Goal: Task Accomplishment & Management: Use online tool/utility

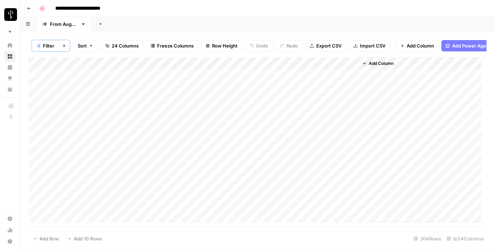
click at [149, 81] on div "Add Column" at bounding box center [258, 139] width 458 height 165
click at [156, 90] on div "Add Column" at bounding box center [258, 139] width 458 height 165
click at [124, 78] on div "Add Column" at bounding box center [258, 139] width 458 height 165
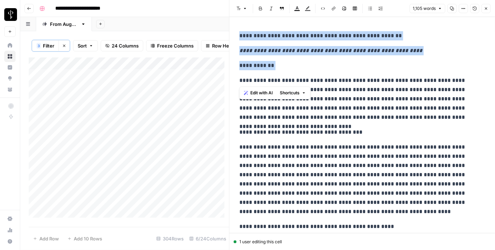
drag, startPoint x: 241, startPoint y: 79, endPoint x: 241, endPoint y: 25, distance: 53.9
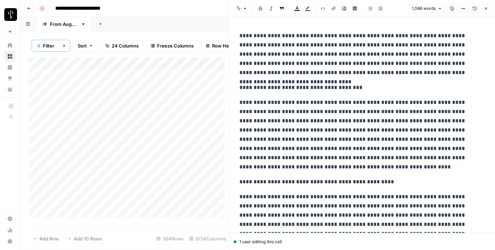
click at [254, 87] on p "**********" at bounding box center [360, 87] width 241 height 9
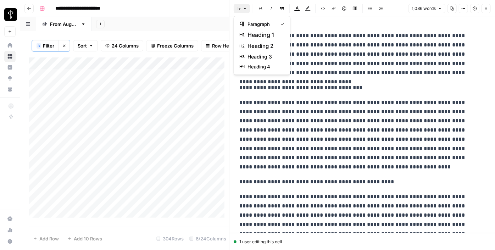
click at [247, 10] on button "Font style" at bounding box center [242, 8] width 16 height 9
click at [260, 44] on span "heading 2" at bounding box center [265, 46] width 34 height 9
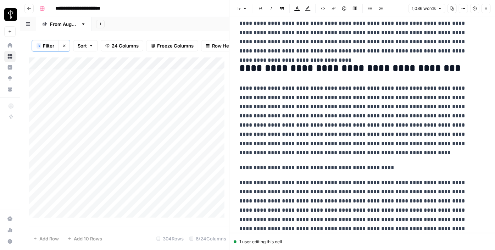
scroll to position [32, 0]
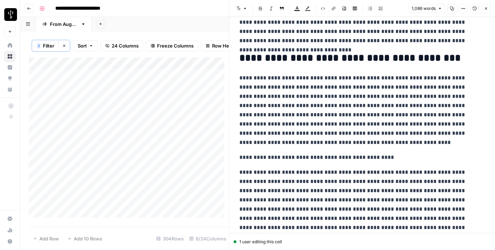
click at [260, 155] on p "**********" at bounding box center [360, 157] width 241 height 9
click at [242, 11] on button "Font style" at bounding box center [242, 8] width 16 height 9
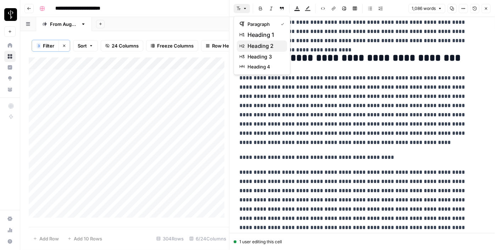
click at [265, 45] on span "heading 2" at bounding box center [265, 46] width 34 height 9
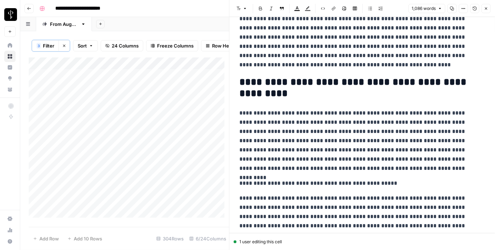
scroll to position [161, 0]
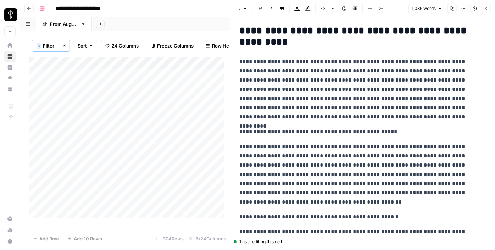
click at [259, 130] on p "**********" at bounding box center [360, 131] width 241 height 9
click at [239, 7] on icon "button" at bounding box center [239, 8] width 4 height 4
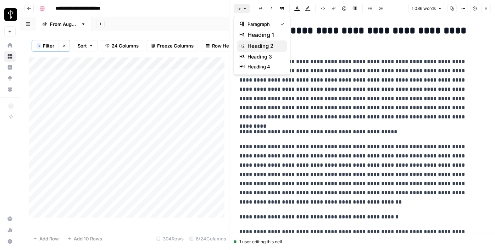
click at [262, 49] on span "heading 2" at bounding box center [265, 46] width 34 height 9
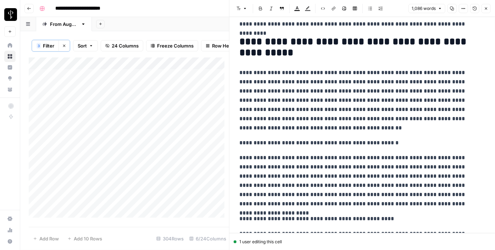
scroll to position [323, 0]
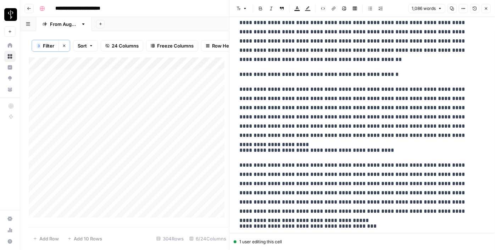
click at [265, 70] on p "**********" at bounding box center [360, 74] width 241 height 9
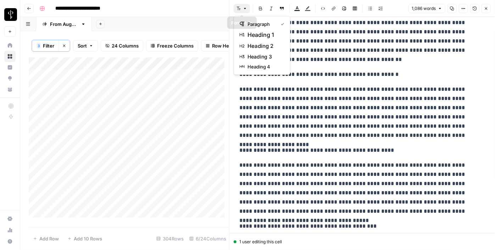
click at [237, 10] on icon "button" at bounding box center [239, 8] width 4 height 4
click at [275, 51] on button "heading 2" at bounding box center [262, 45] width 50 height 11
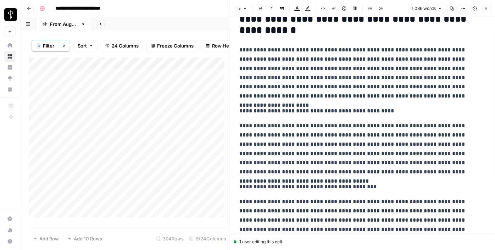
scroll to position [451, 0]
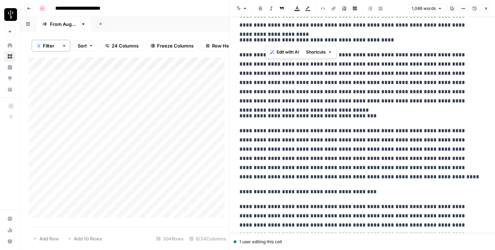
drag, startPoint x: 267, startPoint y: 38, endPoint x: 247, endPoint y: 20, distance: 27.1
click at [268, 37] on p "**********" at bounding box center [360, 39] width 241 height 9
click at [241, 6] on button "Font style" at bounding box center [242, 8] width 16 height 9
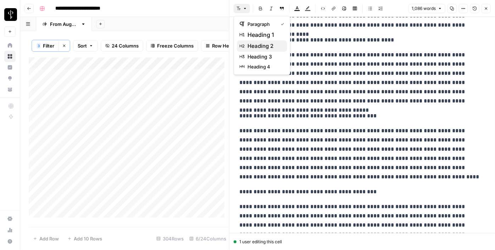
click at [265, 45] on span "heading 2" at bounding box center [265, 46] width 34 height 9
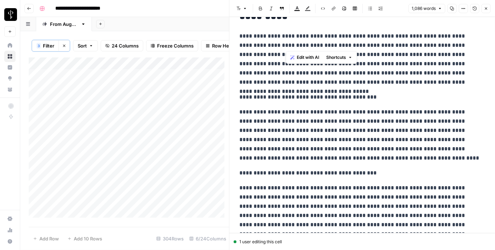
scroll to position [548, 0]
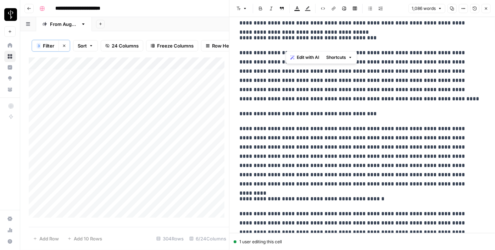
click at [261, 39] on p "**********" at bounding box center [360, 37] width 241 height 9
click at [238, 11] on button "Font style" at bounding box center [242, 8] width 16 height 9
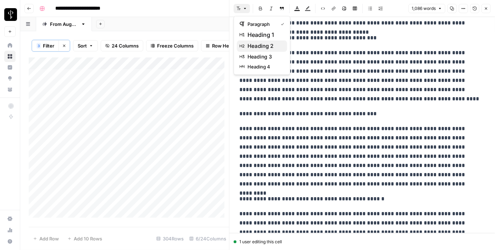
click at [258, 44] on span "heading 2" at bounding box center [265, 46] width 34 height 9
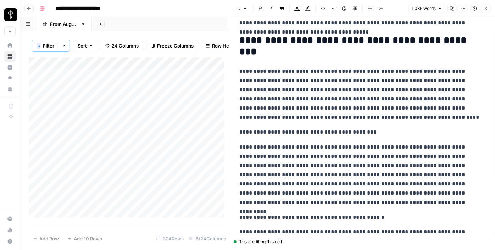
scroll to position [581, 0]
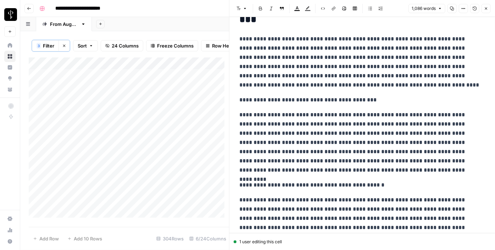
click at [279, 97] on p "**********" at bounding box center [360, 99] width 241 height 9
click at [241, 9] on button "Font style" at bounding box center [242, 8] width 16 height 9
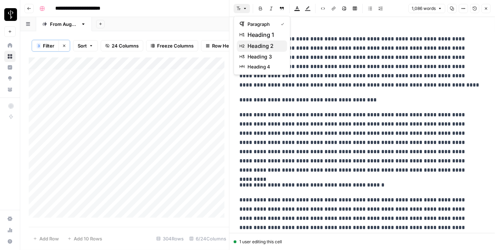
click at [258, 46] on span "heading 2" at bounding box center [265, 46] width 34 height 9
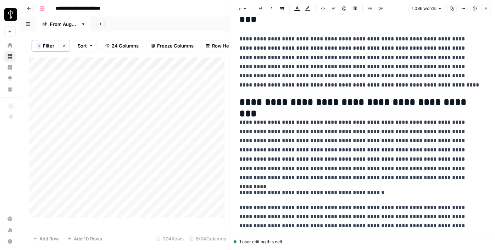
scroll to position [677, 0]
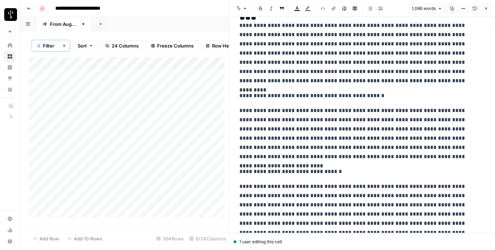
click at [271, 91] on p "**********" at bounding box center [360, 95] width 241 height 9
click at [241, 11] on button "Font style" at bounding box center [242, 8] width 16 height 9
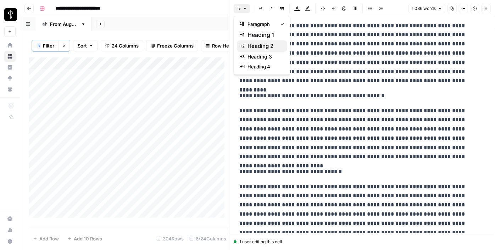
click at [257, 46] on span "heading 2" at bounding box center [265, 46] width 34 height 9
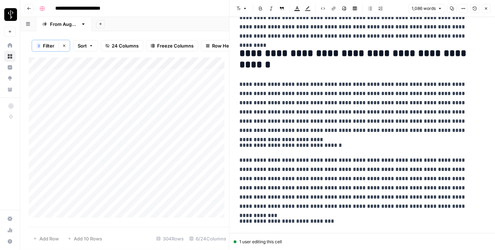
scroll to position [742, 0]
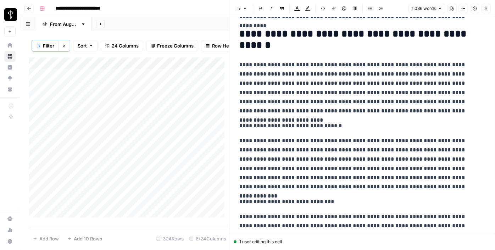
click at [278, 127] on p "**********" at bounding box center [360, 125] width 241 height 9
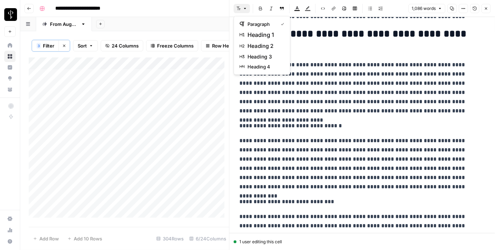
click at [240, 12] on button "Font style" at bounding box center [242, 8] width 16 height 9
click at [262, 43] on span "heading 2" at bounding box center [265, 46] width 34 height 9
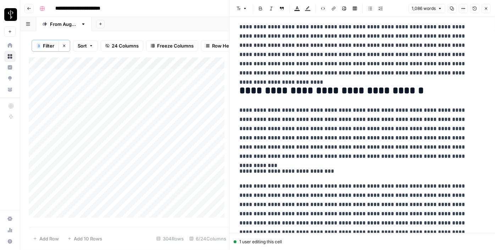
scroll to position [871, 0]
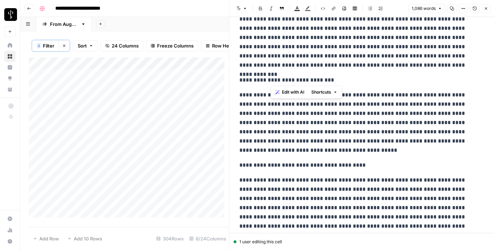
drag, startPoint x: 273, startPoint y: 82, endPoint x: 243, endPoint y: 22, distance: 66.8
click at [273, 81] on p "**********" at bounding box center [360, 80] width 241 height 9
click at [240, 6] on icon "button" at bounding box center [239, 8] width 4 height 4
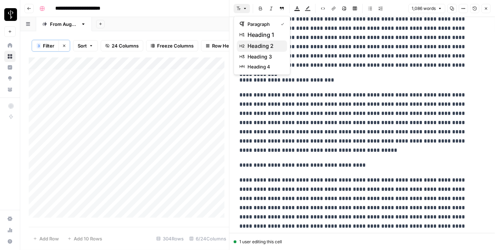
click at [261, 44] on span "heading 2" at bounding box center [265, 46] width 34 height 9
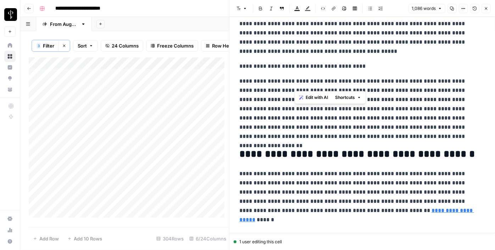
scroll to position [985, 0]
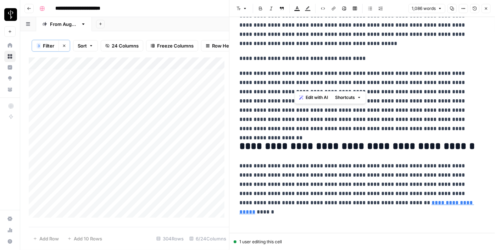
click at [264, 56] on p "**********" at bounding box center [360, 58] width 241 height 9
click at [241, 7] on button "Font style" at bounding box center [242, 8] width 16 height 9
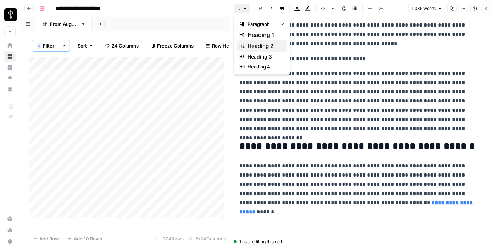
click at [261, 46] on span "heading 2" at bounding box center [265, 46] width 34 height 9
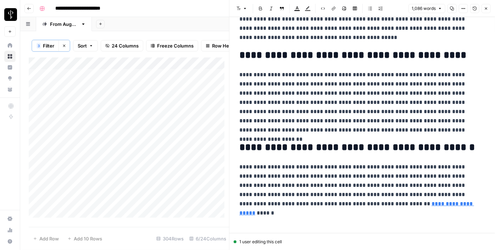
scroll to position [992, 0]
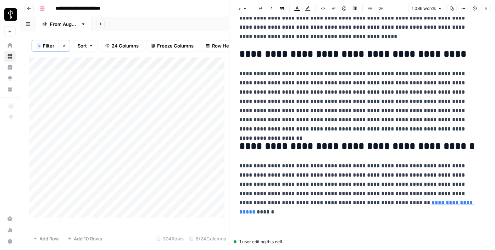
click at [187, 79] on div "Add Column" at bounding box center [129, 139] width 200 height 165
click at [187, 79] on textarea at bounding box center [238, 80] width 114 height 10
click at [194, 79] on textarea at bounding box center [238, 80] width 114 height 10
paste textarea "**********"
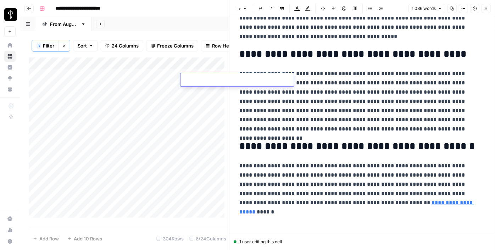
type textarea "**********"
click at [124, 91] on div "Add Column" at bounding box center [129, 139] width 200 height 165
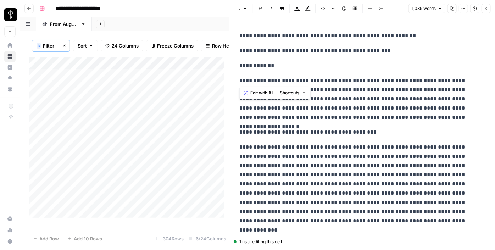
drag, startPoint x: 239, startPoint y: 79, endPoint x: 233, endPoint y: 19, distance: 60.2
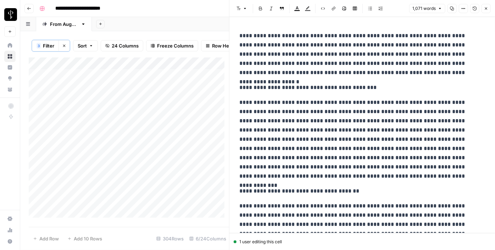
click at [264, 86] on p "**********" at bounding box center [360, 87] width 241 height 9
click at [244, 7] on icon "button" at bounding box center [245, 8] width 4 height 4
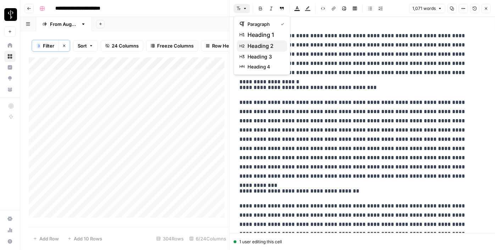
click at [265, 49] on span "heading 2" at bounding box center [265, 46] width 34 height 9
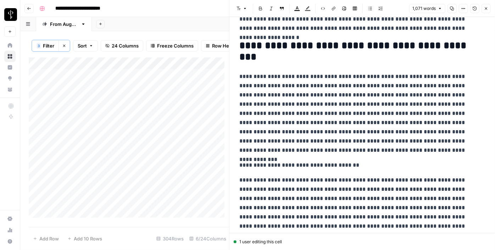
scroll to position [97, 0]
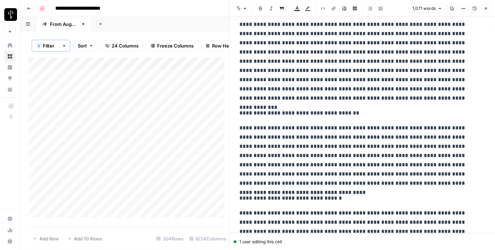
click at [245, 9] on icon "button" at bounding box center [245, 8] width 2 height 1
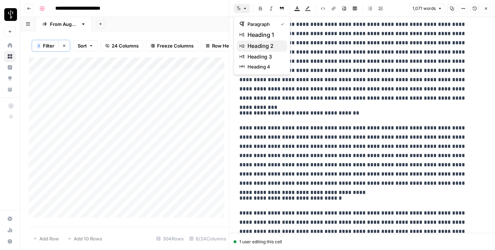
click at [265, 48] on span "heading 2" at bounding box center [265, 46] width 34 height 9
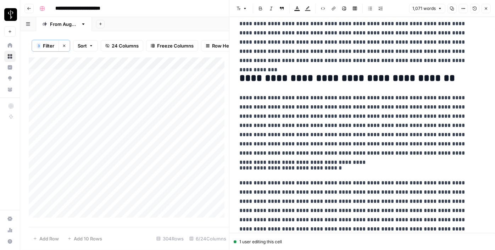
scroll to position [226, 0]
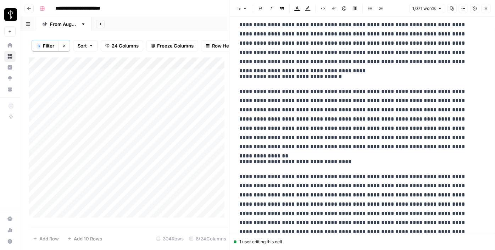
click at [274, 74] on p "**********" at bounding box center [360, 76] width 241 height 9
click at [243, 5] on button "Font style" at bounding box center [242, 8] width 16 height 9
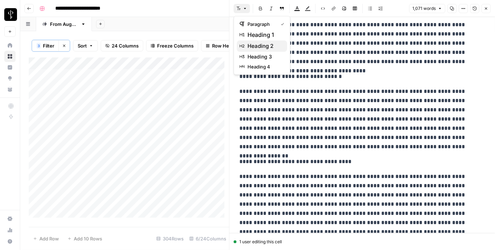
click at [260, 46] on span "heading 2" at bounding box center [265, 46] width 34 height 9
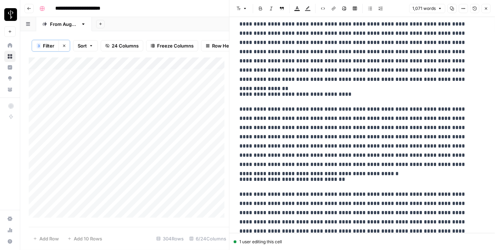
scroll to position [355, 0]
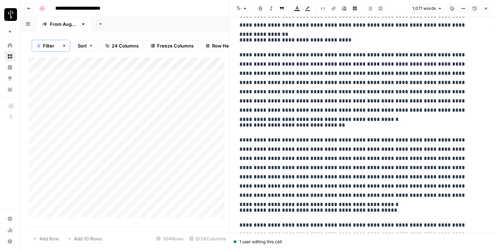
click at [260, 38] on p "**********" at bounding box center [360, 39] width 241 height 9
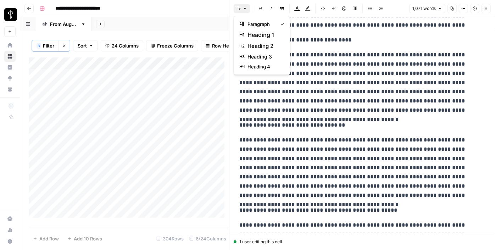
click at [242, 7] on button "Font style" at bounding box center [242, 8] width 16 height 9
click at [262, 45] on span "heading 2" at bounding box center [265, 46] width 34 height 9
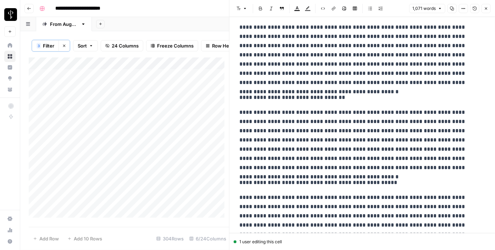
scroll to position [419, 0]
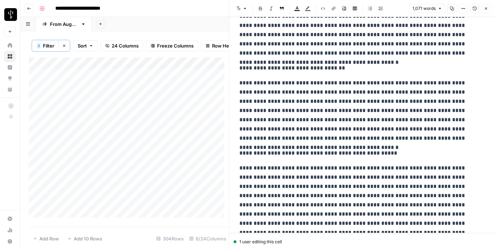
click at [275, 64] on p "**********" at bounding box center [360, 68] width 241 height 9
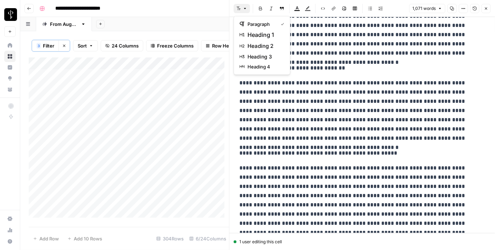
click at [245, 10] on icon "button" at bounding box center [245, 8] width 4 height 4
click at [259, 43] on span "heading 2" at bounding box center [265, 46] width 34 height 9
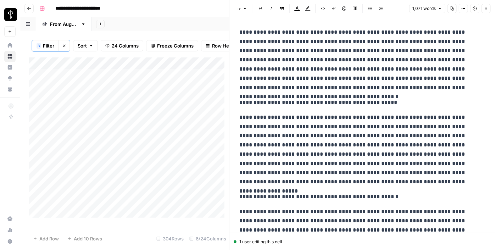
scroll to position [516, 0]
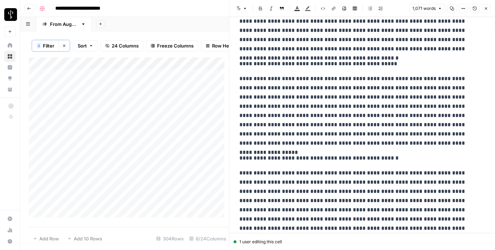
click at [268, 61] on p "**********" at bounding box center [360, 63] width 241 height 9
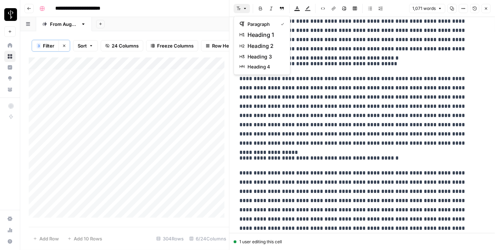
click at [244, 7] on icon "button" at bounding box center [245, 8] width 4 height 4
click at [260, 45] on span "heading 2" at bounding box center [265, 46] width 34 height 9
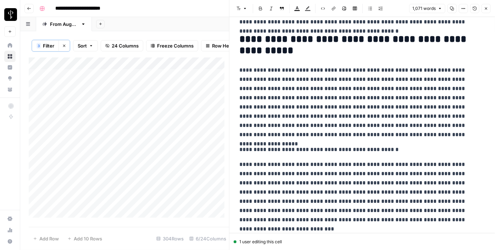
scroll to position [581, 0]
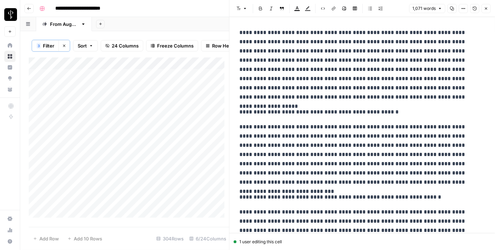
click at [276, 109] on p "**********" at bounding box center [360, 112] width 241 height 9
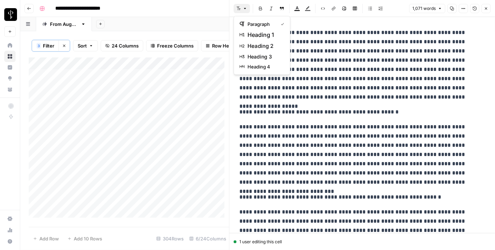
click at [238, 10] on icon "button" at bounding box center [239, 8] width 4 height 4
click at [261, 46] on span "heading 2" at bounding box center [265, 46] width 34 height 9
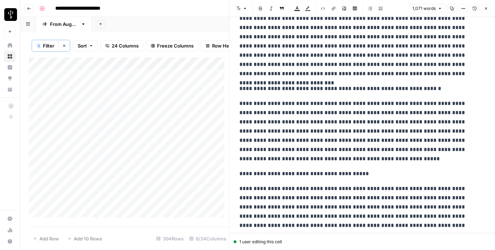
scroll to position [710, 0]
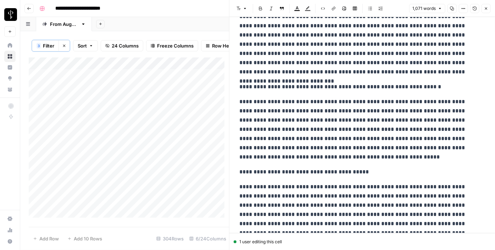
drag, startPoint x: 284, startPoint y: 88, endPoint x: 261, endPoint y: 55, distance: 40.1
click at [284, 88] on p "**********" at bounding box center [360, 86] width 241 height 9
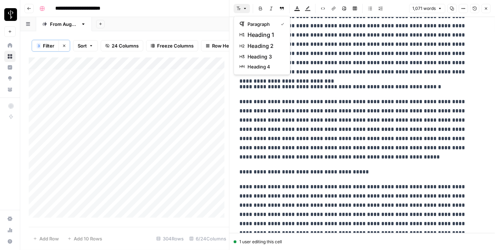
click at [242, 7] on button "Font style" at bounding box center [242, 8] width 16 height 9
click at [257, 46] on span "heading 2" at bounding box center [265, 46] width 34 height 9
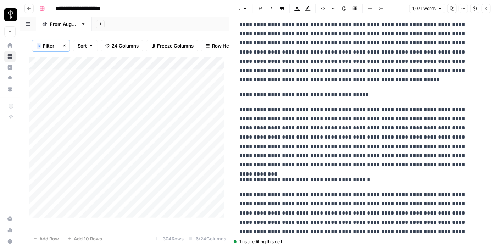
scroll to position [806, 0]
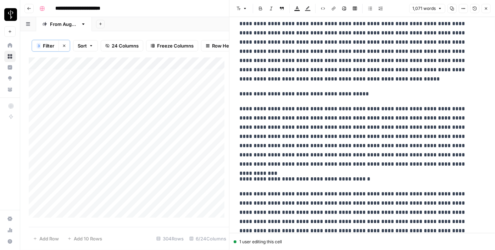
click at [285, 94] on p "**********" at bounding box center [360, 93] width 241 height 9
click at [243, 10] on icon "button" at bounding box center [245, 8] width 4 height 4
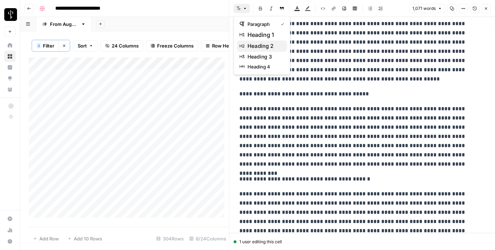
click at [267, 47] on span "heading 2" at bounding box center [265, 46] width 34 height 9
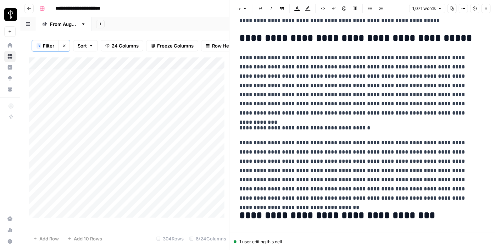
scroll to position [903, 0]
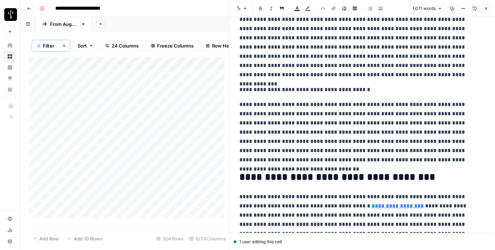
click at [285, 88] on p "**********" at bounding box center [360, 89] width 241 height 9
click at [245, 10] on icon "button" at bounding box center [245, 8] width 4 height 4
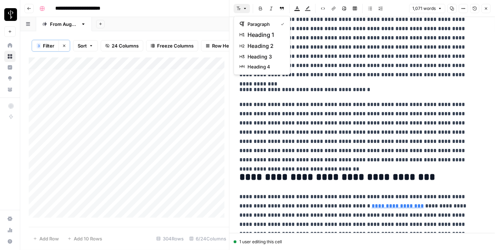
click at [261, 46] on span "heading 2" at bounding box center [265, 46] width 34 height 9
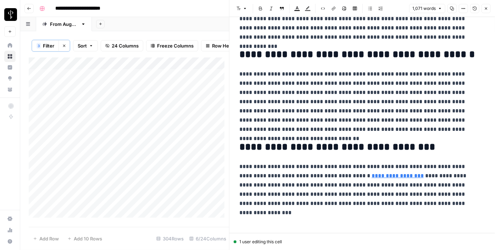
scroll to position [941, 0]
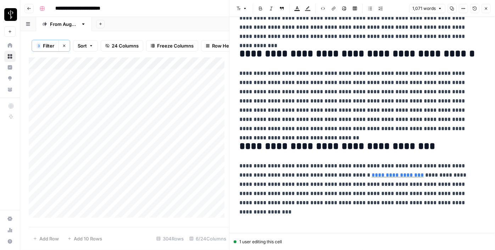
click at [204, 92] on div "Add Column" at bounding box center [129, 139] width 200 height 165
click at [204, 92] on textarea at bounding box center [238, 92] width 114 height 10
type textarea "**********"
click at [126, 102] on div "Add Column" at bounding box center [129, 139] width 200 height 165
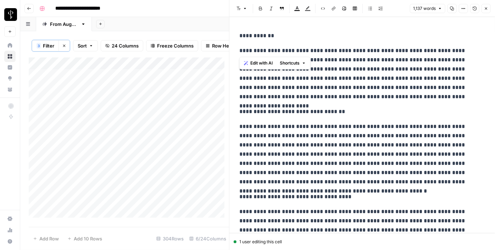
drag, startPoint x: 240, startPoint y: 50, endPoint x: 236, endPoint y: 25, distance: 25.6
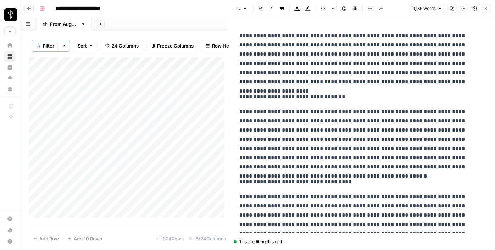
click at [269, 96] on p "**********" at bounding box center [360, 96] width 241 height 9
click at [246, 8] on icon "button" at bounding box center [245, 8] width 2 height 1
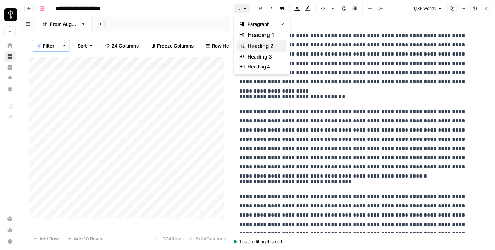
click at [254, 45] on span "heading 2" at bounding box center [265, 46] width 34 height 9
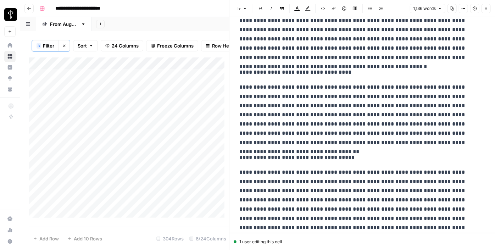
scroll to position [129, 0]
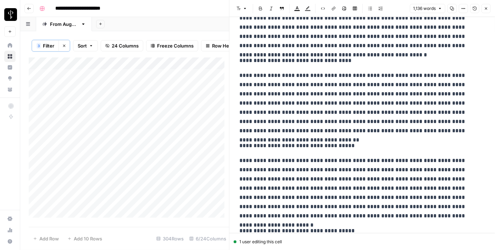
click at [270, 57] on p "**********" at bounding box center [360, 60] width 241 height 9
click at [245, 11] on button "Font style" at bounding box center [242, 8] width 16 height 9
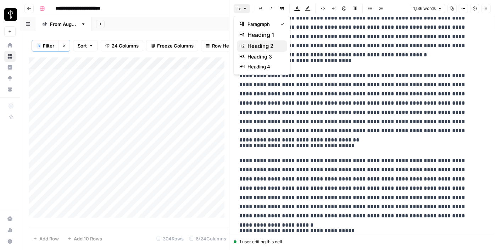
click at [255, 42] on span "heading 2" at bounding box center [265, 46] width 34 height 9
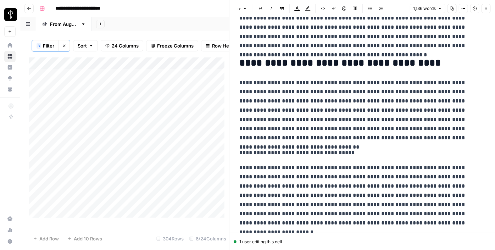
scroll to position [226, 0]
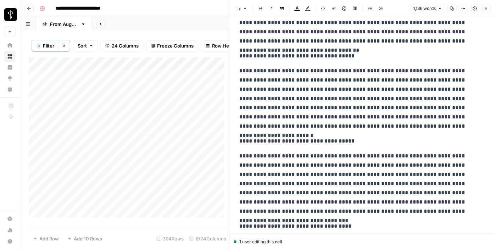
click at [261, 59] on p "**********" at bounding box center [360, 55] width 241 height 9
click at [244, 7] on icon "button" at bounding box center [245, 8] width 4 height 4
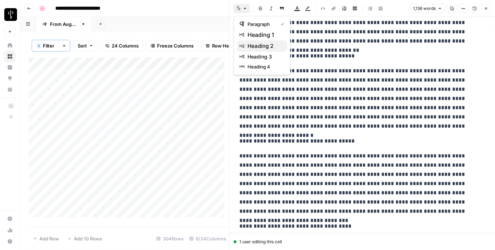
click at [255, 45] on span "heading 2" at bounding box center [265, 46] width 34 height 9
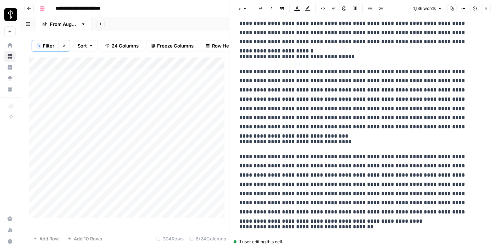
scroll to position [323, 0]
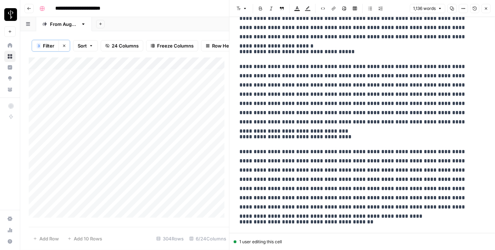
click at [251, 45] on div "**********" at bounding box center [362, 219] width 254 height 1027
click at [239, 8] on icon "button" at bounding box center [239, 8] width 4 height 4
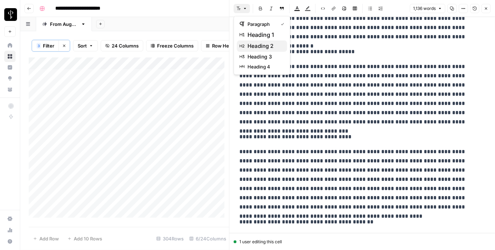
click at [260, 42] on span "heading 2" at bounding box center [265, 46] width 34 height 9
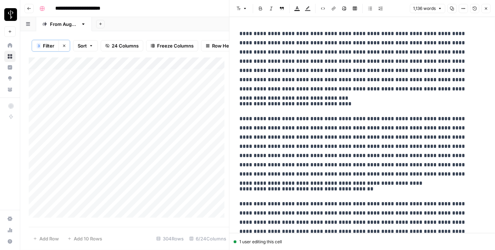
scroll to position [387, 0]
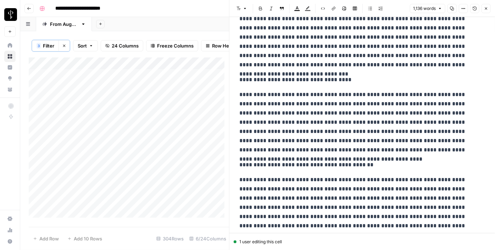
click at [260, 81] on p "**********" at bounding box center [360, 79] width 241 height 9
click at [241, 11] on button "Font style" at bounding box center [242, 8] width 16 height 9
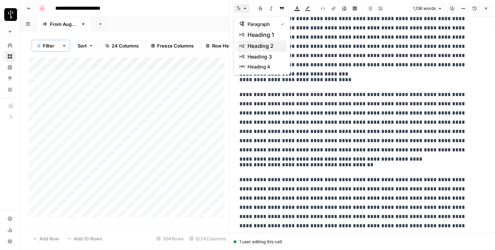
click at [263, 44] on span "heading 2" at bounding box center [265, 46] width 34 height 9
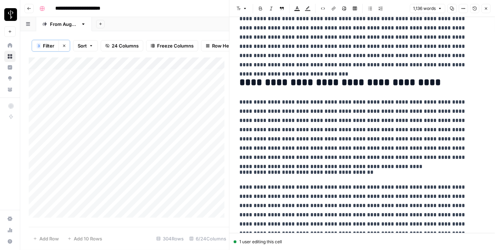
scroll to position [451, 0]
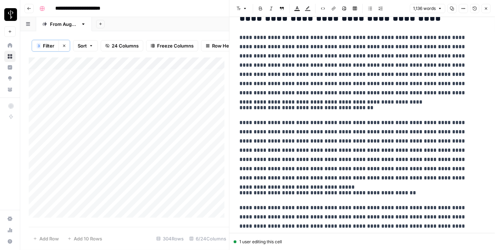
click at [279, 106] on p "**********" at bounding box center [360, 107] width 241 height 9
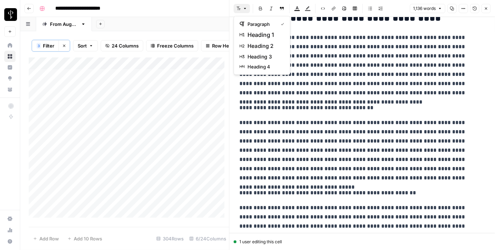
click at [240, 8] on icon "button" at bounding box center [239, 8] width 4 height 4
click at [261, 42] on span "heading 2" at bounding box center [265, 46] width 34 height 9
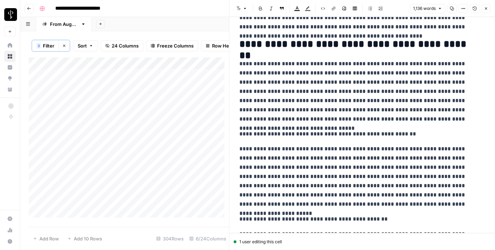
scroll to position [581, 0]
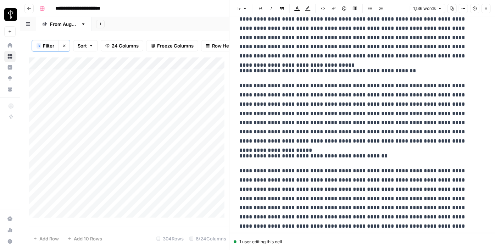
click at [276, 71] on p "**********" at bounding box center [360, 70] width 241 height 9
click at [243, 11] on icon "button" at bounding box center [245, 8] width 4 height 4
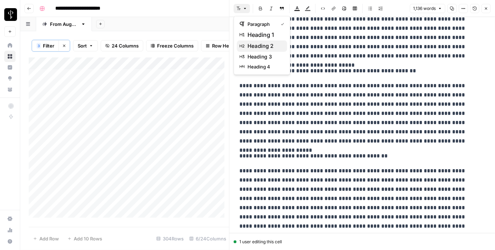
click at [255, 40] on button "heading 2" at bounding box center [262, 45] width 50 height 11
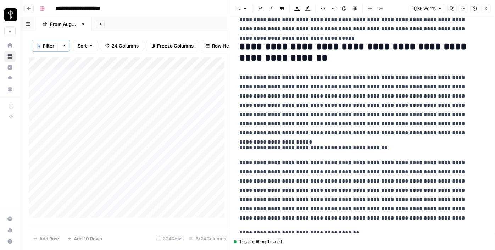
scroll to position [645, 0]
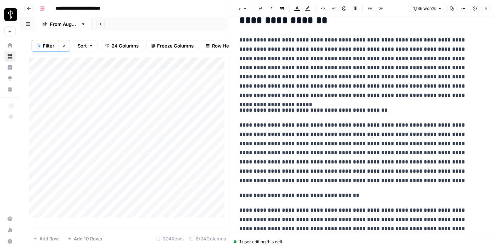
drag, startPoint x: 274, startPoint y: 112, endPoint x: 275, endPoint y: 105, distance: 6.8
click at [274, 111] on p "**********" at bounding box center [360, 110] width 241 height 9
click at [240, 11] on button "Font style" at bounding box center [242, 8] width 16 height 9
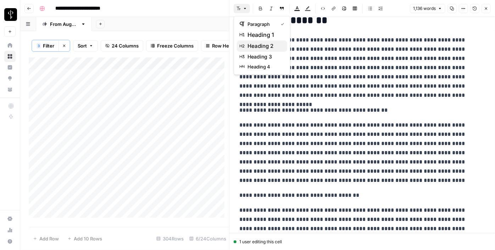
click at [261, 44] on span "heading 2" at bounding box center [265, 46] width 34 height 9
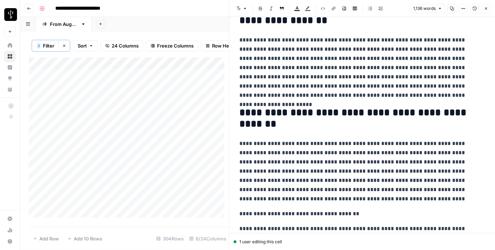
scroll to position [742, 0]
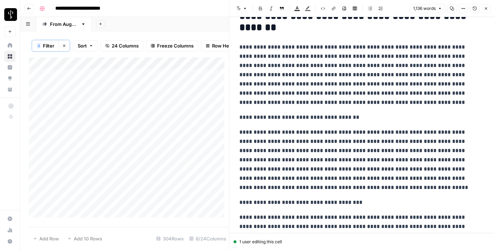
click at [272, 116] on p "**********" at bounding box center [360, 117] width 241 height 9
click at [238, 10] on icon "button" at bounding box center [239, 9] width 4 height 4
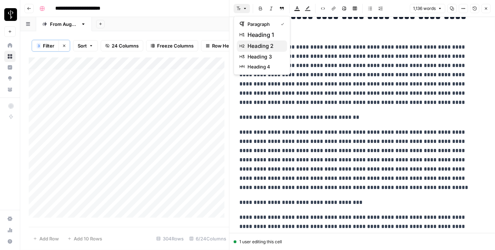
click at [262, 47] on span "heading 2" at bounding box center [265, 46] width 34 height 9
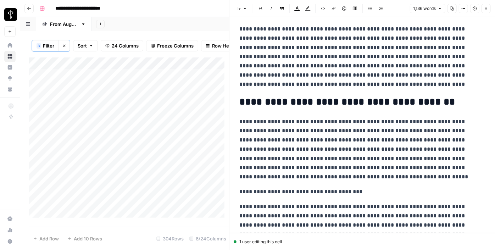
scroll to position [806, 0]
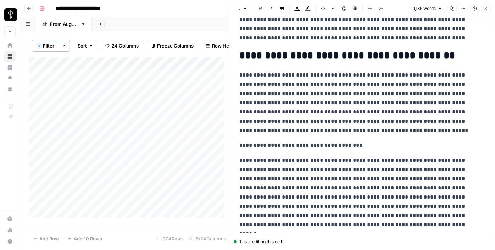
click at [274, 144] on p "**********" at bounding box center [360, 145] width 241 height 9
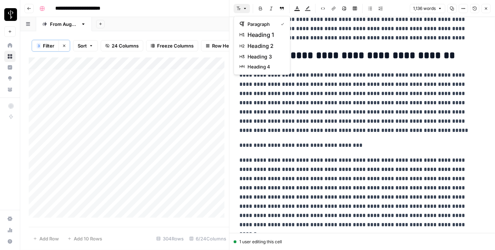
click at [234, 8] on button "Font style" at bounding box center [242, 8] width 16 height 9
click at [270, 48] on span "heading 2" at bounding box center [265, 46] width 34 height 9
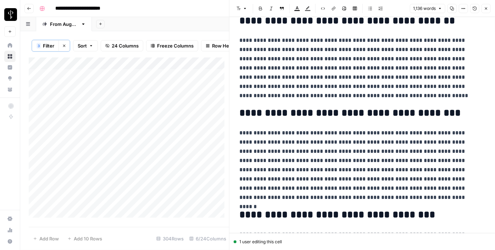
scroll to position [919, 0]
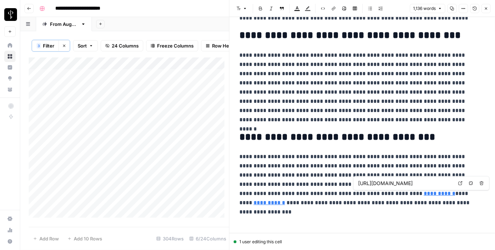
click at [462, 183] on icon at bounding box center [460, 183] width 4 height 4
click at [484, 9] on icon "button" at bounding box center [486, 8] width 4 height 4
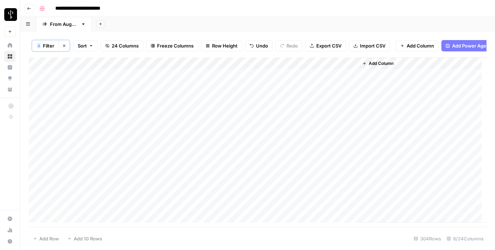
click at [192, 99] on div "Add Column" at bounding box center [258, 139] width 458 height 165
click at [205, 92] on div "Add Column" at bounding box center [258, 139] width 458 height 165
drag, startPoint x: 243, startPoint y: 96, endPoint x: 241, endPoint y: 99, distance: 4.1
click at [241, 99] on div "Add Column" at bounding box center [258, 139] width 458 height 165
click at [159, 105] on div "Add Column" at bounding box center [258, 139] width 458 height 165
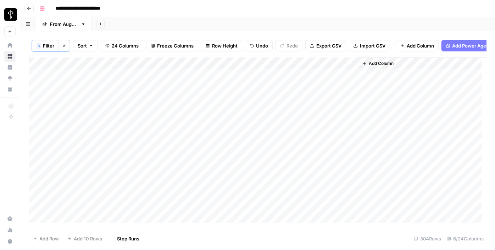
click at [152, 114] on div "Add Column" at bounding box center [258, 139] width 458 height 165
click at [153, 127] on div "Add Column" at bounding box center [258, 139] width 458 height 165
click at [154, 137] on div "Add Column" at bounding box center [258, 139] width 458 height 165
click at [155, 114] on div "Add Column" at bounding box center [258, 139] width 458 height 165
click at [153, 127] on div "Add Column" at bounding box center [258, 139] width 458 height 165
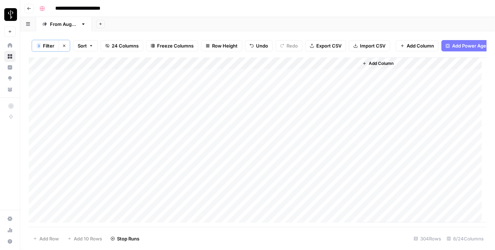
click at [151, 116] on div "Add Column" at bounding box center [258, 139] width 458 height 165
click at [152, 139] on div "Add Column" at bounding box center [258, 139] width 458 height 165
click at [153, 117] on div "Add Column" at bounding box center [258, 139] width 458 height 165
click at [154, 130] on div "Add Column" at bounding box center [258, 139] width 458 height 165
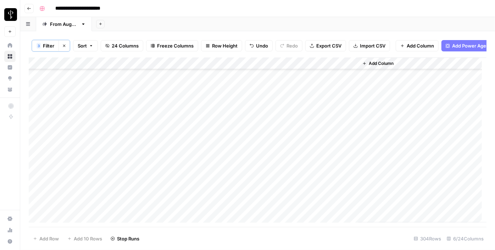
click at [155, 143] on div "Add Column" at bounding box center [258, 139] width 458 height 165
click at [155, 153] on div "Add Column" at bounding box center [258, 139] width 458 height 165
click at [154, 164] on div "Add Column" at bounding box center [258, 139] width 458 height 165
click at [154, 178] on div "Add Column" at bounding box center [258, 139] width 458 height 165
click at [154, 192] on div "Add Column" at bounding box center [258, 139] width 458 height 165
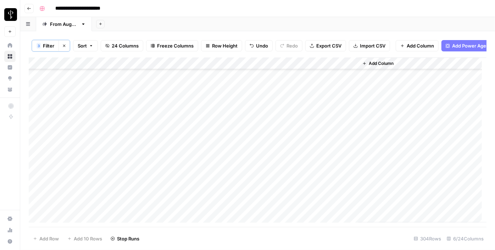
click at [151, 207] on div "Add Column" at bounding box center [258, 139] width 458 height 165
click at [164, 149] on div "Add Column" at bounding box center [258, 139] width 458 height 165
click at [160, 161] on div "Add Column" at bounding box center [258, 139] width 458 height 165
click at [153, 178] on div "Add Column" at bounding box center [258, 139] width 458 height 165
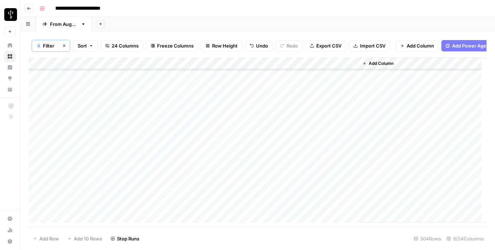
click at [152, 187] on div "Add Column" at bounding box center [258, 139] width 458 height 165
click at [153, 200] on div "Add Column" at bounding box center [258, 139] width 458 height 165
click at [151, 210] on div "Add Column" at bounding box center [258, 139] width 458 height 165
click at [127, 117] on div "Add Column" at bounding box center [258, 139] width 458 height 165
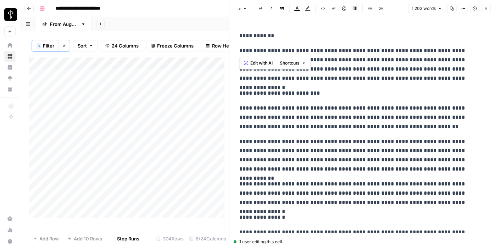
drag, startPoint x: 239, startPoint y: 51, endPoint x: 232, endPoint y: 27, distance: 25.5
click at [232, 27] on div "**********" at bounding box center [362, 125] width 266 height 250
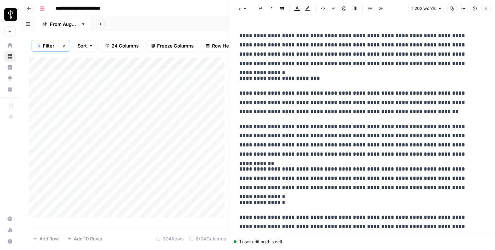
click at [263, 75] on p "**********" at bounding box center [360, 78] width 241 height 9
click at [237, 10] on icon "button" at bounding box center [239, 8] width 4 height 4
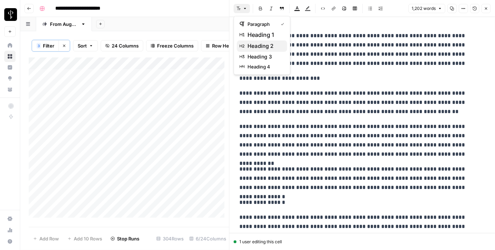
click at [263, 45] on span "heading 2" at bounding box center [265, 46] width 34 height 9
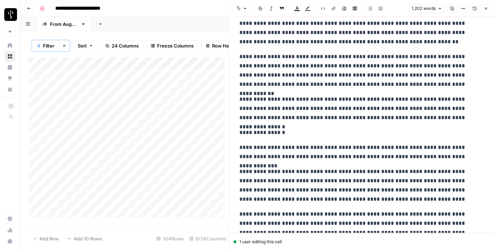
scroll to position [97, 0]
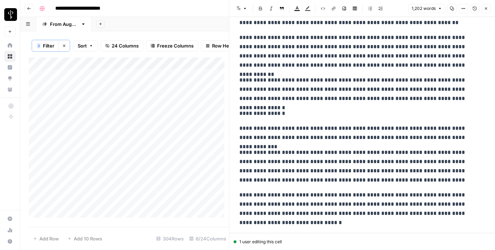
click at [200, 114] on div "Add Column" at bounding box center [129, 139] width 200 height 165
paste textarea "**********"
type textarea "**********"
click at [126, 126] on div "Add Column" at bounding box center [129, 139] width 200 height 165
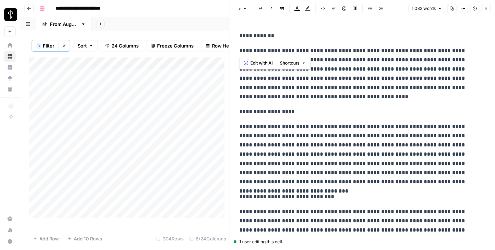
drag, startPoint x: 239, startPoint y: 49, endPoint x: 233, endPoint y: 26, distance: 24.1
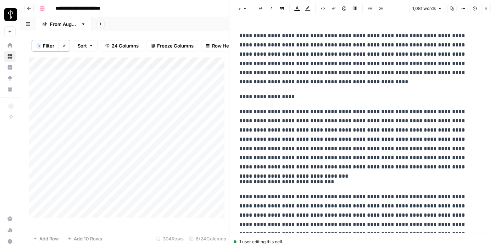
click at [251, 92] on p "**********" at bounding box center [360, 96] width 241 height 9
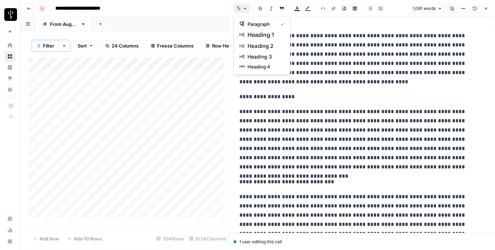
click at [240, 4] on button "Font style" at bounding box center [242, 8] width 16 height 9
click at [258, 40] on button "heading 2" at bounding box center [262, 45] width 50 height 11
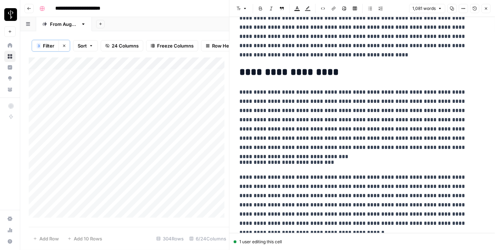
scroll to position [97, 0]
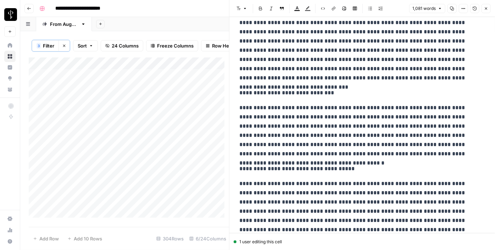
click at [284, 89] on p "**********" at bounding box center [360, 92] width 241 height 9
click at [241, 4] on button "Font style" at bounding box center [242, 8] width 16 height 9
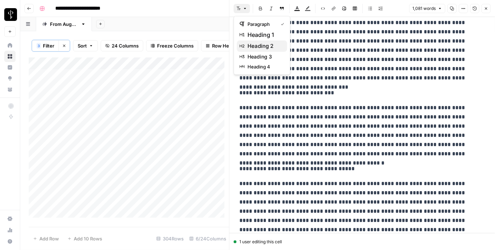
click at [264, 42] on span "heading 2" at bounding box center [265, 46] width 34 height 9
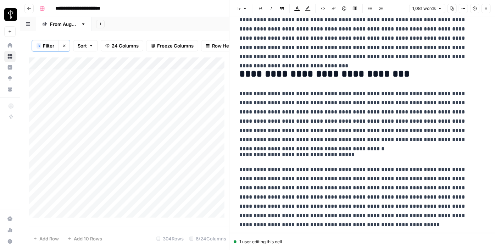
scroll to position [161, 0]
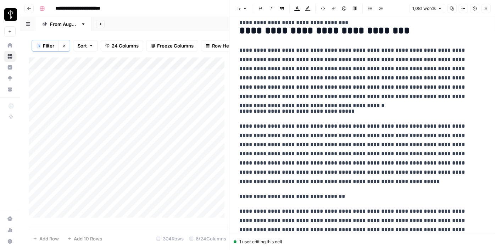
click at [281, 111] on p "**********" at bounding box center [360, 111] width 241 height 9
click at [243, 3] on header "Font style Bold Italic Block quote Text color Highlight color Code block Link I…" at bounding box center [363, 8] width 266 height 17
click at [242, 16] on header "Font style Bold Italic Block quote Text color Highlight color Code block Link I…" at bounding box center [363, 8] width 266 height 17
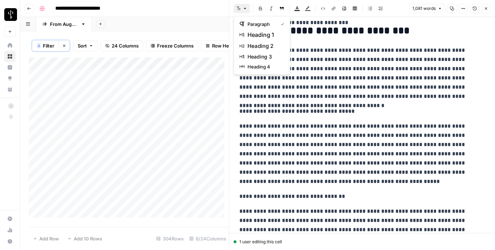
click at [242, 11] on button "Font style" at bounding box center [242, 8] width 16 height 9
click at [272, 45] on span "heading 2" at bounding box center [265, 46] width 34 height 9
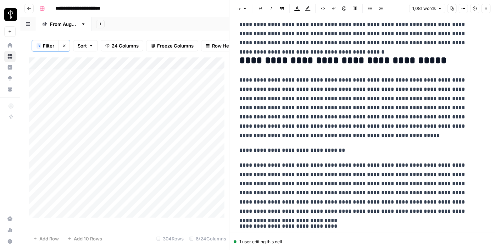
scroll to position [258, 0]
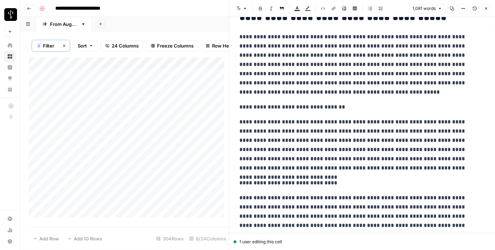
click at [279, 108] on p "**********" at bounding box center [360, 107] width 241 height 9
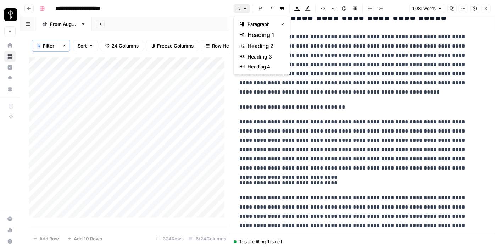
click at [246, 6] on button "Font style" at bounding box center [242, 8] width 16 height 9
click at [261, 46] on span "heading 2" at bounding box center [265, 46] width 34 height 9
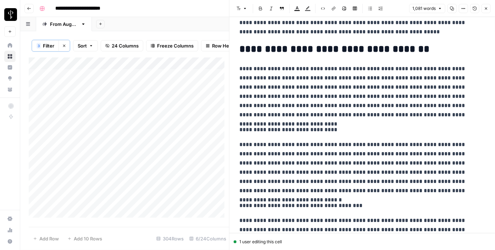
scroll to position [323, 0]
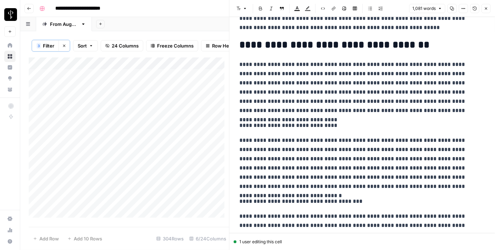
click at [275, 125] on p "**********" at bounding box center [360, 125] width 241 height 9
click at [243, 13] on button "Font style" at bounding box center [242, 8] width 16 height 9
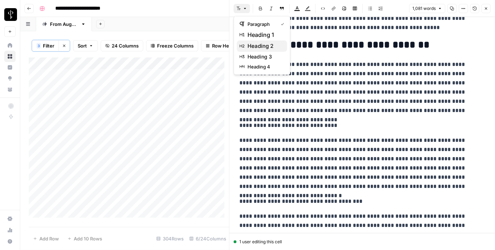
click at [260, 44] on span "heading 2" at bounding box center [265, 46] width 34 height 9
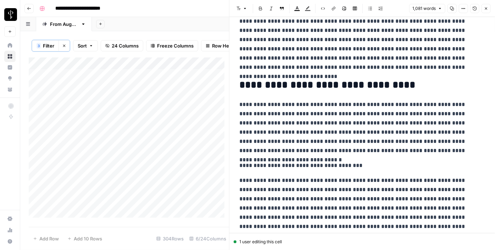
scroll to position [419, 0]
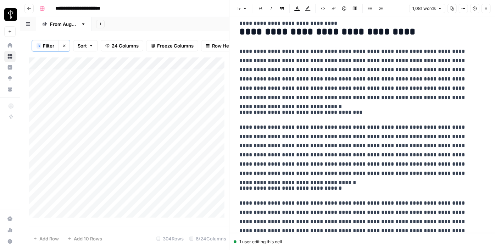
click at [270, 106] on div "**********" at bounding box center [362, 123] width 254 height 1029
click at [242, 7] on button "Font style" at bounding box center [242, 8] width 16 height 9
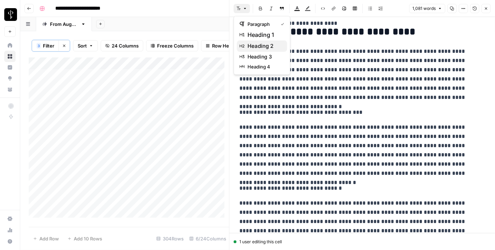
click at [271, 44] on span "heading 2" at bounding box center [265, 46] width 34 height 9
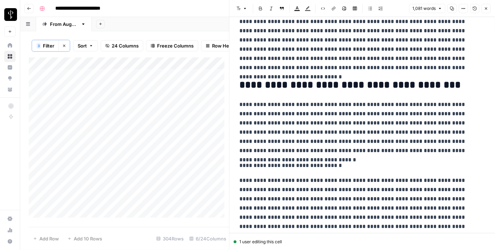
scroll to position [548, 0]
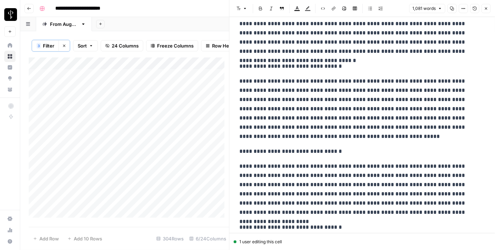
click at [242, 6] on button "Font style" at bounding box center [242, 8] width 16 height 9
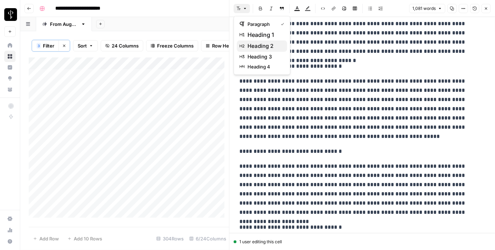
click at [258, 45] on span "heading 2" at bounding box center [265, 46] width 34 height 9
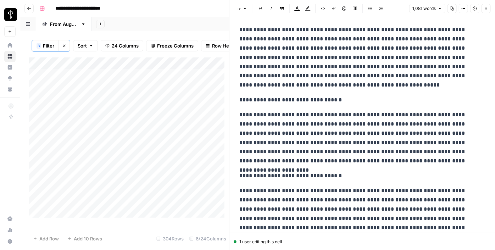
scroll to position [645, 0]
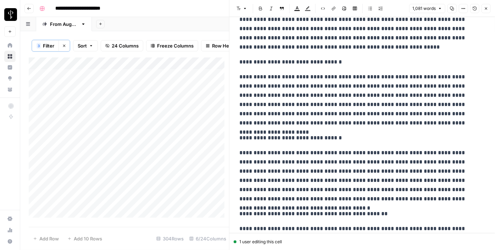
click at [261, 59] on p "**********" at bounding box center [360, 61] width 241 height 9
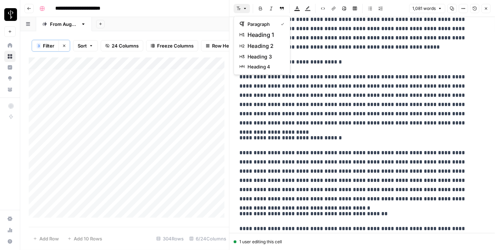
click at [241, 10] on button "Font style" at bounding box center [242, 8] width 16 height 9
click at [254, 46] on span "heading 2" at bounding box center [265, 46] width 34 height 9
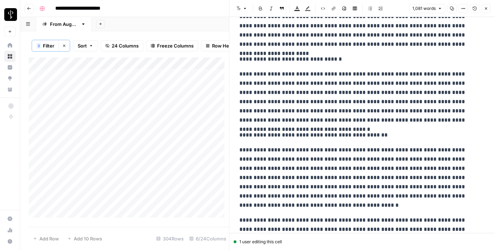
scroll to position [742, 0]
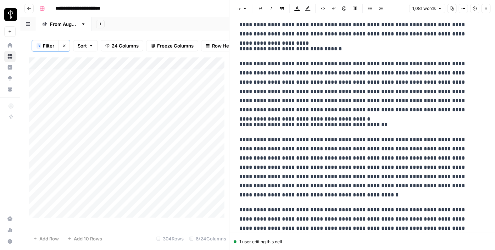
click at [260, 45] on p "**********" at bounding box center [360, 48] width 241 height 9
click at [245, 6] on button "Font style" at bounding box center [242, 8] width 16 height 9
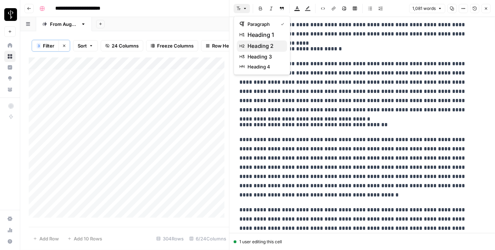
click at [260, 47] on span "heading 2" at bounding box center [265, 46] width 34 height 9
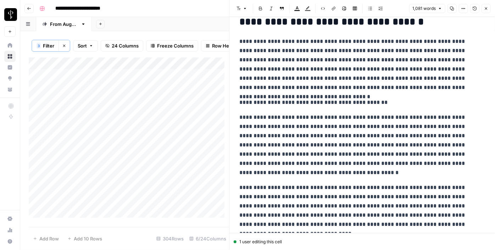
scroll to position [806, 0]
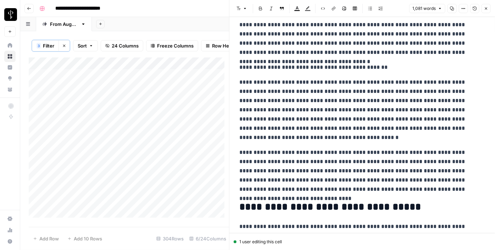
click at [275, 65] on p "**********" at bounding box center [360, 67] width 241 height 9
click at [247, 11] on icon "button" at bounding box center [245, 8] width 4 height 4
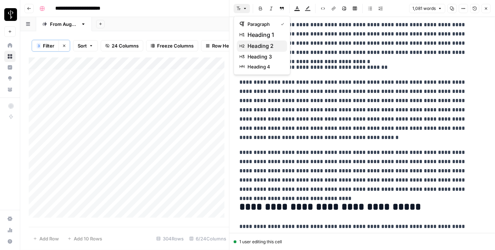
click at [258, 48] on span "heading 2" at bounding box center [265, 46] width 34 height 9
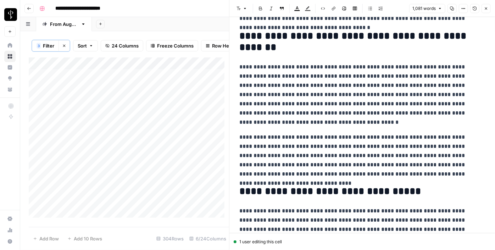
scroll to position [895, 0]
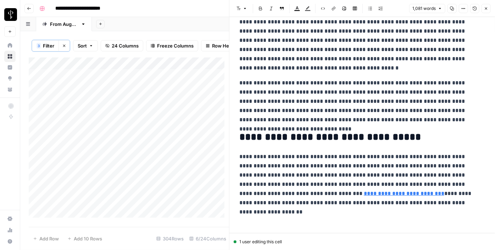
click at [485, 5] on button "Close" at bounding box center [486, 8] width 9 height 9
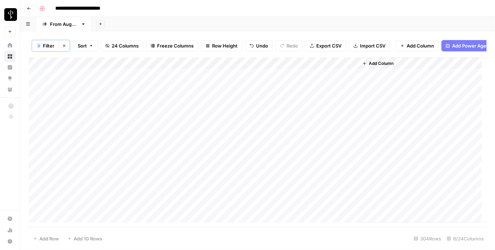
click at [202, 104] on div "Add Column" at bounding box center [258, 139] width 458 height 165
click at [202, 104] on textarea "**********" at bounding box center [241, 104] width 121 height 10
click at [204, 125] on div "Add Column" at bounding box center [258, 139] width 458 height 165
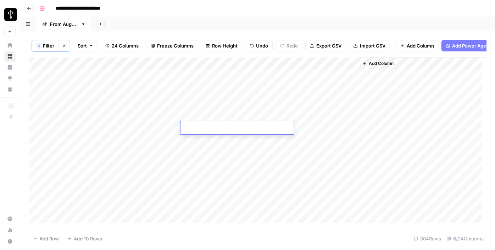
click at [204, 125] on textarea at bounding box center [238, 128] width 114 height 10
type textarea "**********"
click at [127, 141] on div "Add Column" at bounding box center [258, 139] width 458 height 165
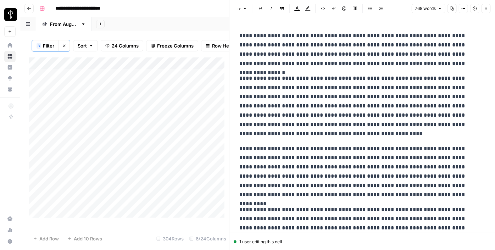
click at [199, 115] on div "Add Column" at bounding box center [129, 139] width 200 height 165
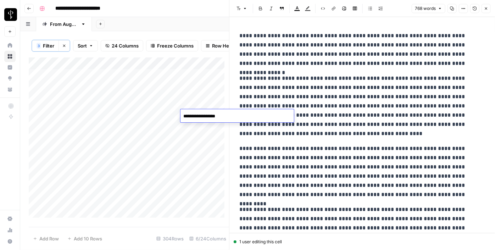
click at [199, 115] on textarea "**********" at bounding box center [238, 116] width 114 height 10
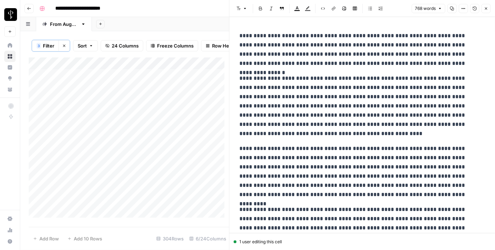
click at [186, 142] on div "Add Column" at bounding box center [129, 139] width 200 height 165
type textarea "**********"
click at [177, 114] on div "Add Column" at bounding box center [129, 139] width 200 height 165
click at [175, 115] on div "Add Column" at bounding box center [129, 139] width 200 height 165
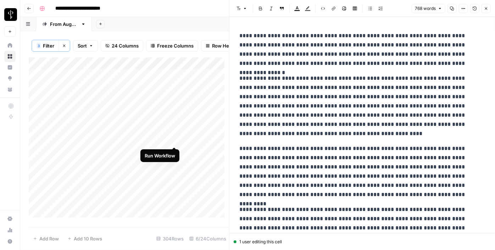
click at [176, 139] on div "Add Column" at bounding box center [129, 139] width 200 height 165
click at [124, 152] on div "Add Column" at bounding box center [129, 139] width 200 height 165
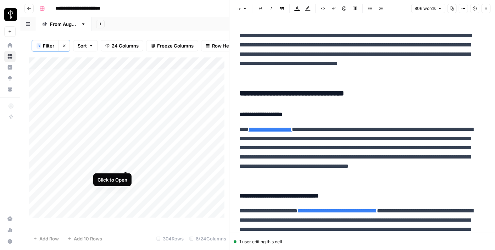
click at [127, 163] on div "Add Column" at bounding box center [129, 139] width 200 height 165
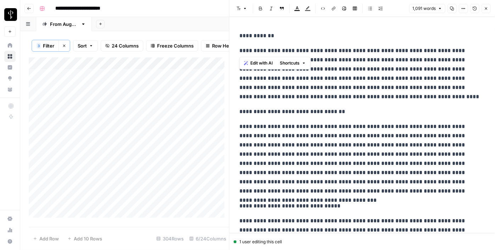
drag, startPoint x: 240, startPoint y: 49, endPoint x: 236, endPoint y: 22, distance: 27.7
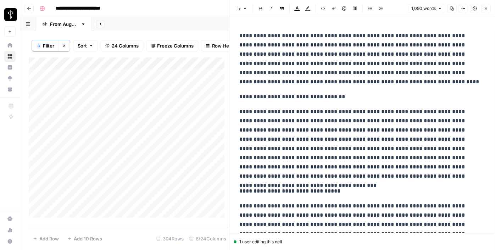
click at [271, 95] on p "**********" at bounding box center [360, 96] width 241 height 9
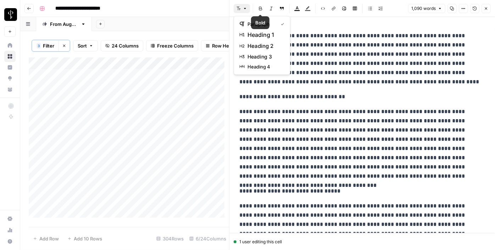
click at [245, 7] on icon "button" at bounding box center [245, 8] width 4 height 4
click at [254, 44] on span "heading 2" at bounding box center [265, 46] width 34 height 9
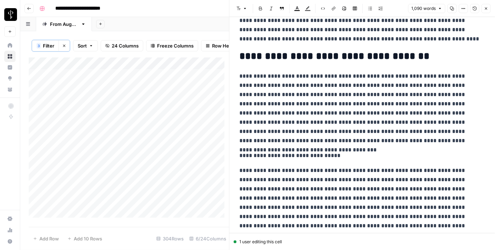
scroll to position [97, 0]
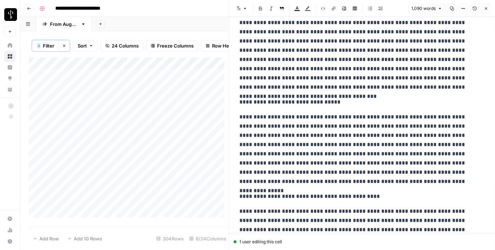
click at [270, 100] on p "**********" at bounding box center [360, 102] width 241 height 9
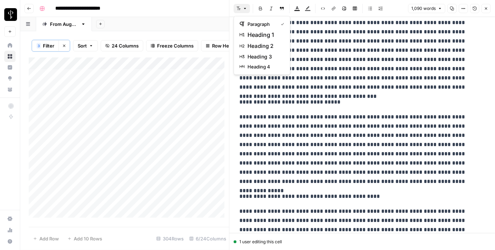
click at [240, 8] on icon "button" at bounding box center [239, 8] width 4 height 4
click at [261, 44] on span "heading 2" at bounding box center [265, 46] width 34 height 9
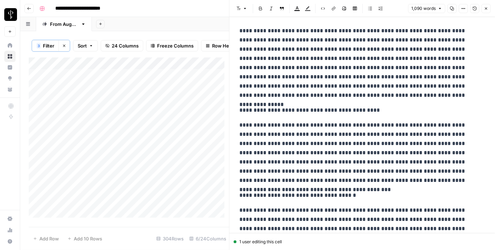
scroll to position [193, 0]
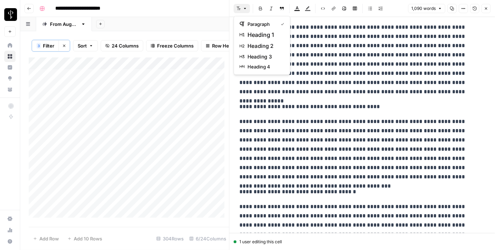
click at [238, 12] on button "Font style" at bounding box center [242, 8] width 16 height 9
click at [269, 48] on span "heading 2" at bounding box center [265, 46] width 34 height 9
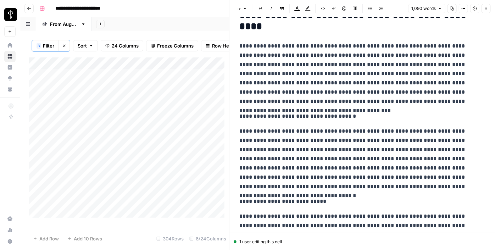
scroll to position [290, 0]
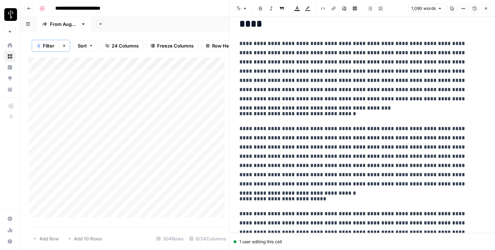
drag, startPoint x: 263, startPoint y: 111, endPoint x: 251, endPoint y: 63, distance: 49.7
click at [263, 111] on p "**********" at bounding box center [360, 113] width 241 height 9
click at [241, 12] on button "Font style" at bounding box center [242, 8] width 16 height 9
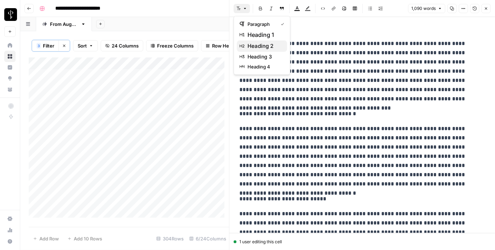
click at [262, 45] on span "heading 2" at bounding box center [265, 46] width 34 height 9
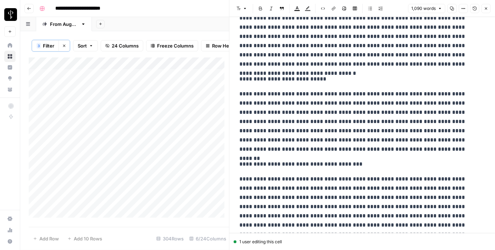
scroll to position [419, 0]
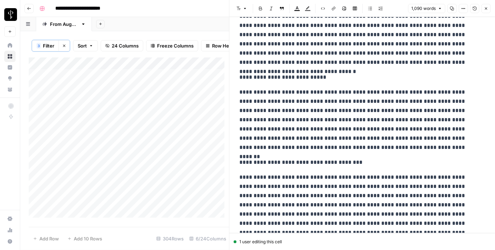
drag, startPoint x: 285, startPoint y: 77, endPoint x: 280, endPoint y: 70, distance: 9.4
click at [285, 77] on p "**********" at bounding box center [360, 77] width 241 height 9
click at [245, 7] on icon "button" at bounding box center [245, 8] width 4 height 4
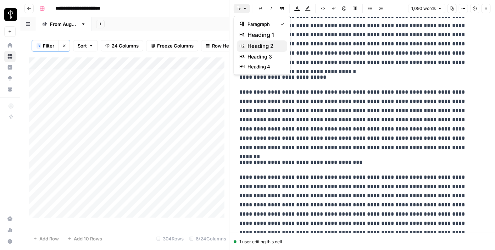
click at [259, 41] on button "heading 2" at bounding box center [262, 45] width 50 height 11
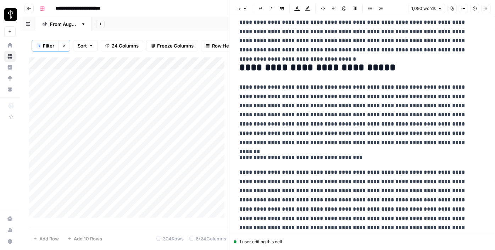
scroll to position [516, 0]
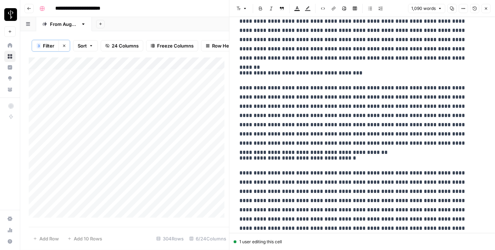
click at [269, 69] on p "**********" at bounding box center [360, 72] width 241 height 9
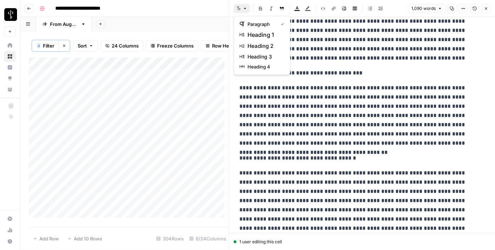
click at [243, 10] on icon "button" at bounding box center [245, 8] width 4 height 4
click at [269, 46] on span "heading 2" at bounding box center [265, 46] width 34 height 9
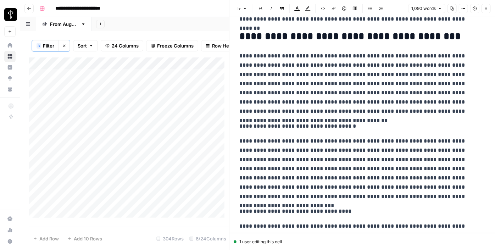
scroll to position [613, 0]
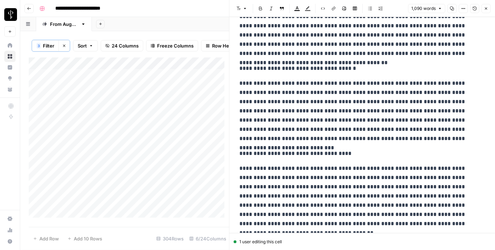
click at [278, 66] on p "**********" at bounding box center [360, 68] width 241 height 9
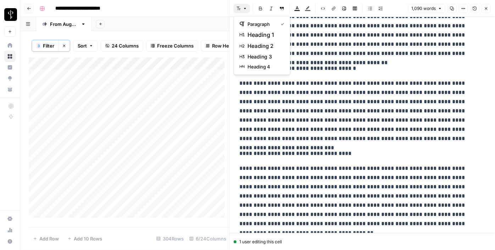
click at [238, 9] on icon "button" at bounding box center [239, 8] width 4 height 4
click at [264, 43] on span "heading 2" at bounding box center [265, 46] width 34 height 9
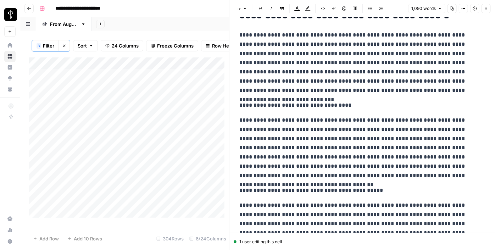
scroll to position [710, 0]
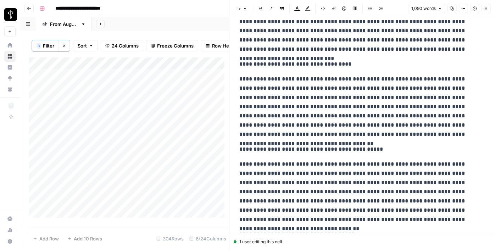
click at [273, 63] on p "**********" at bounding box center [360, 64] width 241 height 9
click at [247, 10] on icon "button" at bounding box center [245, 8] width 4 height 4
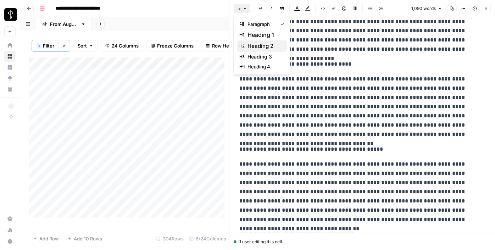
click at [261, 44] on span "heading 2" at bounding box center [265, 46] width 34 height 9
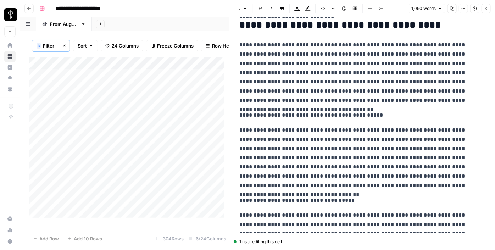
scroll to position [806, 0]
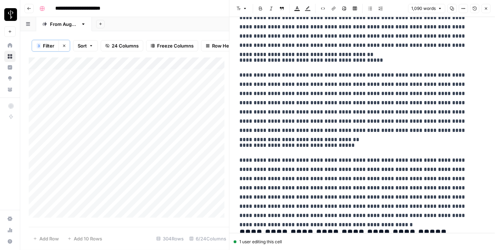
drag, startPoint x: 272, startPoint y: 60, endPoint x: 252, endPoint y: 35, distance: 32.4
click at [272, 60] on p "**********" at bounding box center [360, 60] width 241 height 9
click at [241, 11] on button "Font style" at bounding box center [242, 8] width 16 height 9
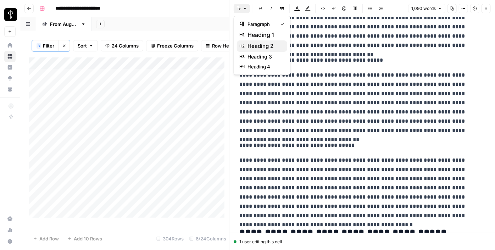
click at [266, 43] on span "heading 2" at bounding box center [265, 46] width 34 height 9
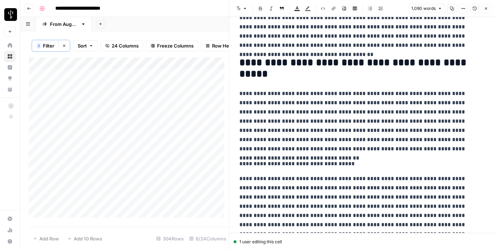
click at [260, 162] on p "**********" at bounding box center [360, 163] width 241 height 9
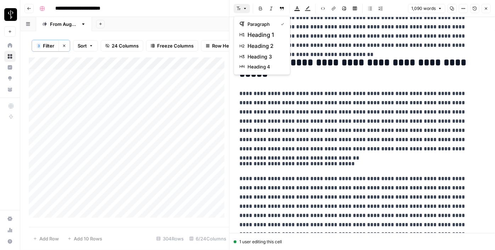
click at [237, 8] on icon "button" at bounding box center [239, 8] width 4 height 4
click at [258, 49] on span "heading 2" at bounding box center [265, 46] width 34 height 9
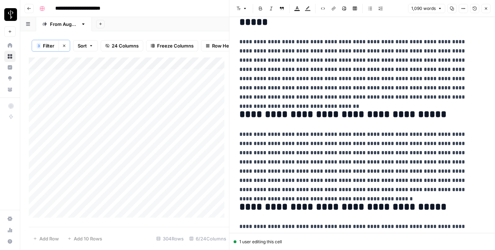
scroll to position [903, 0]
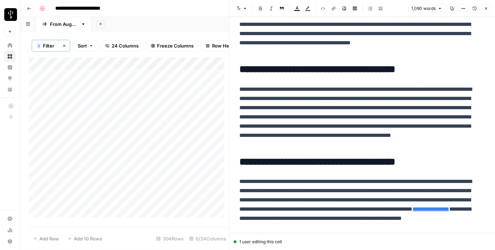
click at [149, 162] on div "Add Column" at bounding box center [129, 139] width 200 height 165
click at [204, 127] on div "Add Column" at bounding box center [129, 139] width 200 height 165
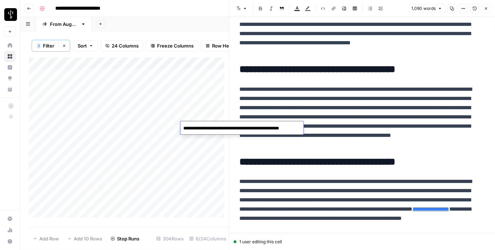
click at [204, 127] on textarea "**********" at bounding box center [241, 128] width 121 height 10
click at [189, 163] on div "Add Column" at bounding box center [129, 139] width 200 height 165
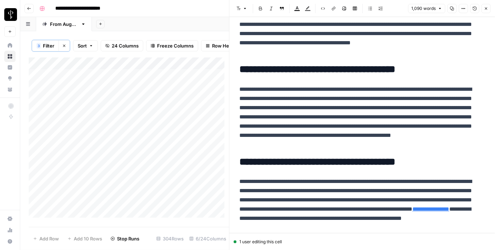
click at [189, 163] on div "Add Column" at bounding box center [129, 139] width 200 height 165
type textarea "**********"
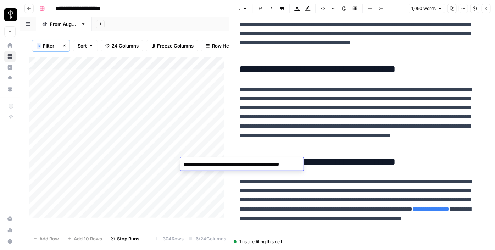
click at [128, 176] on div "Add Column" at bounding box center [129, 139] width 200 height 165
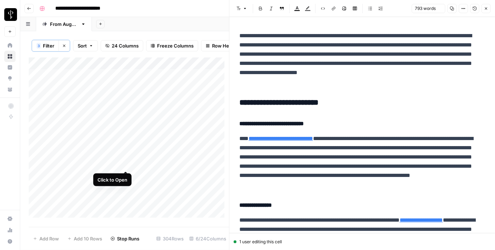
click at [126, 165] on div "Add Column" at bounding box center [129, 139] width 200 height 165
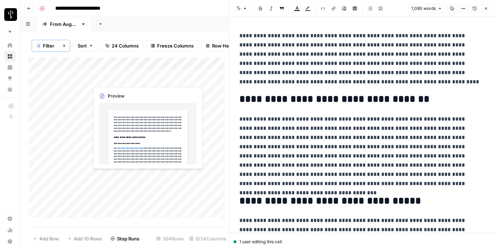
click at [124, 178] on div "Add Column" at bounding box center [129, 139] width 200 height 165
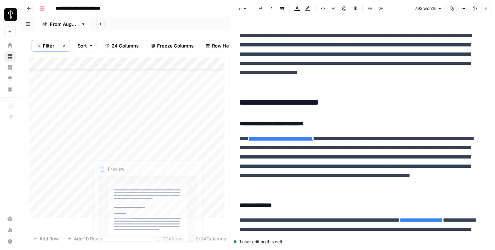
scroll to position [32, 0]
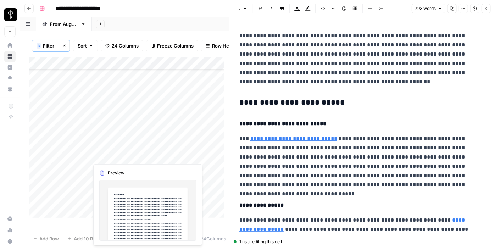
click at [124, 155] on div "Add Column" at bounding box center [129, 139] width 200 height 165
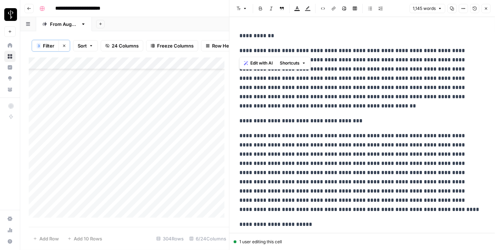
drag, startPoint x: 240, startPoint y: 48, endPoint x: 236, endPoint y: 24, distance: 24.5
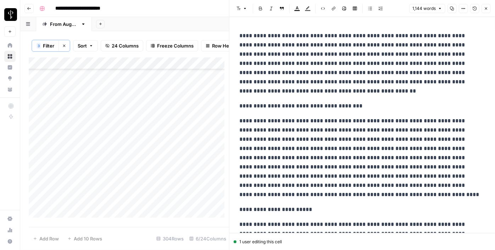
click at [281, 108] on p "**********" at bounding box center [360, 105] width 241 height 9
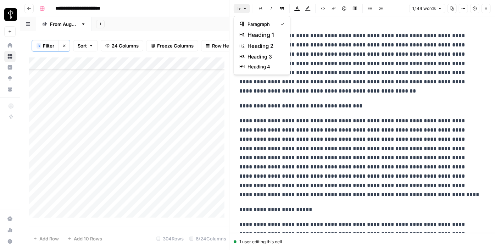
click at [248, 10] on button "Font style" at bounding box center [242, 8] width 16 height 9
click at [269, 48] on span "heading 2" at bounding box center [265, 46] width 34 height 9
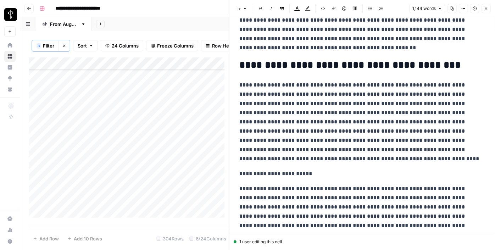
scroll to position [97, 0]
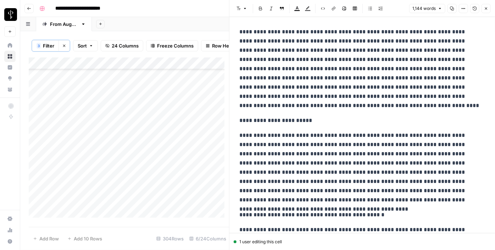
click at [275, 121] on p "**********" at bounding box center [360, 120] width 241 height 9
click at [244, 11] on icon "button" at bounding box center [245, 8] width 4 height 4
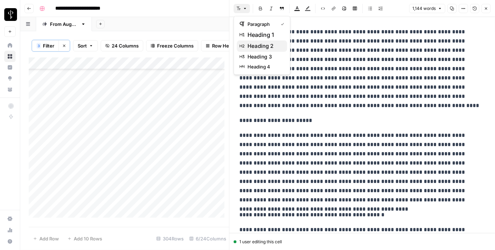
click at [260, 43] on span "heading 2" at bounding box center [265, 46] width 34 height 9
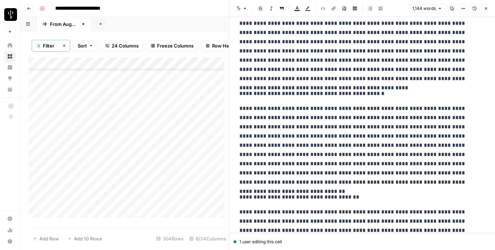
scroll to position [226, 0]
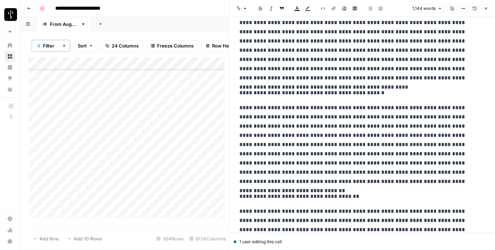
click at [284, 92] on p "**********" at bounding box center [360, 92] width 241 height 9
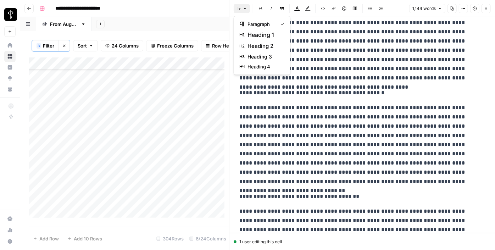
click at [242, 9] on button "Font style" at bounding box center [242, 8] width 16 height 9
click at [261, 45] on span "heading 2" at bounding box center [265, 46] width 34 height 9
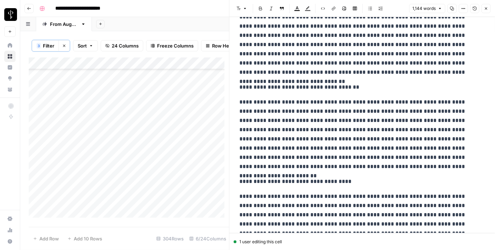
scroll to position [355, 0]
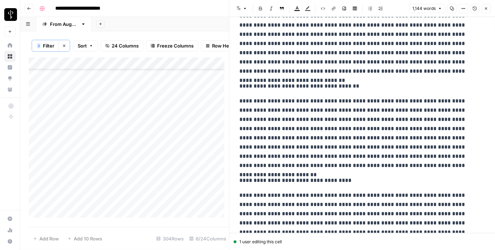
click at [270, 89] on p "**********" at bounding box center [360, 86] width 241 height 9
click at [241, 12] on button "Font style" at bounding box center [242, 8] width 16 height 9
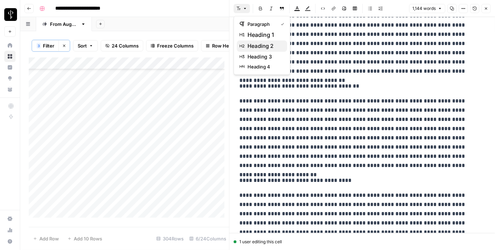
click at [263, 43] on span "heading 2" at bounding box center [265, 46] width 34 height 9
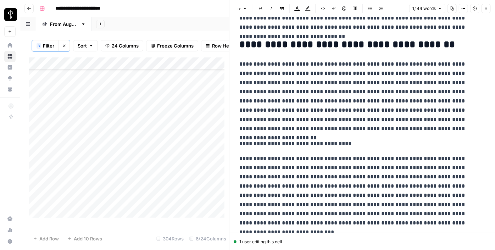
scroll to position [451, 0]
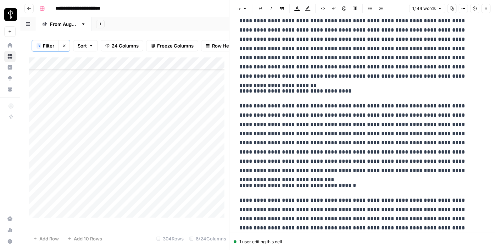
click at [273, 88] on p "**********" at bounding box center [360, 91] width 241 height 9
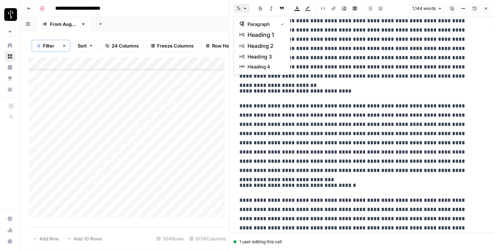
click at [240, 7] on icon "button" at bounding box center [239, 8] width 4 height 4
click at [271, 44] on span "heading 2" at bounding box center [265, 46] width 34 height 9
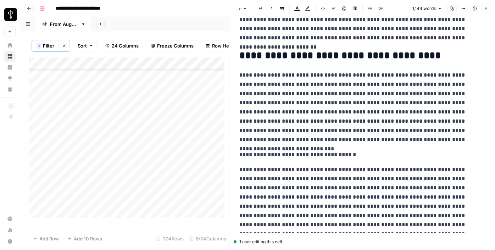
scroll to position [516, 0]
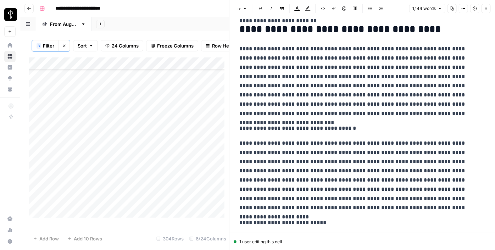
click at [271, 124] on p "**********" at bounding box center [360, 128] width 241 height 9
click at [240, 10] on icon "button" at bounding box center [239, 8] width 4 height 4
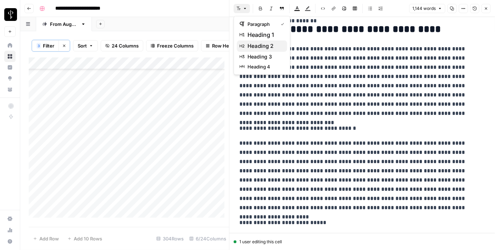
click at [256, 45] on span "heading 2" at bounding box center [265, 46] width 34 height 9
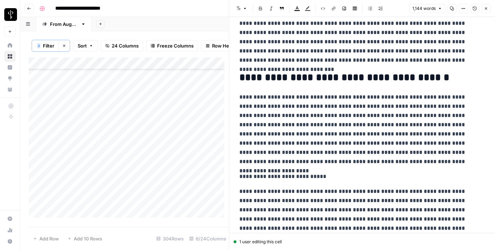
scroll to position [645, 0]
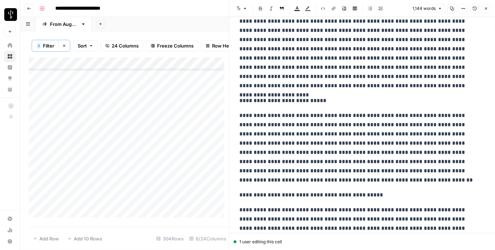
click at [288, 102] on p "**********" at bounding box center [360, 100] width 241 height 9
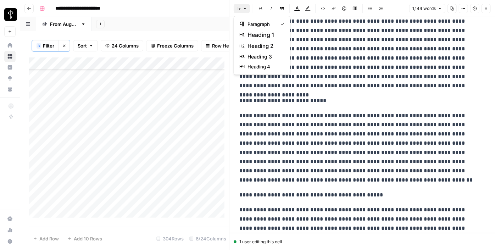
click at [244, 7] on icon "button" at bounding box center [245, 8] width 4 height 4
click at [258, 44] on span "heading 2" at bounding box center [265, 46] width 34 height 9
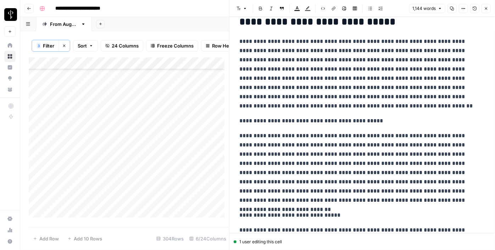
scroll to position [742, 0]
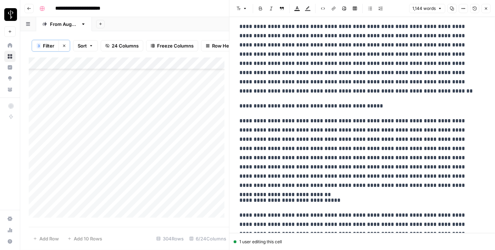
click at [282, 104] on p "**********" at bounding box center [360, 105] width 241 height 9
click at [244, 5] on button "Font style" at bounding box center [242, 8] width 16 height 9
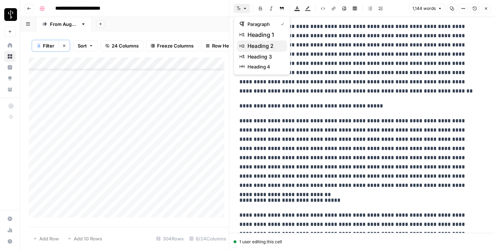
click at [261, 44] on span "heading 2" at bounding box center [265, 46] width 34 height 9
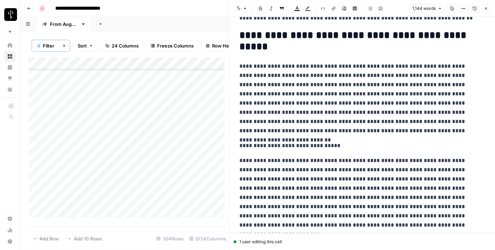
scroll to position [871, 0]
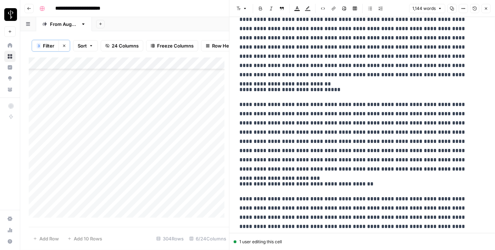
click at [284, 85] on p "**********" at bounding box center [360, 89] width 241 height 9
click at [238, 9] on icon "button" at bounding box center [239, 8] width 4 height 4
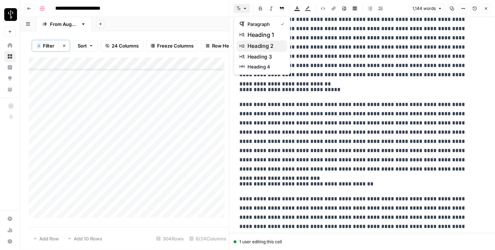
click at [263, 42] on span "heading 2" at bounding box center [265, 46] width 34 height 9
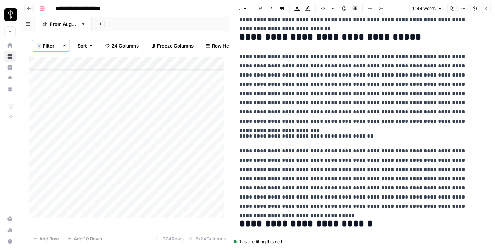
scroll to position [1000, 0]
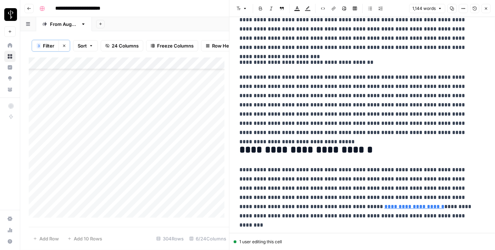
drag, startPoint x: 280, startPoint y: 60, endPoint x: 269, endPoint y: 31, distance: 31.2
click at [280, 60] on p "**********" at bounding box center [360, 62] width 241 height 9
click at [243, 8] on icon "button" at bounding box center [245, 8] width 4 height 4
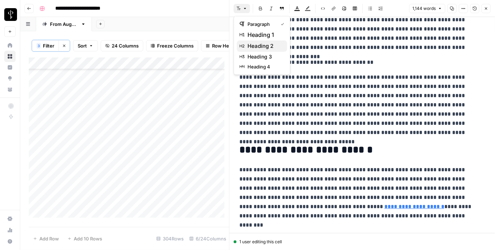
click at [259, 42] on span "heading 2" at bounding box center [265, 46] width 34 height 9
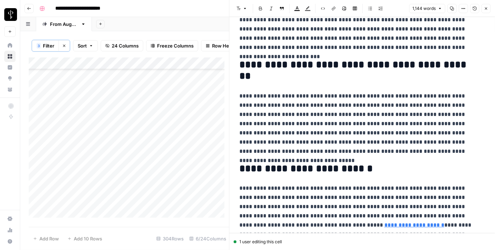
scroll to position [1032, 0]
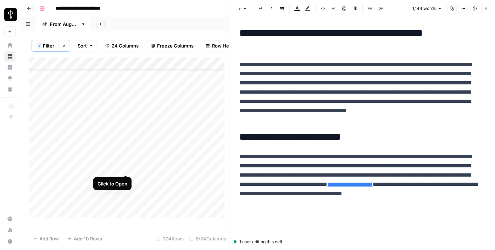
click at [126, 166] on div "Add Column" at bounding box center [129, 139] width 200 height 165
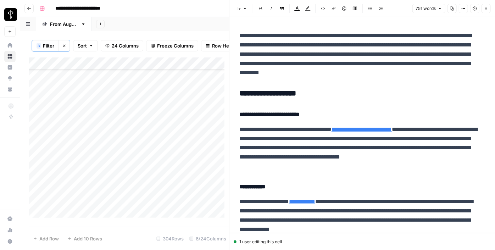
click at [148, 166] on div "Add Column" at bounding box center [129, 139] width 200 height 165
click at [123, 179] on div "Add Column" at bounding box center [129, 139] width 200 height 165
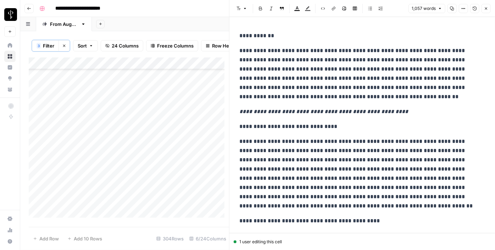
click at [198, 111] on div "Add Column" at bounding box center [129, 139] width 200 height 165
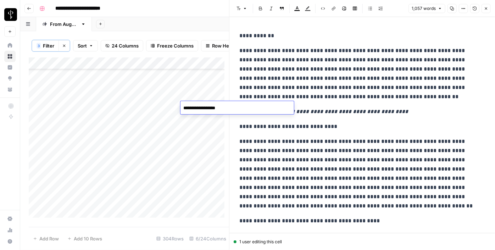
click at [198, 107] on textarea "**********" at bounding box center [238, 108] width 114 height 10
drag, startPoint x: 198, startPoint y: 107, endPoint x: 194, endPoint y: 108, distance: 3.6
click at [194, 108] on textarea "**********" at bounding box center [238, 108] width 114 height 10
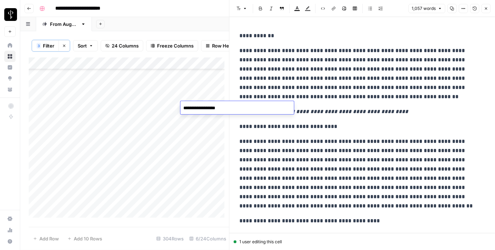
click at [194, 108] on textarea "**********" at bounding box center [238, 108] width 114 height 10
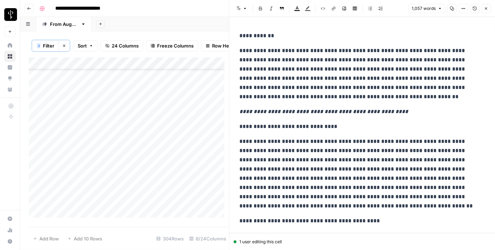
click at [188, 178] on div "Add Column" at bounding box center [129, 139] width 200 height 165
type textarea "**********"
click at [190, 164] on div "Add Column" at bounding box center [129, 139] width 200 height 165
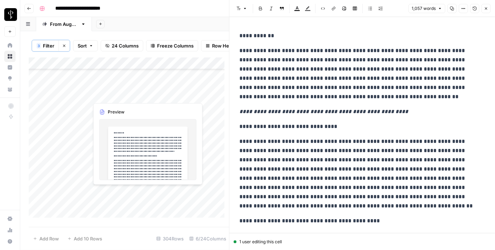
click at [126, 192] on div "Add Column" at bounding box center [129, 139] width 200 height 165
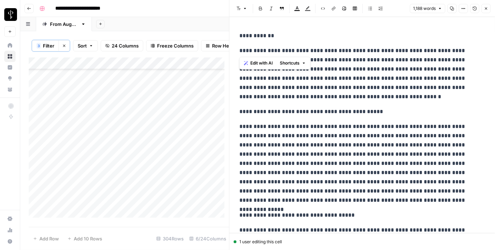
drag, startPoint x: 239, startPoint y: 50, endPoint x: 230, endPoint y: 31, distance: 21.1
click at [230, 31] on div "**********" at bounding box center [362, 125] width 266 height 250
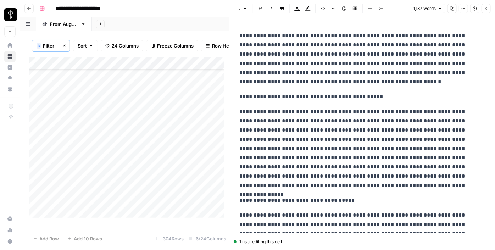
click at [257, 100] on p "**********" at bounding box center [360, 96] width 241 height 9
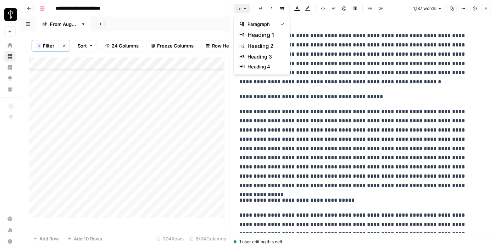
click at [236, 7] on button "Font style" at bounding box center [242, 8] width 16 height 9
click at [264, 48] on span "heading 2" at bounding box center [265, 46] width 34 height 9
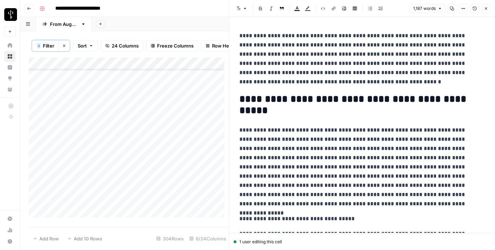
click at [317, 218] on p "**********" at bounding box center [360, 218] width 241 height 9
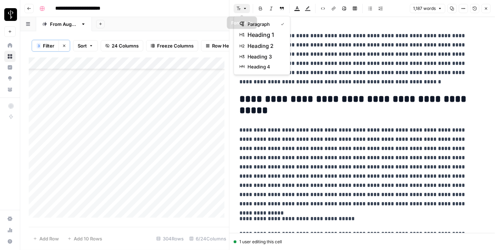
click at [244, 12] on button "Font style" at bounding box center [242, 8] width 16 height 9
click at [260, 46] on span "heading 2" at bounding box center [265, 46] width 34 height 9
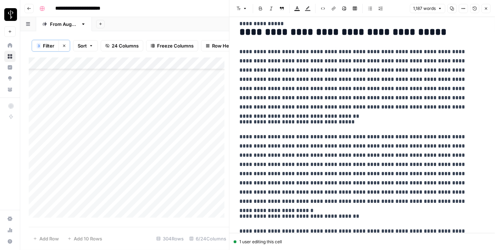
scroll to position [189, 0]
click at [279, 123] on p "**********" at bounding box center [360, 121] width 241 height 9
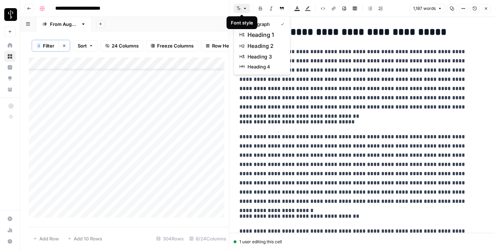
click at [240, 12] on button "Font style" at bounding box center [242, 8] width 16 height 9
click at [248, 44] on span "heading 2" at bounding box center [265, 46] width 34 height 9
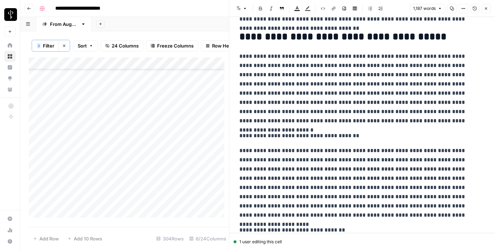
scroll to position [308, 0]
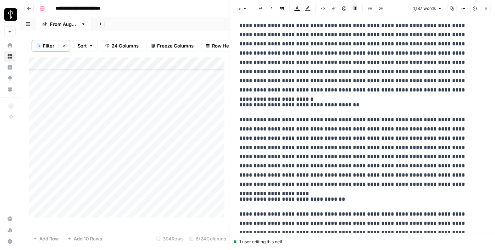
click at [277, 105] on p "**********" at bounding box center [360, 104] width 241 height 9
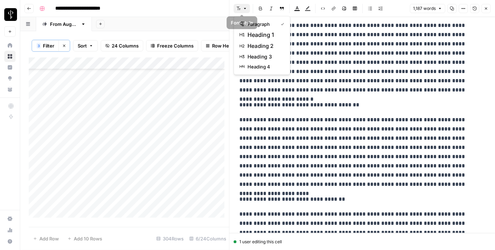
click at [243, 13] on button "Font style" at bounding box center [242, 8] width 16 height 9
click at [256, 48] on span "heading 2" at bounding box center [265, 46] width 34 height 9
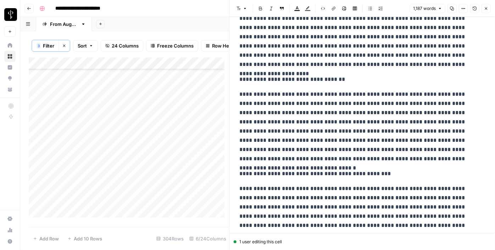
scroll to position [437, 0]
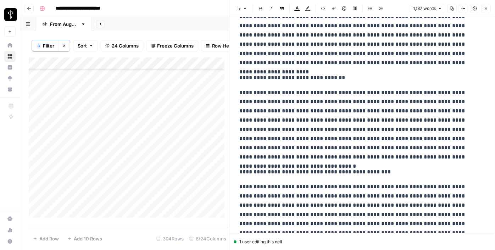
click at [278, 78] on p "**********" at bounding box center [360, 77] width 241 height 9
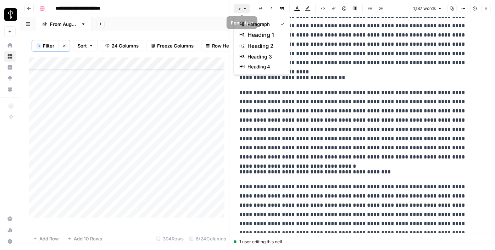
click at [240, 5] on button "Font style" at bounding box center [242, 8] width 16 height 9
click at [257, 47] on span "heading 2" at bounding box center [265, 46] width 34 height 9
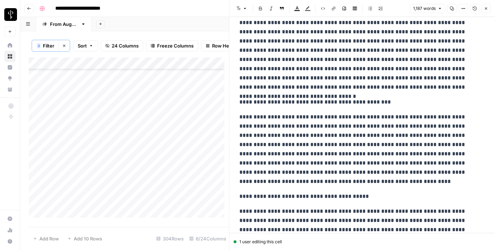
scroll to position [517, 0]
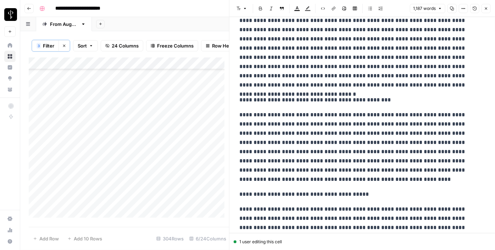
click at [274, 98] on p "**********" at bounding box center [360, 99] width 241 height 9
click at [242, 13] on header "Font style Bold Italic Block quote Text color Highlight color Code block Link I…" at bounding box center [363, 8] width 266 height 17
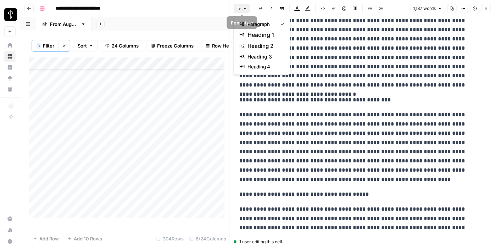
click at [240, 7] on icon "button" at bounding box center [239, 8] width 4 height 4
click at [257, 44] on span "heading 2" at bounding box center [265, 46] width 34 height 9
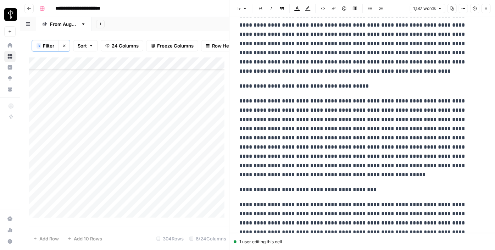
scroll to position [659, 0]
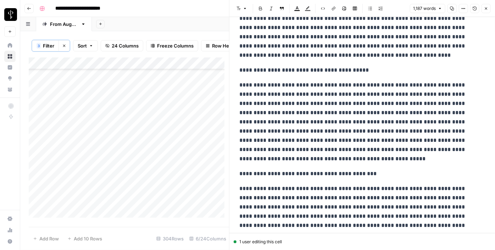
click at [277, 73] on p "**********" at bounding box center [360, 70] width 241 height 9
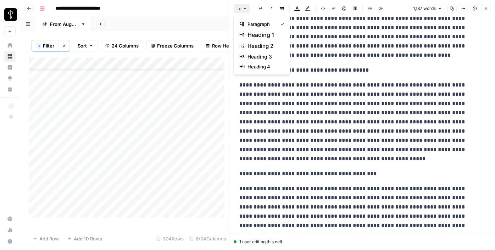
click at [237, 9] on icon "button" at bounding box center [239, 8] width 4 height 4
click at [256, 43] on span "heading 2" at bounding box center [265, 46] width 34 height 9
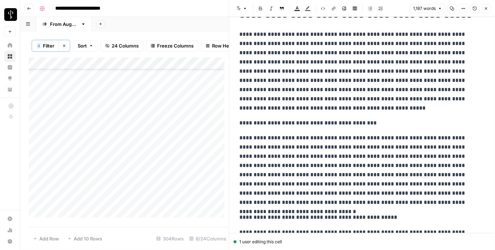
scroll to position [731, 0]
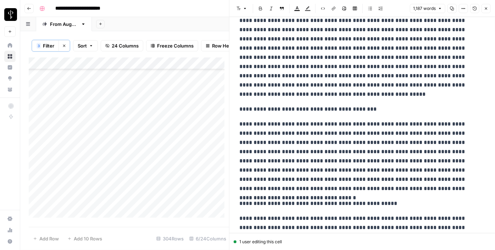
click at [284, 112] on p "**********" at bounding box center [360, 109] width 241 height 9
click at [242, 9] on button "Font style" at bounding box center [242, 8] width 16 height 9
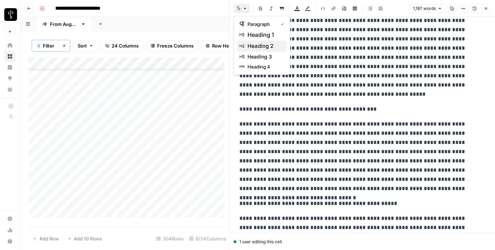
click at [261, 44] on span "heading 2" at bounding box center [265, 46] width 34 height 9
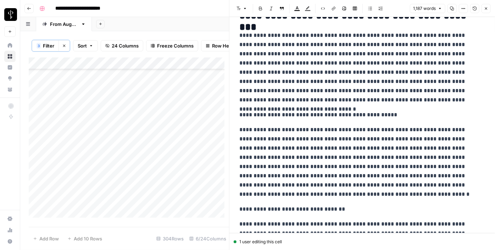
scroll to position [831, 0]
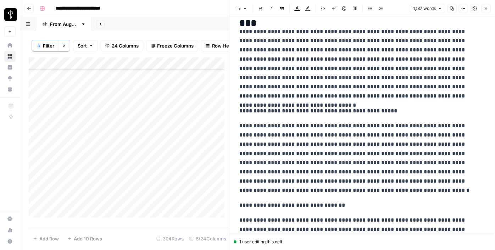
click at [286, 108] on p "**********" at bounding box center [360, 110] width 241 height 9
drag, startPoint x: 241, startPoint y: 15, endPoint x: 241, endPoint y: 11, distance: 4.3
click at [241, 11] on header "Font style Bold Italic Block quote Text color Highlight color Code block Link I…" at bounding box center [363, 8] width 266 height 17
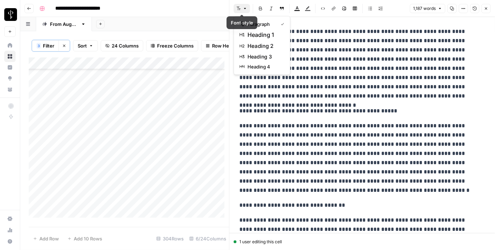
click at [241, 11] on button "Font style" at bounding box center [242, 8] width 16 height 9
click at [260, 45] on span "heading 2" at bounding box center [265, 46] width 34 height 9
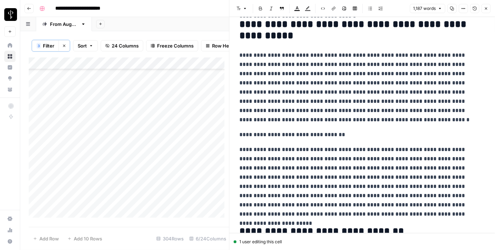
scroll to position [923, 0]
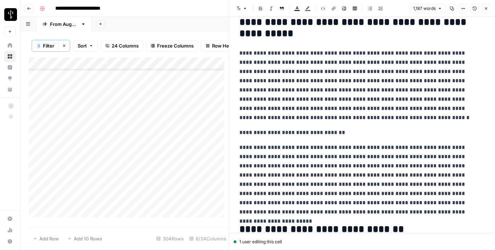
click at [306, 134] on p "**********" at bounding box center [360, 132] width 241 height 9
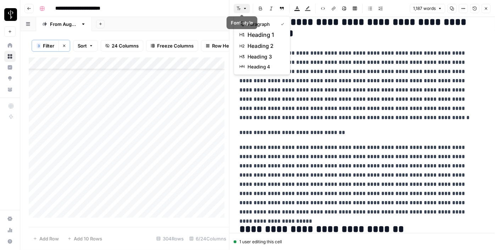
click at [241, 11] on button "Font style" at bounding box center [242, 8] width 16 height 9
click at [268, 48] on span "heading 2" at bounding box center [265, 46] width 34 height 9
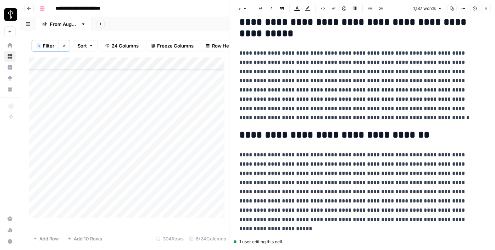
scroll to position [1022, 0]
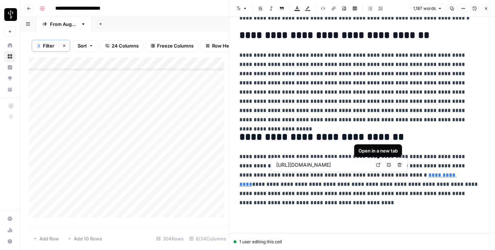
click at [381, 163] on link "Open in a new tab" at bounding box center [378, 164] width 9 height 9
click at [485, 7] on icon "button" at bounding box center [486, 8] width 4 height 4
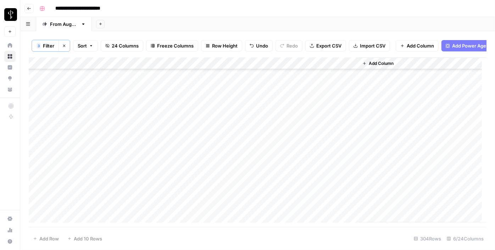
scroll to position [127, 0]
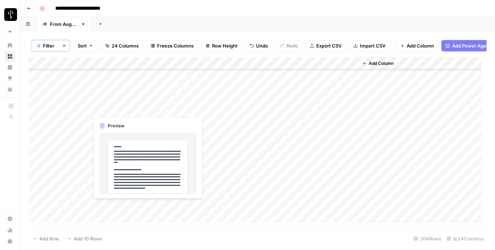
click at [123, 107] on div "Add Column" at bounding box center [258, 139] width 458 height 165
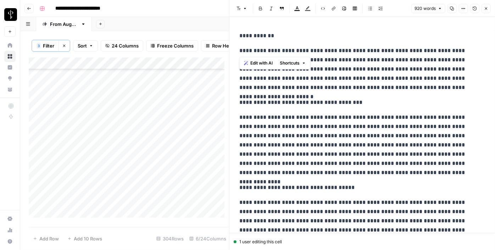
drag, startPoint x: 238, startPoint y: 49, endPoint x: 227, endPoint y: 22, distance: 29.8
click at [229, 22] on div "**********" at bounding box center [362, 125] width 266 height 250
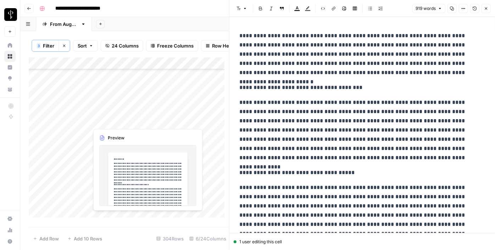
click at [125, 119] on div "Add Column" at bounding box center [129, 139] width 200 height 165
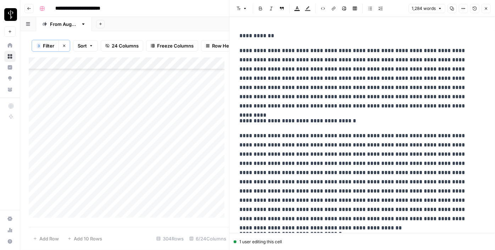
click at [267, 74] on p "**********" at bounding box center [360, 78] width 241 height 65
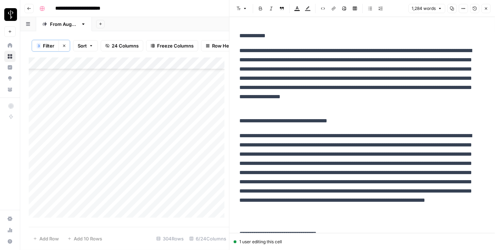
click at [188, 117] on div "Add Column" at bounding box center [129, 139] width 200 height 165
click at [198, 84] on div "Add Column" at bounding box center [129, 139] width 200 height 165
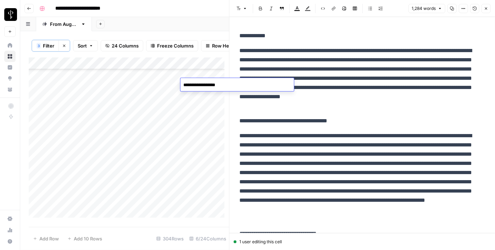
click at [198, 84] on textarea "**********" at bounding box center [238, 85] width 114 height 10
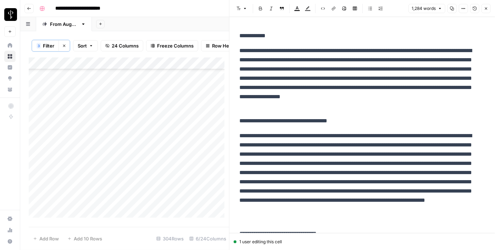
click at [125, 109] on div "Add Column" at bounding box center [129, 139] width 200 height 165
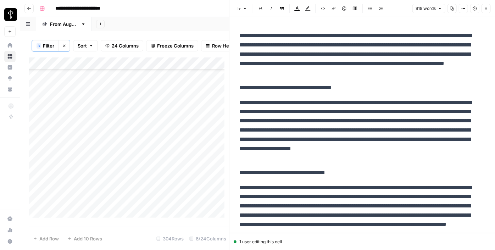
click at [126, 94] on div "Add Column" at bounding box center [129, 139] width 200 height 165
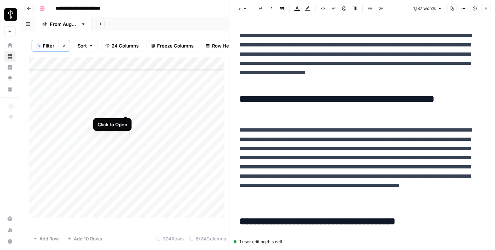
click at [125, 108] on div "Add Column" at bounding box center [129, 139] width 200 height 165
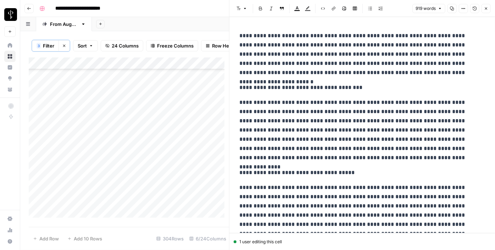
click at [290, 90] on p "**********" at bounding box center [360, 87] width 241 height 9
click at [240, 7] on icon "button" at bounding box center [239, 8] width 4 height 4
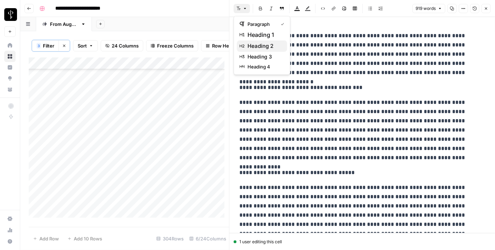
click at [260, 45] on span "heading 2" at bounding box center [265, 46] width 34 height 9
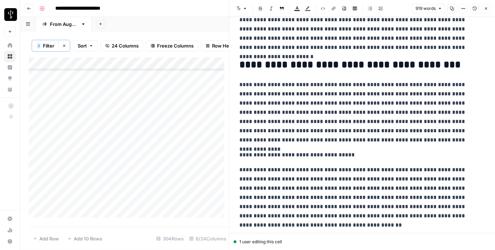
scroll to position [97, 0]
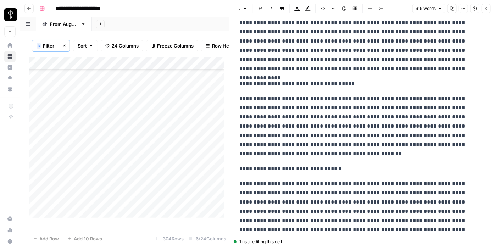
click at [283, 86] on p "**********" at bounding box center [360, 83] width 241 height 9
drag, startPoint x: 244, startPoint y: 5, endPoint x: 250, endPoint y: 12, distance: 8.9
click at [245, 6] on button "Font style" at bounding box center [242, 8] width 16 height 9
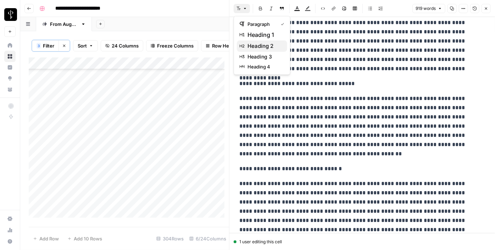
click at [261, 46] on span "heading 2" at bounding box center [265, 46] width 34 height 9
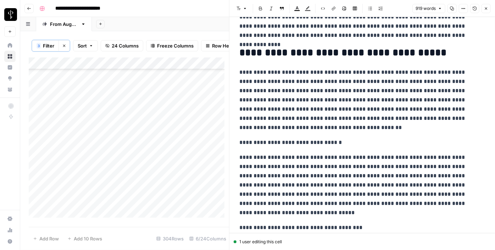
scroll to position [161, 0]
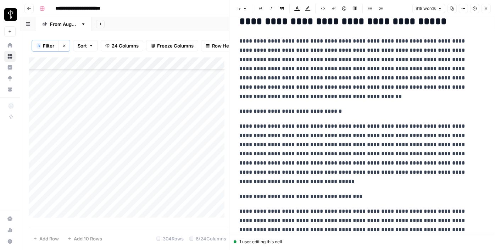
click at [266, 114] on p "**********" at bounding box center [360, 111] width 241 height 9
click at [242, 9] on button "Font style" at bounding box center [242, 8] width 16 height 9
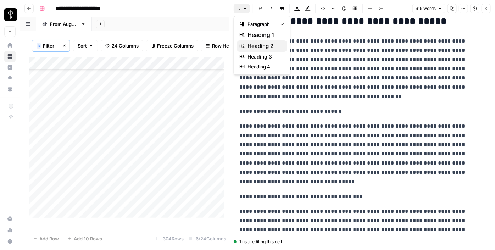
click at [262, 43] on span "heading 2" at bounding box center [265, 46] width 34 height 9
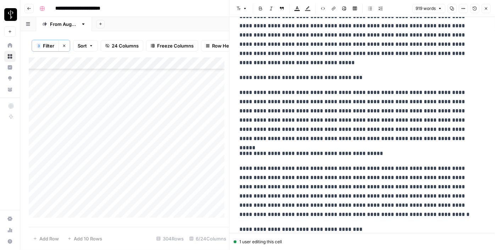
scroll to position [290, 0]
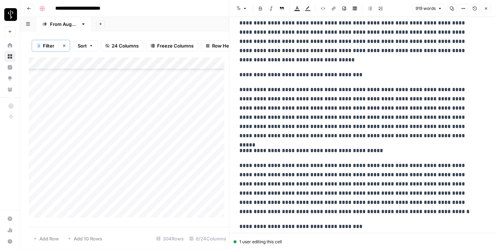
click at [258, 76] on p "**********" at bounding box center [360, 74] width 241 height 9
click at [243, 10] on icon "button" at bounding box center [245, 8] width 4 height 4
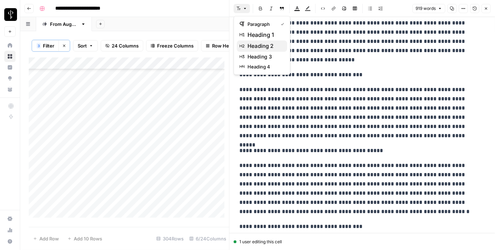
click at [254, 46] on span "heading 2" at bounding box center [265, 46] width 34 height 9
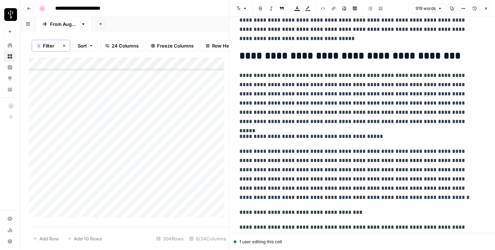
scroll to position [355, 0]
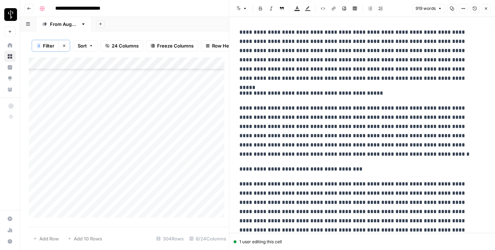
click at [280, 99] on div "**********" at bounding box center [362, 154] width 254 height 961
click at [279, 94] on p "**********" at bounding box center [360, 93] width 241 height 9
click at [244, 12] on button "Font style" at bounding box center [242, 8] width 16 height 9
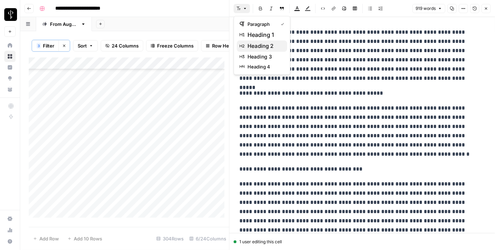
click at [264, 47] on span "heading 2" at bounding box center [265, 46] width 34 height 9
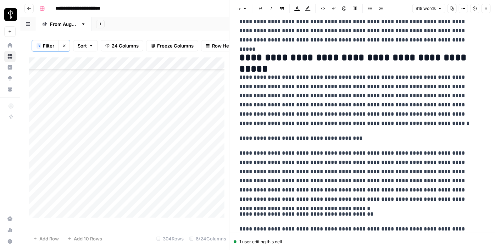
scroll to position [419, 0]
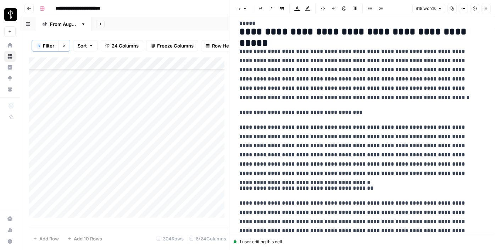
click at [273, 112] on p "**********" at bounding box center [360, 112] width 241 height 9
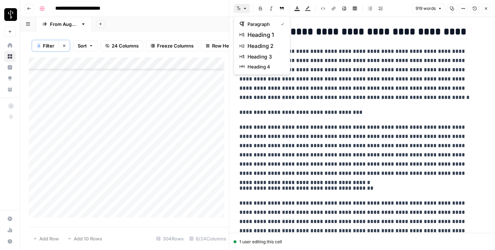
click at [240, 9] on icon "button" at bounding box center [239, 8] width 4 height 4
drag, startPoint x: 261, startPoint y: 46, endPoint x: 271, endPoint y: 54, distance: 12.9
click at [261, 46] on span "heading 2" at bounding box center [265, 46] width 34 height 9
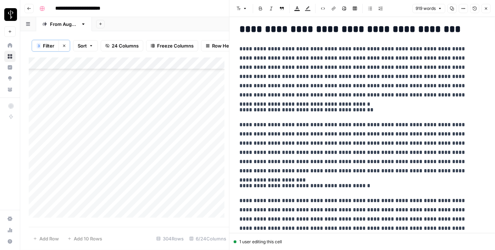
scroll to position [516, 0]
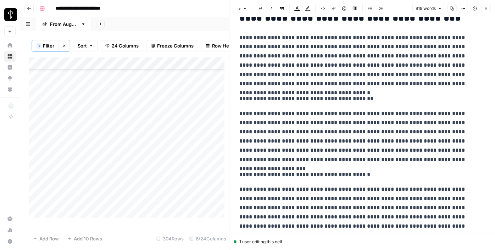
click at [277, 96] on p "**********" at bounding box center [360, 98] width 241 height 9
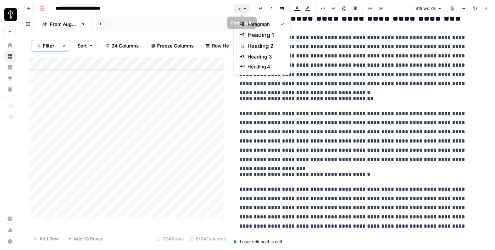
click at [242, 6] on button "Font style" at bounding box center [242, 8] width 16 height 9
click at [260, 46] on span "heading 2" at bounding box center [265, 46] width 34 height 9
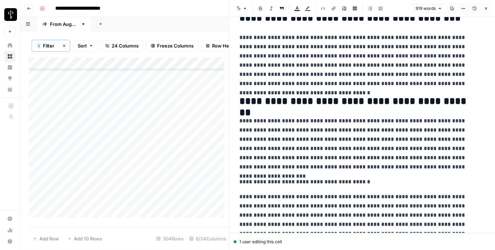
scroll to position [548, 0]
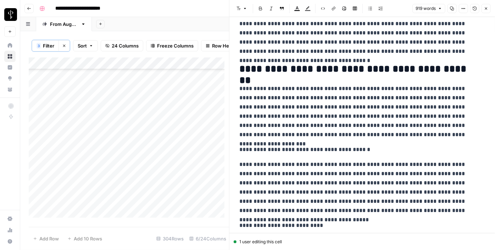
click at [278, 147] on p "**********" at bounding box center [360, 149] width 241 height 9
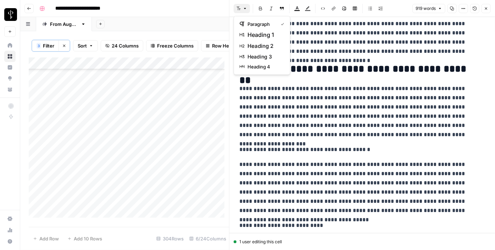
click at [245, 12] on button "Font style" at bounding box center [242, 8] width 16 height 9
click at [266, 44] on span "heading 2" at bounding box center [265, 46] width 34 height 9
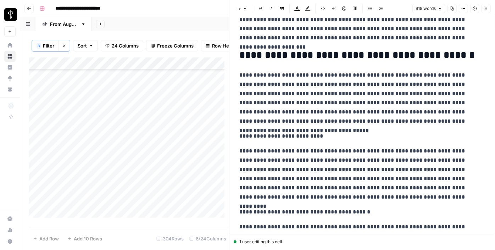
scroll to position [710, 0]
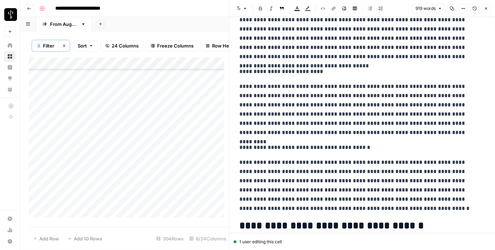
click at [271, 67] on p "**********" at bounding box center [360, 71] width 241 height 9
click at [242, 6] on button "Font style" at bounding box center [242, 8] width 16 height 9
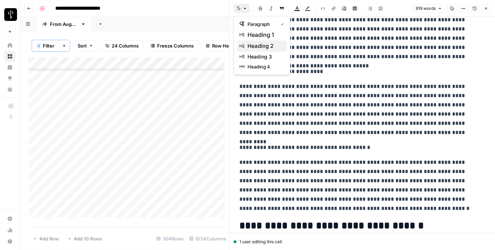
click at [262, 44] on span "heading 2" at bounding box center [265, 46] width 34 height 9
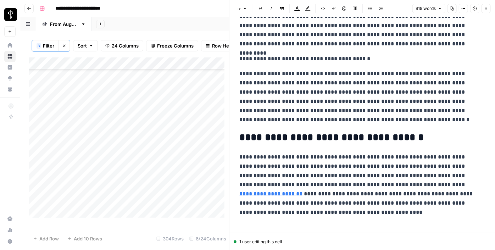
scroll to position [806, 0]
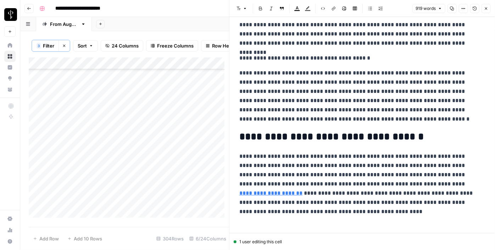
click at [241, 8] on button "Font style" at bounding box center [242, 8] width 16 height 9
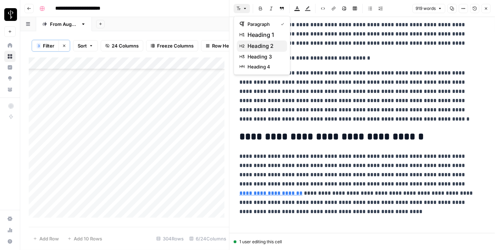
click at [266, 50] on button "heading 2" at bounding box center [262, 45] width 50 height 11
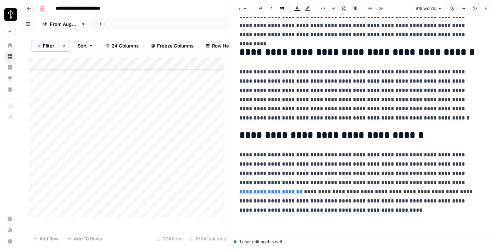
scroll to position [822, 0]
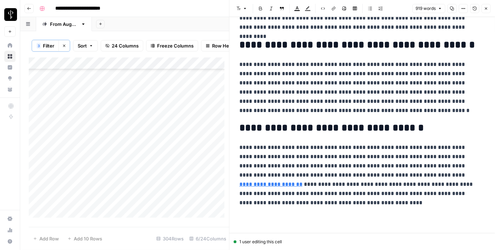
click at [489, 9] on button "Close" at bounding box center [486, 8] width 9 height 9
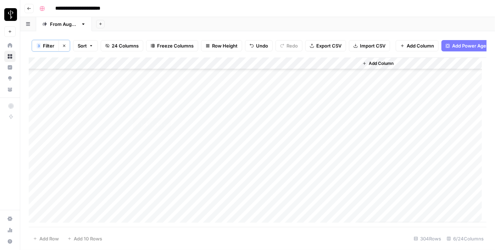
click at [192, 111] on div "Add Column" at bounding box center [258, 139] width 458 height 165
click at [223, 105] on textarea at bounding box center [238, 109] width 114 height 10
paste textarea "**********"
type textarea "**********"
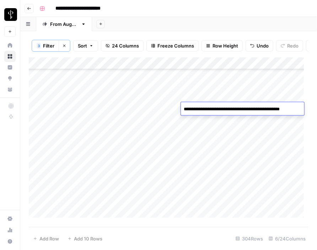
click at [123, 122] on div "Add Column" at bounding box center [168, 139] width 279 height 165
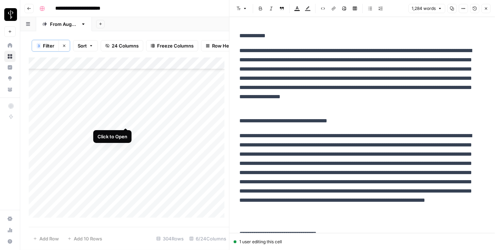
click at [125, 121] on div "Add Column" at bounding box center [129, 139] width 200 height 165
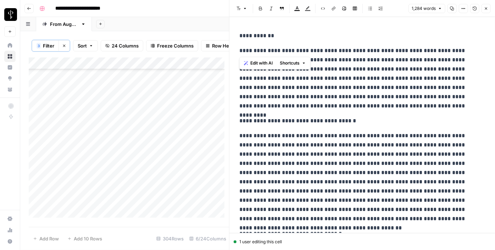
drag, startPoint x: 239, startPoint y: 51, endPoint x: 230, endPoint y: 28, distance: 24.7
click at [230, 28] on div "**********" at bounding box center [362, 125] width 266 height 250
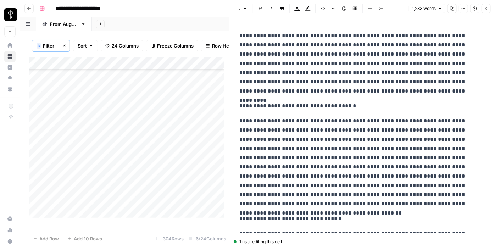
click at [198, 82] on div "Add Column" at bounding box center [129, 139] width 200 height 165
click at [198, 82] on textarea "**********" at bounding box center [238, 85] width 114 height 10
click at [195, 122] on div "Add Column" at bounding box center [129, 139] width 200 height 165
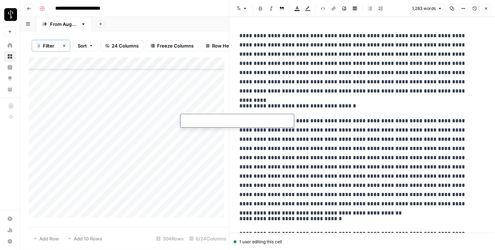
type textarea "**********"
click at [174, 121] on div "Add Column" at bounding box center [129, 139] width 200 height 165
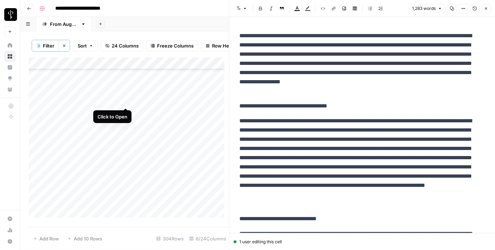
click at [127, 101] on div "Add Column" at bounding box center [129, 139] width 200 height 165
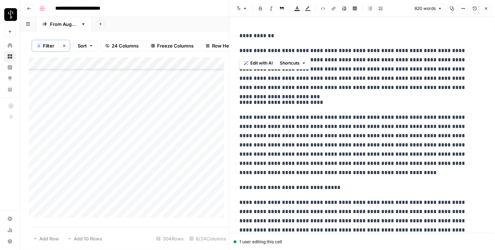
drag, startPoint x: 237, startPoint y: 49, endPoint x: 227, endPoint y: 30, distance: 21.3
click at [229, 30] on div "**********" at bounding box center [362, 125] width 266 height 250
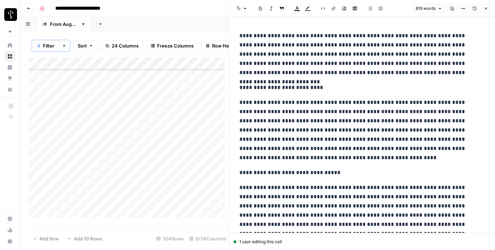
drag, startPoint x: 283, startPoint y: 84, endPoint x: 268, endPoint y: 51, distance: 36.7
click at [283, 84] on p "**********" at bounding box center [360, 87] width 241 height 9
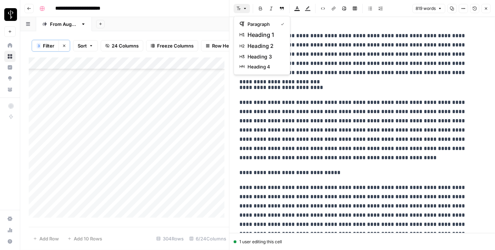
click at [247, 7] on icon "button" at bounding box center [245, 8] width 4 height 4
click at [257, 46] on span "heading 2" at bounding box center [265, 46] width 34 height 9
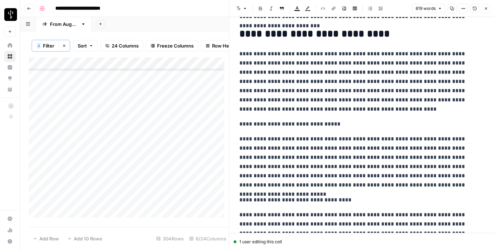
scroll to position [97, 0]
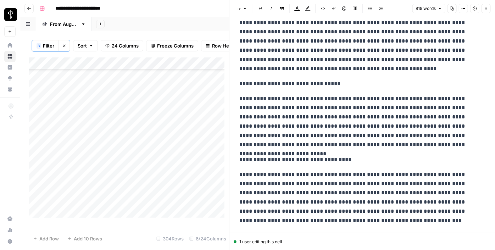
click at [284, 79] on p "**********" at bounding box center [360, 83] width 241 height 9
drag, startPoint x: 236, startPoint y: 8, endPoint x: 250, endPoint y: 14, distance: 14.9
click at [237, 8] on icon "button" at bounding box center [239, 8] width 4 height 4
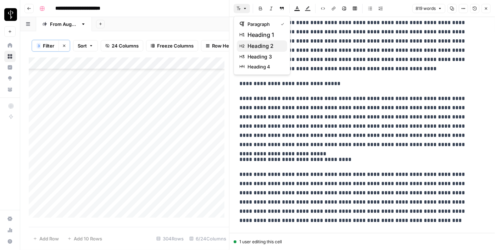
drag, startPoint x: 267, startPoint y: 49, endPoint x: 276, endPoint y: 59, distance: 13.3
click at [268, 49] on span "heading 2" at bounding box center [265, 46] width 34 height 9
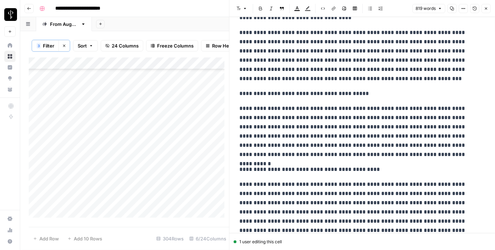
scroll to position [258, 0]
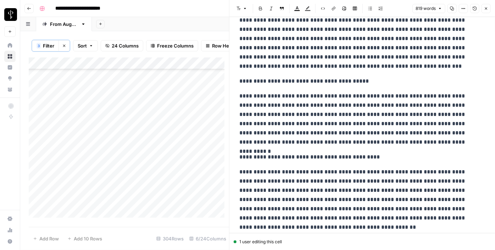
click at [278, 82] on p "**********" at bounding box center [360, 81] width 241 height 9
click at [240, 18] on p "**********" at bounding box center [360, 43] width 241 height 55
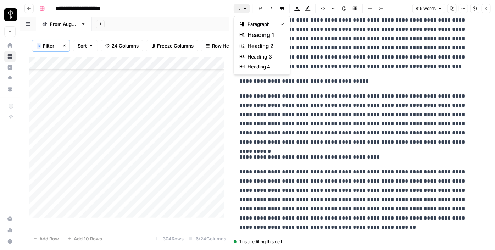
click at [243, 7] on icon "button" at bounding box center [245, 8] width 4 height 4
click at [286, 81] on p "**********" at bounding box center [360, 81] width 241 height 9
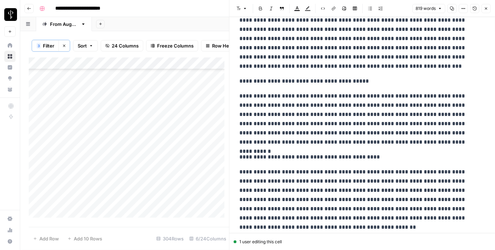
click at [240, 6] on icon "button" at bounding box center [239, 8] width 4 height 4
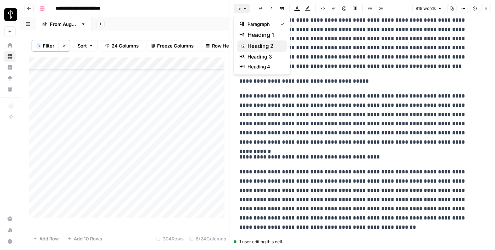
click at [251, 48] on span "heading 2" at bounding box center [265, 46] width 34 height 9
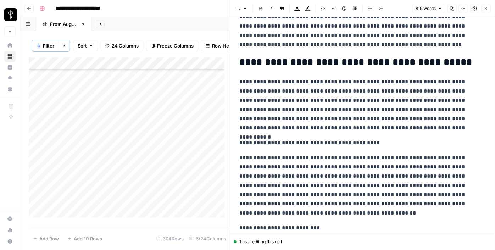
scroll to position [323, 0]
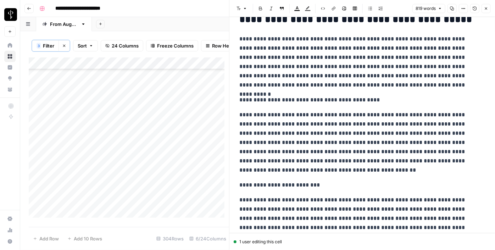
click at [296, 97] on p "**********" at bounding box center [360, 99] width 241 height 9
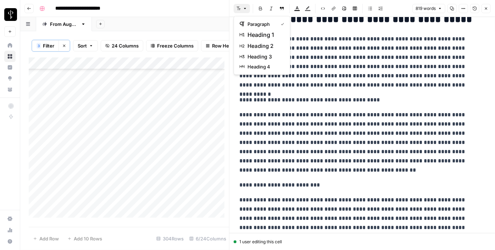
click at [241, 10] on button "Font style" at bounding box center [242, 8] width 16 height 9
click at [260, 46] on span "heading 2" at bounding box center [265, 46] width 34 height 9
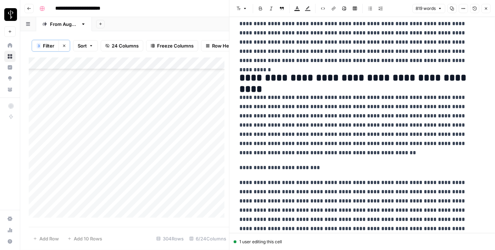
scroll to position [419, 0]
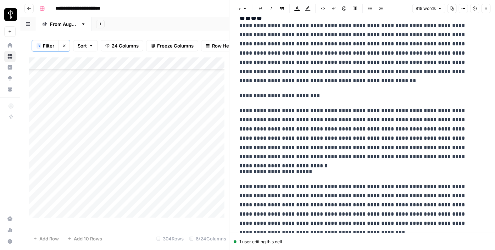
drag, startPoint x: 290, startPoint y: 92, endPoint x: 287, endPoint y: 89, distance: 3.8
click at [290, 92] on p "**********" at bounding box center [360, 95] width 241 height 9
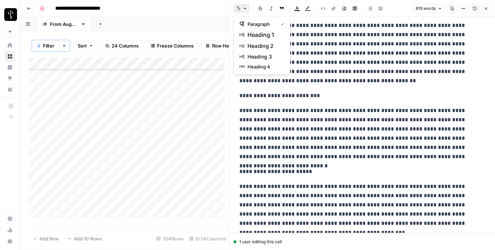
click at [243, 8] on icon "button" at bounding box center [245, 8] width 4 height 4
drag, startPoint x: 269, startPoint y: 46, endPoint x: 271, endPoint y: 50, distance: 4.5
click at [269, 46] on span "heading 2" at bounding box center [265, 46] width 34 height 9
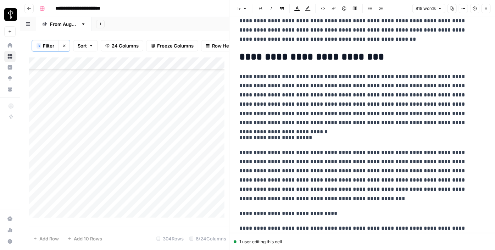
scroll to position [516, 0]
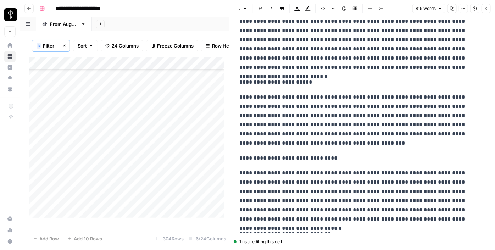
click at [279, 81] on p "**********" at bounding box center [360, 82] width 241 height 9
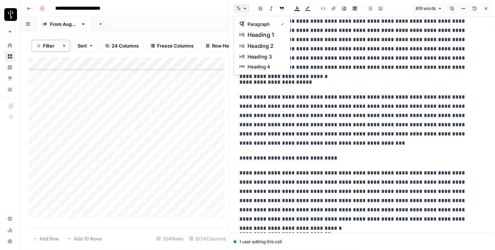
click at [242, 6] on button "Font style" at bounding box center [242, 8] width 16 height 9
click at [258, 46] on span "heading 2" at bounding box center [265, 46] width 34 height 9
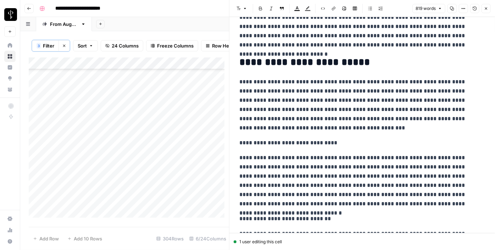
scroll to position [581, 0]
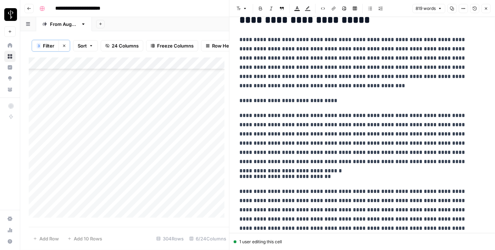
click at [269, 103] on p "**********" at bounding box center [360, 100] width 241 height 9
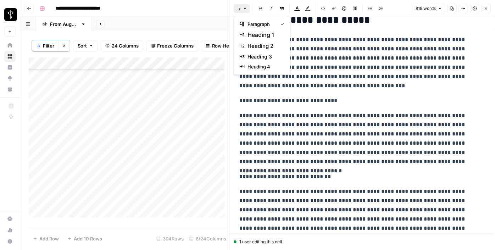
click at [239, 8] on icon "button" at bounding box center [239, 8] width 4 height 4
click at [262, 49] on span "heading 2" at bounding box center [265, 46] width 34 height 9
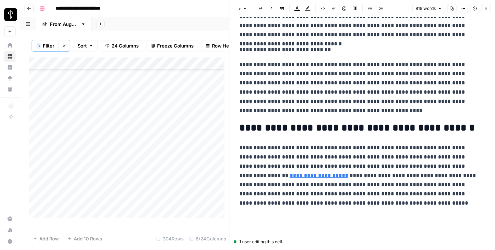
scroll to position [715, 0]
click at [284, 49] on p "**********" at bounding box center [360, 49] width 241 height 9
click at [243, 5] on button "Font style" at bounding box center [242, 8] width 16 height 9
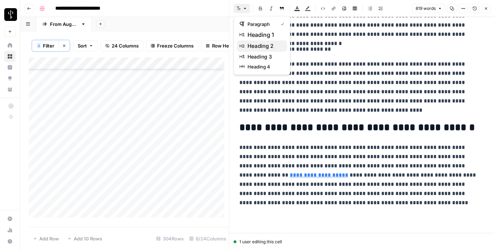
click at [260, 46] on span "heading 2" at bounding box center [265, 46] width 34 height 9
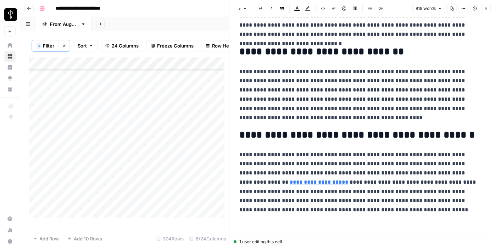
click at [200, 76] on div "Add Column" at bounding box center [129, 139] width 200 height 165
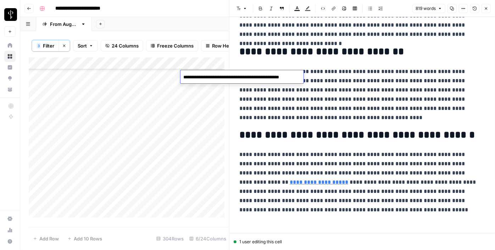
click at [200, 76] on textarea "**********" at bounding box center [241, 77] width 121 height 10
click at [205, 101] on div "Add Column" at bounding box center [129, 139] width 200 height 165
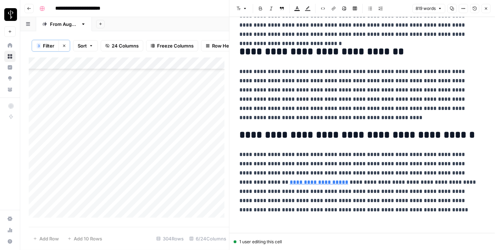
click at [205, 101] on div "Add Column" at bounding box center [129, 139] width 200 height 165
click at [205, 101] on textarea at bounding box center [238, 102] width 114 height 10
type textarea "**********"
click at [122, 112] on div "Add Column" at bounding box center [129, 139] width 200 height 165
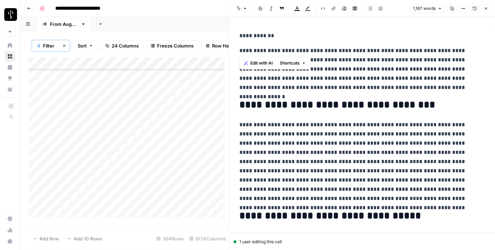
drag, startPoint x: 240, startPoint y: 49, endPoint x: 228, endPoint y: 36, distance: 17.8
click at [229, 36] on div "**********" at bounding box center [362, 125] width 266 height 250
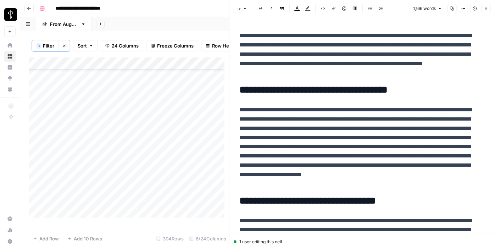
click at [148, 114] on div "Add Column" at bounding box center [129, 139] width 200 height 165
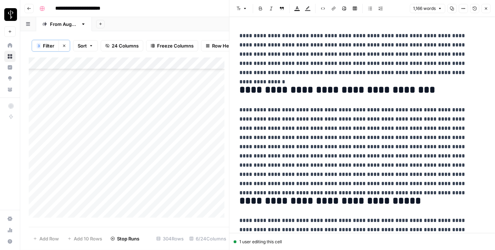
click at [124, 125] on div "Add Column" at bounding box center [129, 139] width 200 height 165
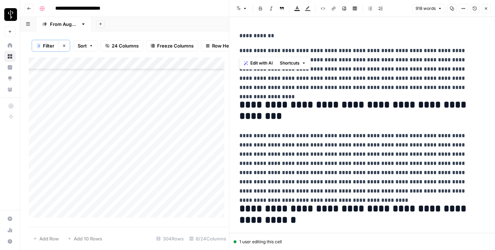
drag, startPoint x: 240, startPoint y: 49, endPoint x: 229, endPoint y: 20, distance: 31.0
click at [229, 20] on div "**********" at bounding box center [362, 125] width 266 height 250
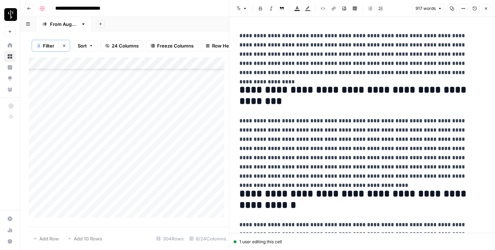
click at [163, 125] on div "Add Column" at bounding box center [129, 139] width 200 height 165
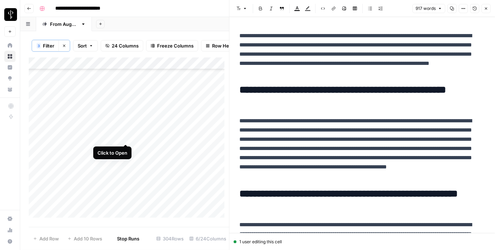
click at [125, 139] on div "Add Column" at bounding box center [129, 139] width 200 height 165
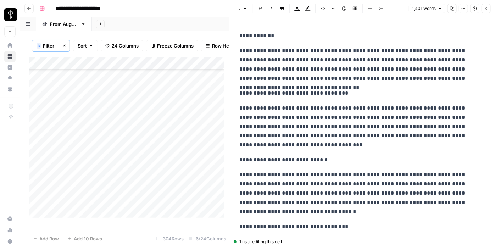
drag, startPoint x: 241, startPoint y: 49, endPoint x: 238, endPoint y: 46, distance: 4.3
click at [240, 53] on p "**********" at bounding box center [360, 64] width 241 height 37
drag, startPoint x: 239, startPoint y: 53, endPoint x: 237, endPoint y: 31, distance: 22.5
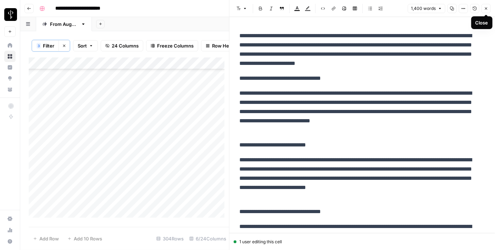
click at [485, 9] on icon "button" at bounding box center [486, 8] width 4 height 4
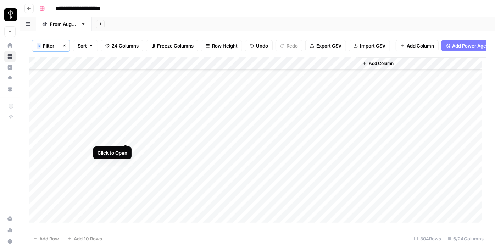
click at [126, 136] on div "Add Column" at bounding box center [258, 139] width 458 height 165
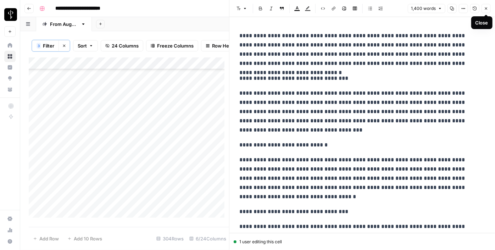
click at [488, 8] on icon "button" at bounding box center [486, 8] width 4 height 4
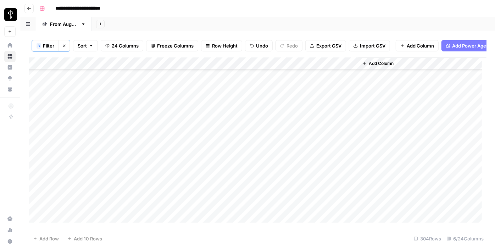
click at [220, 90] on div "Add Column" at bounding box center [258, 139] width 458 height 165
click at [202, 126] on div "Add Column" at bounding box center [258, 139] width 458 height 165
click at [198, 136] on div "Add Column" at bounding box center [258, 139] width 458 height 165
click at [199, 136] on div "Add Column" at bounding box center [258, 139] width 458 height 165
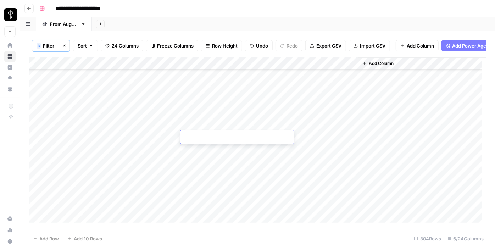
click at [199, 136] on textarea at bounding box center [238, 138] width 114 height 10
type textarea "**********"
click at [174, 135] on div "Add Column" at bounding box center [258, 139] width 458 height 165
click at [175, 136] on div "Add Column" at bounding box center [258, 139] width 458 height 165
click at [125, 149] on div "Add Column" at bounding box center [258, 139] width 458 height 165
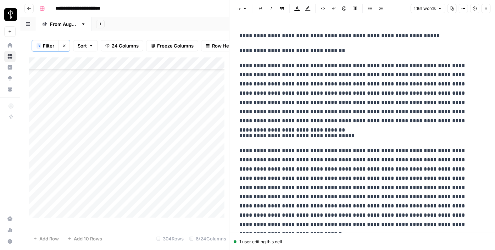
click at [191, 139] on div "Add Column" at bounding box center [129, 139] width 200 height 165
drag, startPoint x: 240, startPoint y: 64, endPoint x: 235, endPoint y: 5, distance: 59.1
click at [235, 5] on div "**********" at bounding box center [362, 125] width 266 height 250
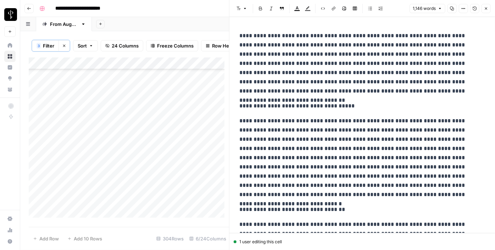
click at [259, 108] on p "**********" at bounding box center [360, 105] width 241 height 9
click at [238, 2] on header "Font style Bold Italic Block quote Text color Highlight color Code block Link I…" at bounding box center [363, 8] width 266 height 17
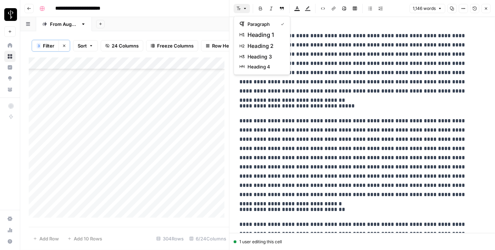
drag, startPoint x: 241, startPoint y: 7, endPoint x: 257, endPoint y: 35, distance: 32.0
click at [241, 8] on button "Font style" at bounding box center [242, 8] width 16 height 9
click at [261, 45] on span "heading 2" at bounding box center [265, 46] width 34 height 9
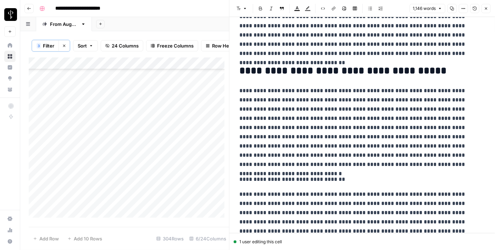
scroll to position [64, 0]
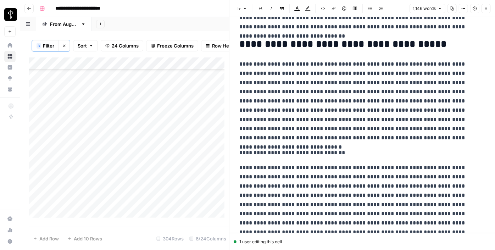
click at [266, 148] on p "**********" at bounding box center [360, 152] width 241 height 9
click at [241, 7] on button "Font style" at bounding box center [242, 8] width 16 height 9
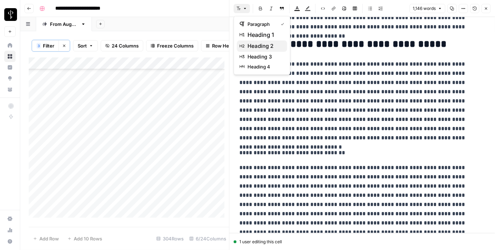
click at [254, 45] on span "heading 2" at bounding box center [265, 46] width 34 height 9
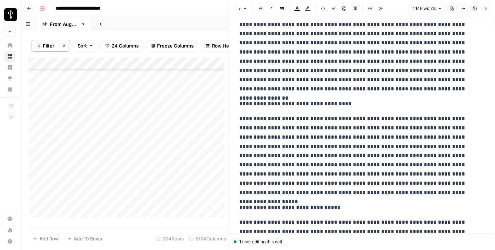
scroll to position [226, 0]
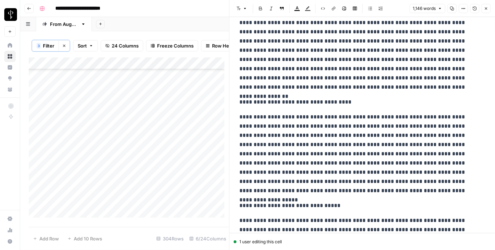
click at [257, 99] on p "**********" at bounding box center [360, 102] width 241 height 9
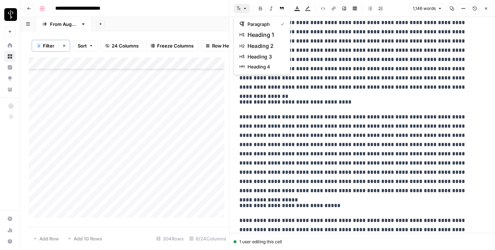
click at [246, 7] on icon "button" at bounding box center [245, 8] width 4 height 4
click at [259, 45] on span "heading 2" at bounding box center [265, 46] width 34 height 9
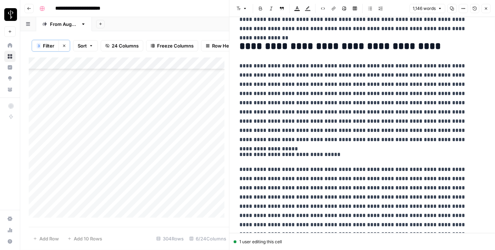
scroll to position [323, 0]
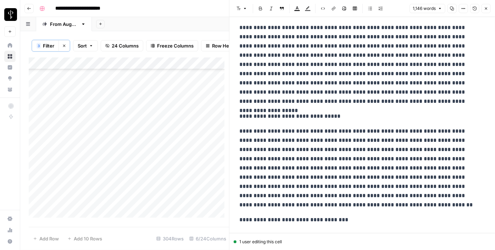
click at [252, 112] on p "**********" at bounding box center [360, 116] width 241 height 9
click at [242, 7] on button "Font style" at bounding box center [242, 8] width 16 height 9
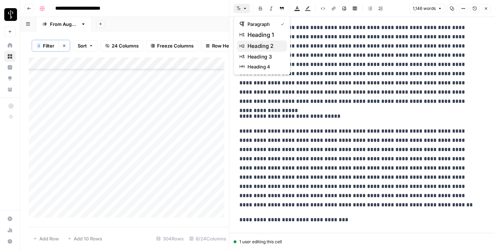
click at [254, 45] on span "heading 2" at bounding box center [265, 46] width 34 height 9
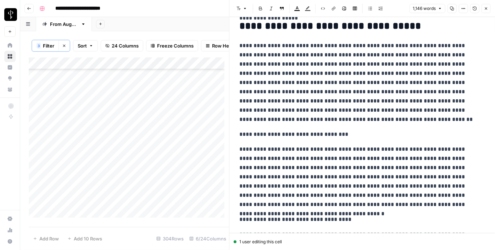
scroll to position [419, 0]
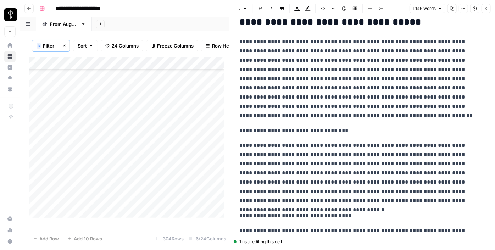
click at [261, 124] on div "**********" at bounding box center [362, 177] width 254 height 1136
click at [240, 3] on header "Font style Bold Italic Block quote Text color Highlight color Code block Link I…" at bounding box center [363, 8] width 266 height 17
click at [242, 11] on button "Font style" at bounding box center [242, 8] width 16 height 9
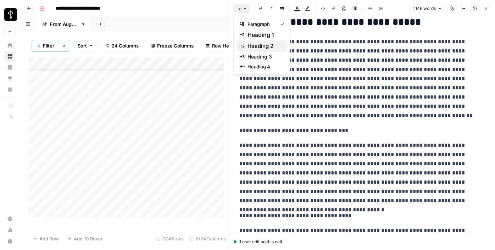
click at [262, 49] on span "heading 2" at bounding box center [265, 46] width 34 height 9
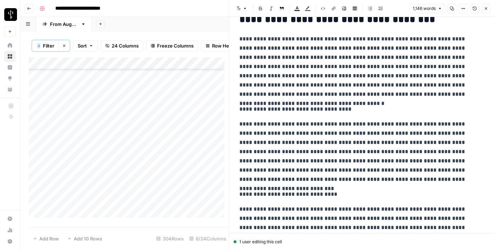
scroll to position [548, 0]
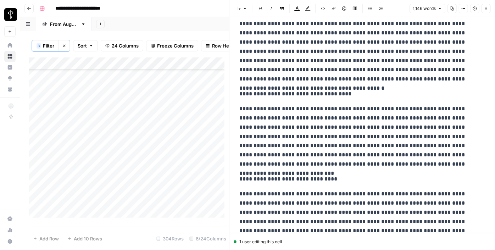
click at [273, 90] on p "**********" at bounding box center [360, 93] width 241 height 9
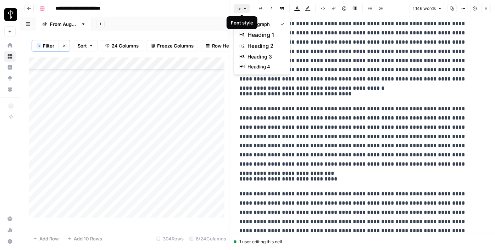
click at [241, 10] on icon "button" at bounding box center [239, 8] width 4 height 4
click at [260, 47] on span "heading 2" at bounding box center [265, 46] width 34 height 9
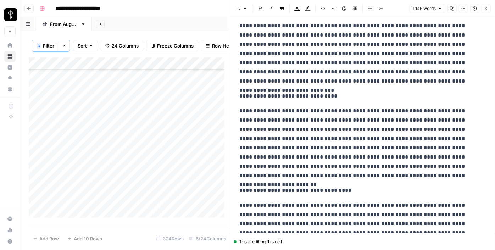
scroll to position [645, 0]
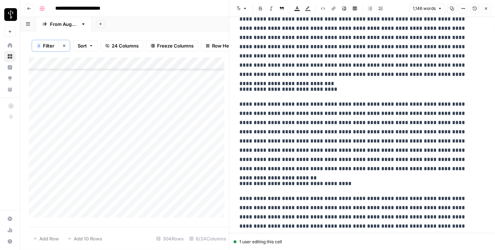
click at [265, 92] on p "**********" at bounding box center [360, 89] width 241 height 9
click at [239, 9] on icon "button" at bounding box center [239, 9] width 4 height 4
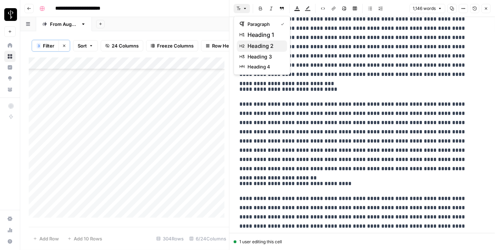
click at [261, 42] on span "heading 2" at bounding box center [265, 46] width 34 height 9
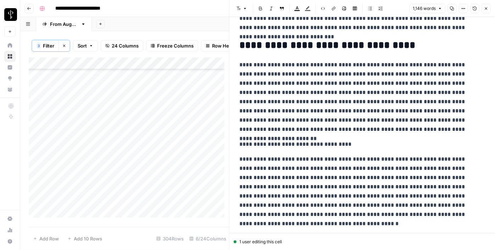
scroll to position [710, 0]
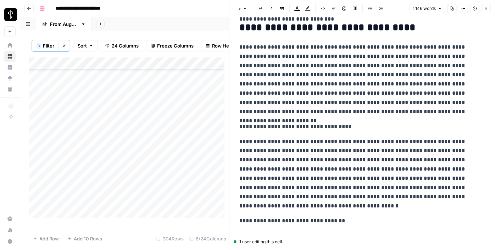
click at [260, 128] on p "**********" at bounding box center [360, 126] width 241 height 9
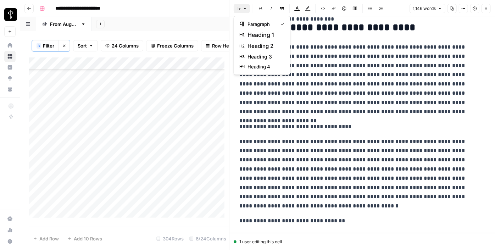
click at [242, 5] on button "Font style" at bounding box center [242, 8] width 16 height 9
drag, startPoint x: 263, startPoint y: 43, endPoint x: 264, endPoint y: 48, distance: 5.1
click at [263, 44] on span "heading 2" at bounding box center [265, 46] width 34 height 9
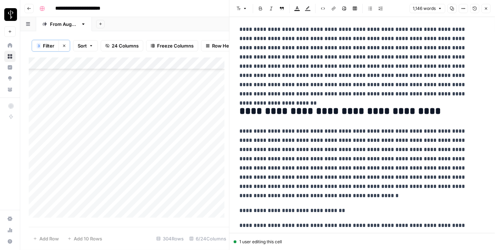
scroll to position [806, 0]
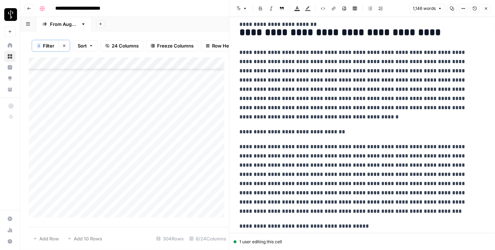
click at [271, 132] on p "**********" at bounding box center [360, 131] width 241 height 9
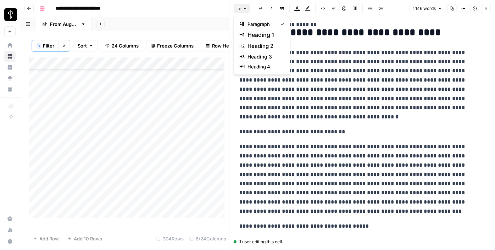
click at [246, 6] on icon "button" at bounding box center [245, 8] width 4 height 4
click at [265, 48] on span "heading 2" at bounding box center [265, 46] width 34 height 9
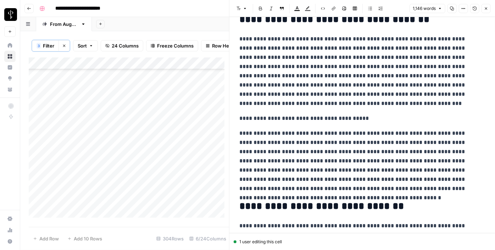
scroll to position [935, 0]
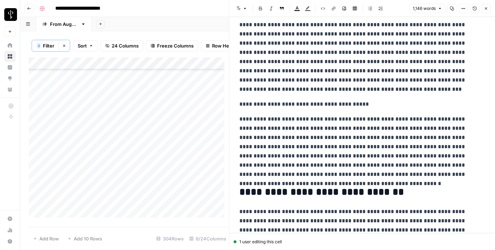
click at [273, 102] on p "**********" at bounding box center [360, 104] width 241 height 9
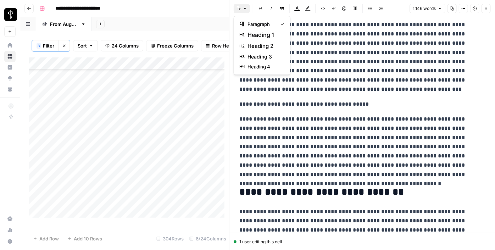
click at [242, 9] on button "Font style" at bounding box center [242, 8] width 16 height 9
click at [264, 48] on span "heading 2" at bounding box center [265, 46] width 34 height 9
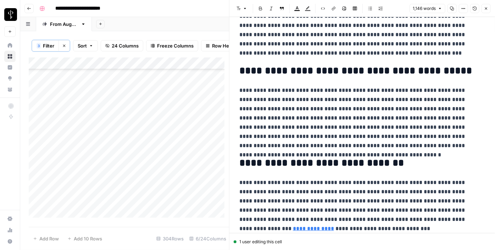
scroll to position [998, 0]
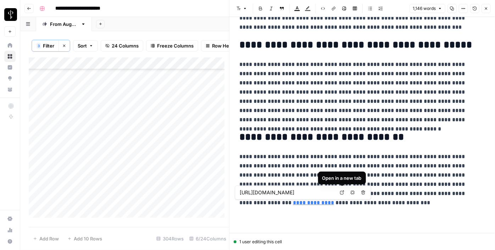
click at [345, 193] on link "Open in a new tab" at bounding box center [342, 192] width 9 height 9
click at [487, 9] on icon "button" at bounding box center [486, 8] width 4 height 4
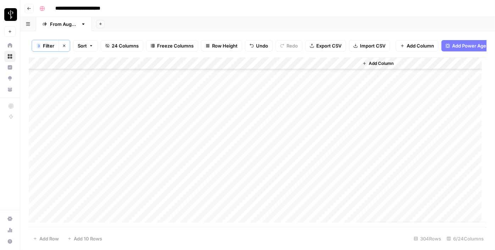
click at [296, 137] on div "Add Column" at bounding box center [258, 139] width 458 height 165
click at [297, 154] on div "Add Column" at bounding box center [258, 139] width 458 height 165
click at [310, 81] on div "Add Column" at bounding box center [258, 139] width 458 height 165
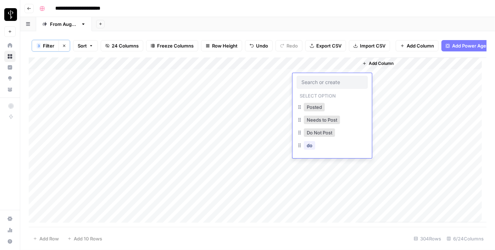
click at [265, 117] on div "Add Column" at bounding box center [258, 139] width 458 height 165
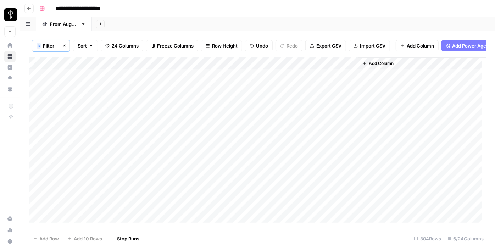
click at [262, 138] on div "Add Column" at bounding box center [258, 139] width 458 height 165
click at [268, 147] on div "Add Column" at bounding box center [258, 139] width 458 height 165
click at [258, 185] on div "Add Column" at bounding box center [258, 139] width 458 height 165
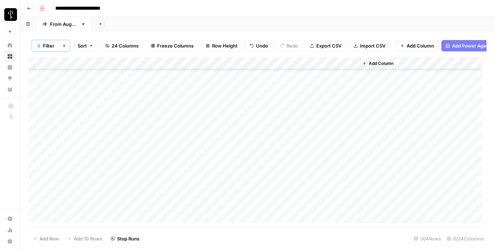
click at [271, 197] on div "Add Column" at bounding box center [258, 139] width 458 height 165
click at [314, 79] on div "Add Column" at bounding box center [258, 139] width 458 height 165
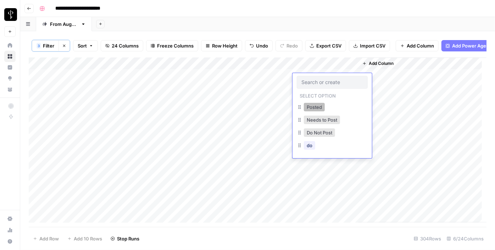
click at [314, 110] on button "Posted" at bounding box center [314, 107] width 21 height 9
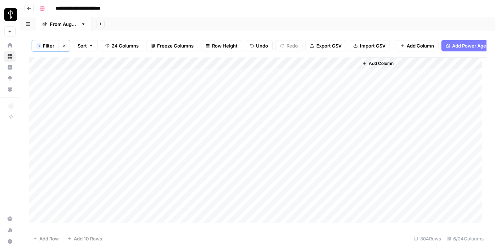
drag, startPoint x: 357, startPoint y: 84, endPoint x: 352, endPoint y: 102, distance: 18.2
click at [352, 102] on div "Add Column" at bounding box center [258, 139] width 458 height 165
click at [333, 114] on div "Add Column" at bounding box center [258, 139] width 458 height 165
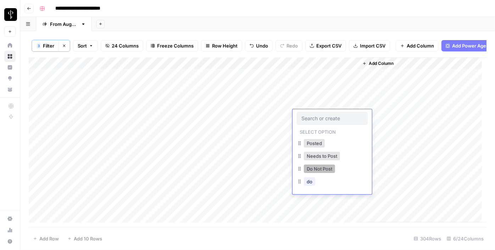
click at [317, 170] on button "Do Not Post" at bounding box center [319, 169] width 31 height 9
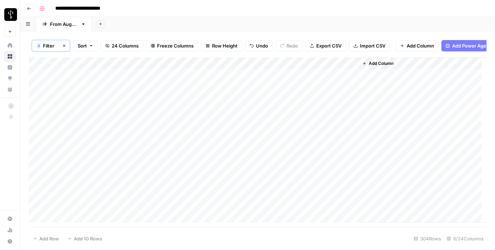
click at [314, 130] on div "Add Column" at bounding box center [258, 139] width 458 height 165
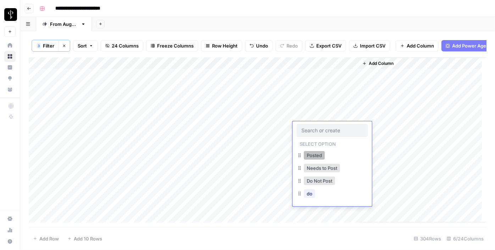
click at [310, 155] on button "Posted" at bounding box center [314, 155] width 21 height 9
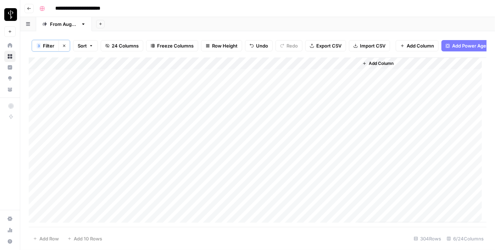
click at [307, 136] on div "Add Column" at bounding box center [258, 139] width 458 height 165
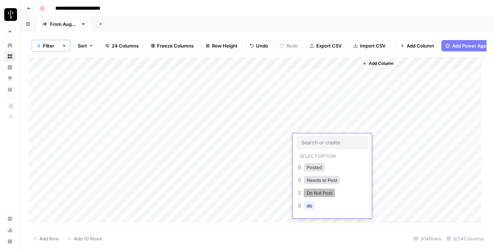
click at [314, 189] on button "Do Not Post" at bounding box center [319, 193] width 31 height 9
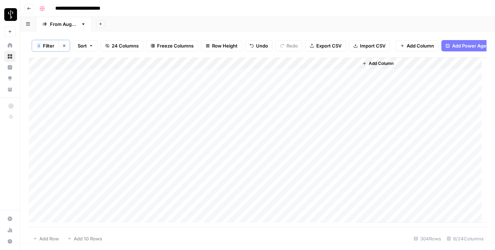
click at [306, 150] on div "Add Column" at bounding box center [258, 139] width 458 height 165
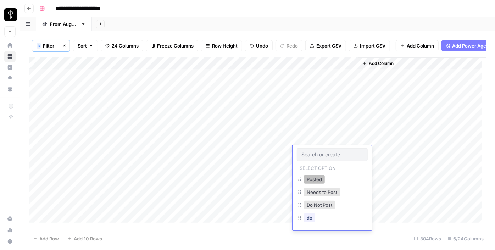
click at [313, 178] on button "Posted" at bounding box center [314, 179] width 21 height 9
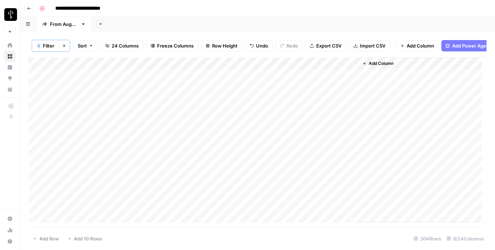
drag, startPoint x: 358, startPoint y: 156, endPoint x: 352, endPoint y: 180, distance: 24.9
click at [352, 180] on div "Add Column" at bounding box center [258, 139] width 458 height 165
drag, startPoint x: 357, startPoint y: 156, endPoint x: 343, endPoint y: 197, distance: 43.1
click at [343, 197] on div "Add Column" at bounding box center [258, 139] width 458 height 165
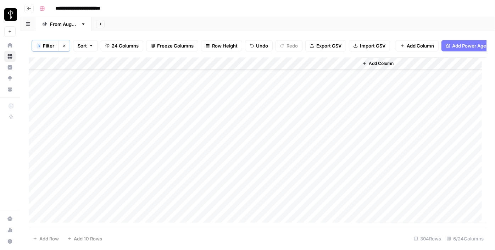
click at [302, 178] on div "Add Column" at bounding box center [258, 139] width 458 height 165
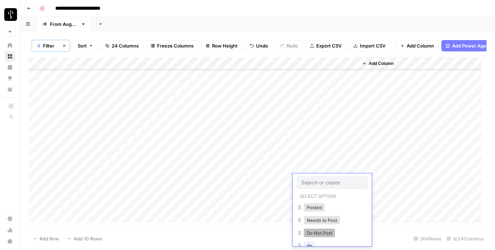
drag, startPoint x: 307, startPoint y: 228, endPoint x: 308, endPoint y: 232, distance: 4.0
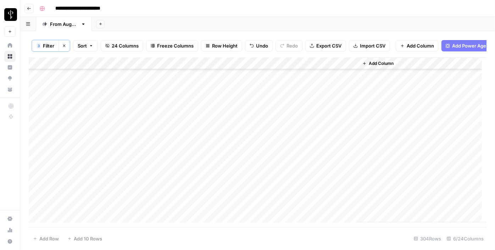
scroll to position [97, 0]
click at [303, 121] on div "Add Column" at bounding box center [258, 139] width 458 height 165
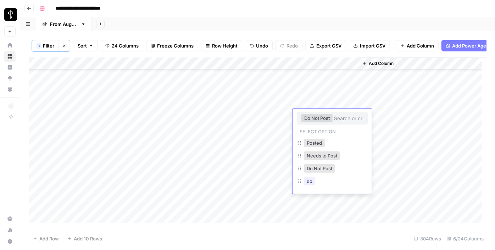
click at [384, 123] on div "Add Column" at bounding box center [423, 139] width 128 height 165
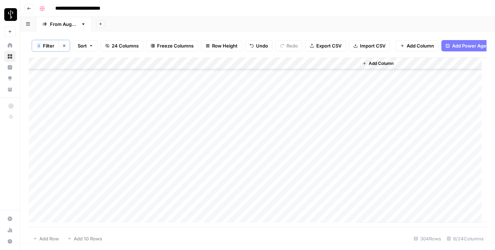
click at [324, 127] on div "Add Column" at bounding box center [258, 139] width 458 height 165
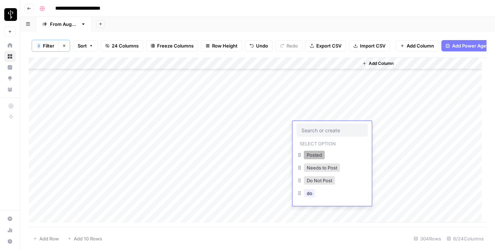
click at [310, 155] on button "Posted" at bounding box center [314, 155] width 21 height 9
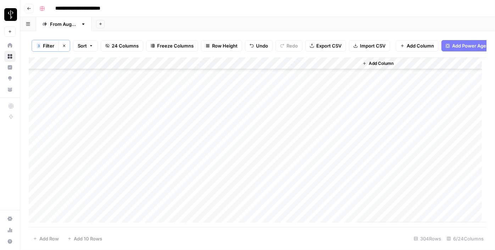
drag, startPoint x: 357, startPoint y: 132, endPoint x: 356, endPoint y: 139, distance: 7.2
click at [356, 139] on div "Add Column" at bounding box center [258, 139] width 458 height 165
click at [307, 152] on div "Add Column" at bounding box center [258, 139] width 458 height 165
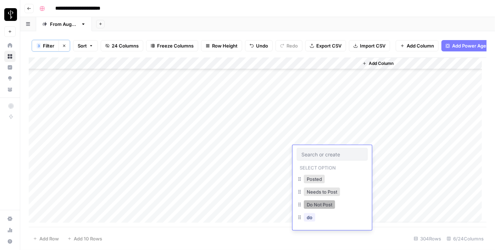
click at [306, 203] on button "Do Not Post" at bounding box center [319, 204] width 31 height 9
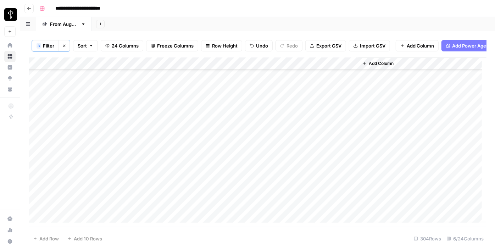
scroll to position [161, 0]
click at [309, 100] on div "Add Column" at bounding box center [258, 139] width 458 height 165
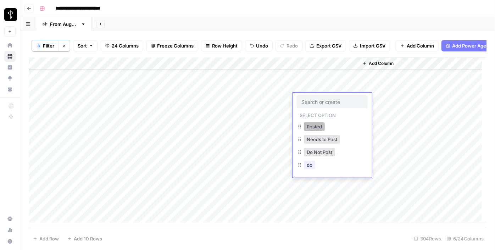
click at [309, 127] on button "Posted" at bounding box center [314, 126] width 21 height 9
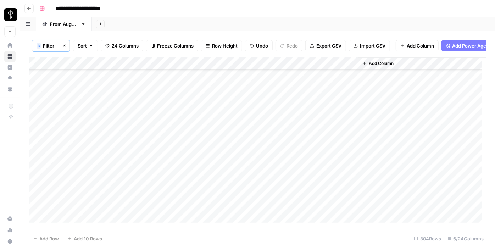
drag, startPoint x: 357, startPoint y: 104, endPoint x: 352, endPoint y: 122, distance: 19.3
click at [352, 122] on div "Add Column" at bounding box center [258, 139] width 458 height 165
click at [303, 136] on div "Add Column" at bounding box center [258, 139] width 458 height 165
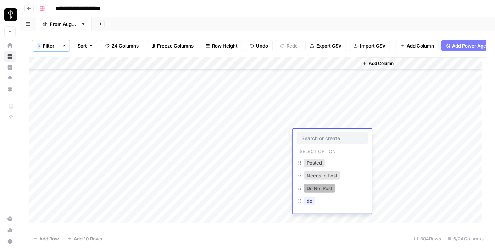
click at [312, 189] on button "Do Not Post" at bounding box center [319, 188] width 31 height 9
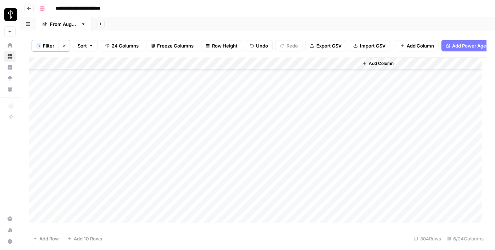
click at [302, 147] on div "Add Column" at bounding box center [258, 139] width 458 height 165
click at [303, 147] on div "Add Column" at bounding box center [258, 139] width 458 height 165
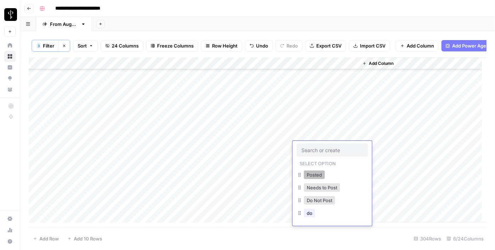
click at [309, 173] on button "Posted" at bounding box center [314, 175] width 21 height 9
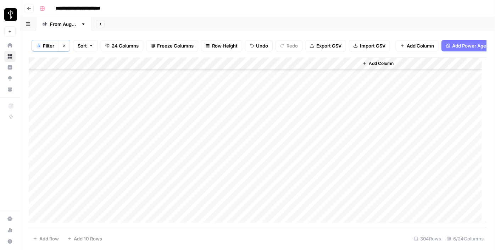
scroll to position [193, 0]
click at [154, 123] on div "Add Column" at bounding box center [258, 139] width 458 height 165
click at [155, 138] on div "Add Column" at bounding box center [258, 139] width 458 height 165
click at [156, 130] on div "Add Column" at bounding box center [258, 139] width 458 height 165
click at [156, 138] on div "Add Column" at bounding box center [258, 139] width 458 height 165
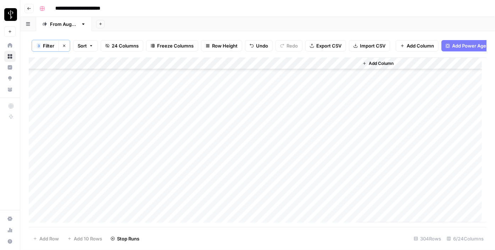
click at [157, 152] on div "Add Column" at bounding box center [258, 139] width 458 height 165
click at [157, 162] on div "Add Column" at bounding box center [258, 139] width 458 height 165
click at [156, 174] on div "Add Column" at bounding box center [258, 139] width 458 height 165
click at [158, 187] on div "Add Column" at bounding box center [258, 139] width 458 height 165
click at [159, 201] on div "Add Column" at bounding box center [258, 139] width 458 height 165
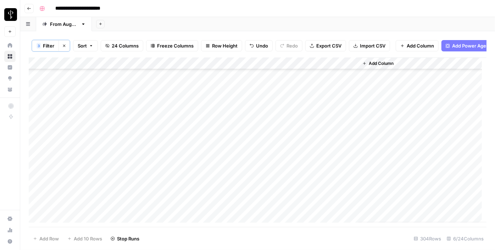
click at [156, 163] on div "Add Column" at bounding box center [258, 139] width 458 height 165
click at [156, 136] on div "Add Column" at bounding box center [258, 139] width 458 height 165
click at [154, 145] on div "Add Column" at bounding box center [258, 139] width 458 height 165
click at [154, 158] on div "Add Column" at bounding box center [258, 139] width 458 height 165
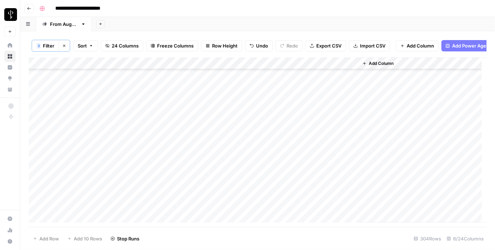
click at [155, 171] on div "Add Column" at bounding box center [258, 139] width 458 height 165
click at [156, 183] on div "Add Column" at bounding box center [258, 139] width 458 height 165
click at [157, 192] on div "Add Column" at bounding box center [258, 139] width 458 height 165
click at [152, 172] on div "Add Column" at bounding box center [258, 139] width 458 height 165
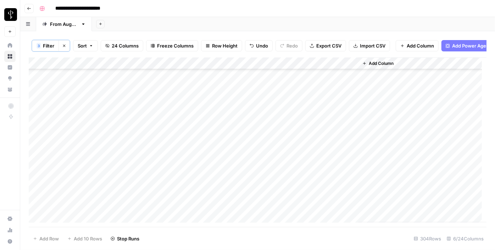
click at [153, 186] on div "Add Column" at bounding box center [258, 139] width 458 height 165
click at [154, 200] on div "Add Column" at bounding box center [258, 139] width 458 height 165
click at [155, 211] on div "Add Column" at bounding box center [258, 139] width 458 height 165
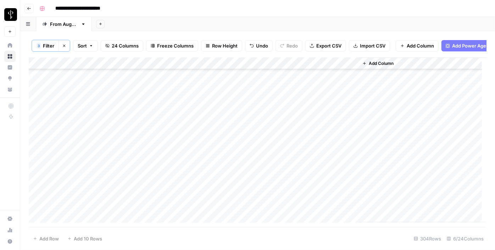
click at [154, 157] on div "Add Column" at bounding box center [258, 139] width 458 height 165
click at [152, 170] on div "Add Column" at bounding box center [258, 139] width 458 height 165
click at [154, 180] on div "Add Column" at bounding box center [258, 139] width 458 height 165
click at [151, 192] on div "Add Column" at bounding box center [258, 139] width 458 height 165
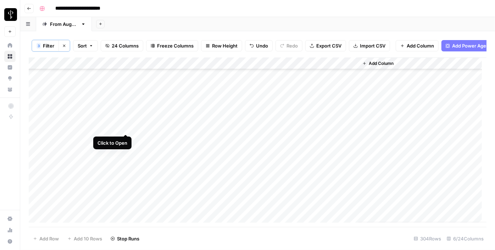
click at [126, 127] on div "Add Column" at bounding box center [258, 139] width 458 height 165
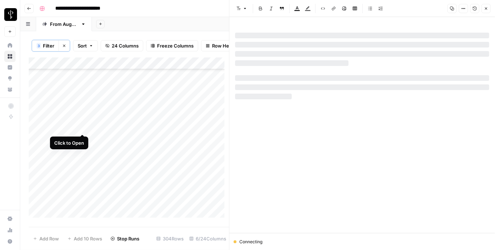
click at [81, 126] on div "Add Column" at bounding box center [129, 139] width 200 height 165
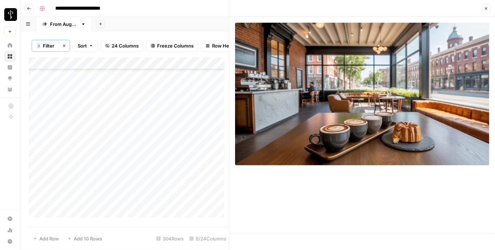
click at [126, 136] on div "Add Column" at bounding box center [129, 139] width 200 height 165
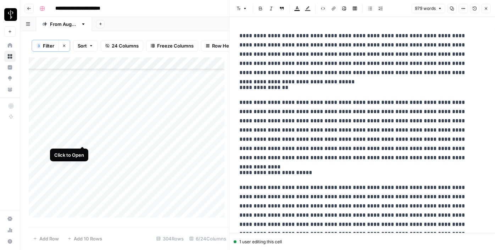
click at [81, 139] on div "Add Column" at bounding box center [129, 139] width 200 height 165
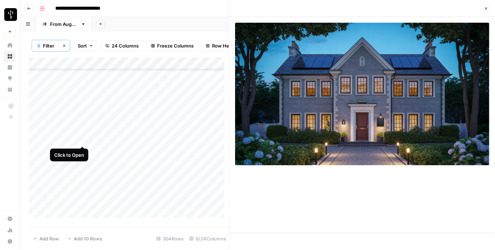
click at [83, 148] on div "Add Column" at bounding box center [129, 139] width 200 height 165
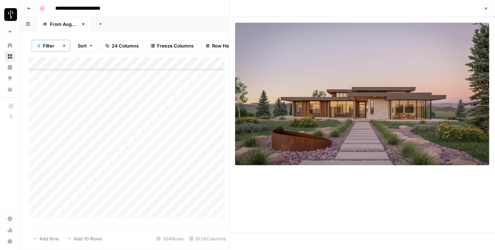
click at [125, 149] on div "Add Column" at bounding box center [129, 139] width 200 height 165
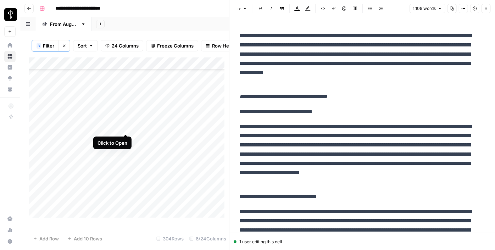
click at [123, 129] on div "Add Column" at bounding box center [129, 139] width 200 height 165
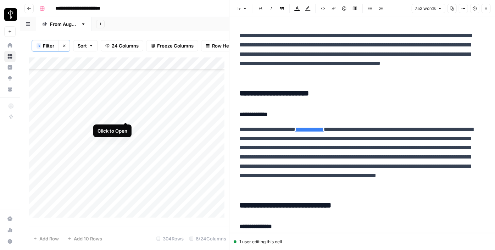
click at [125, 114] on div "Add Column" at bounding box center [129, 139] width 200 height 165
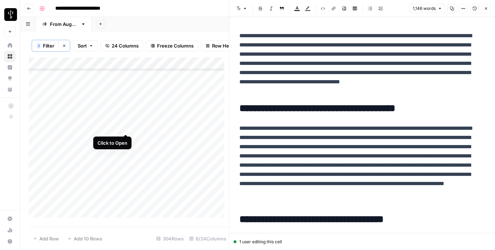
click at [125, 127] on div "Add Column" at bounding box center [129, 139] width 200 height 165
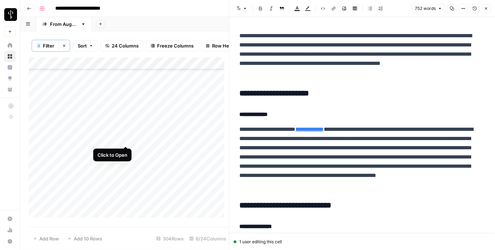
click at [126, 138] on div "Add Column" at bounding box center [129, 139] width 200 height 165
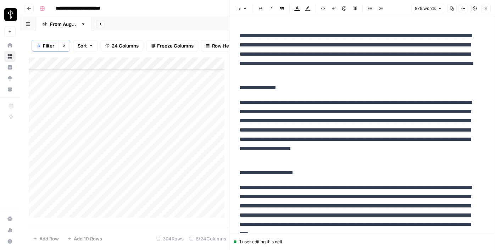
click at [251, 88] on p "**********" at bounding box center [360, 87] width 241 height 9
click at [239, 6] on button "Font style" at bounding box center [242, 8] width 16 height 9
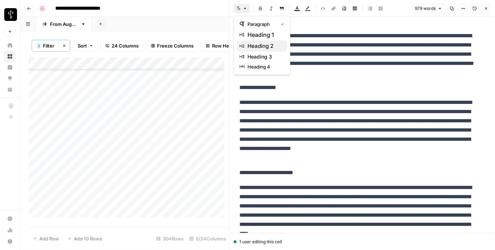
click at [260, 48] on span "heading 2" at bounding box center [265, 46] width 34 height 9
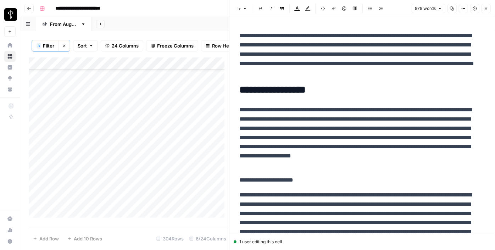
click at [262, 183] on p "**********" at bounding box center [360, 180] width 241 height 9
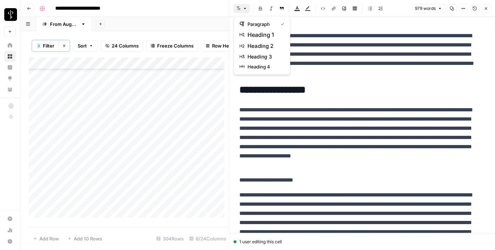
click at [240, 8] on icon "button" at bounding box center [239, 8] width 4 height 4
click at [252, 46] on span "heading 2" at bounding box center [265, 46] width 34 height 9
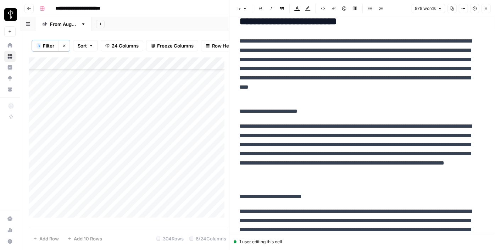
scroll to position [193, 0]
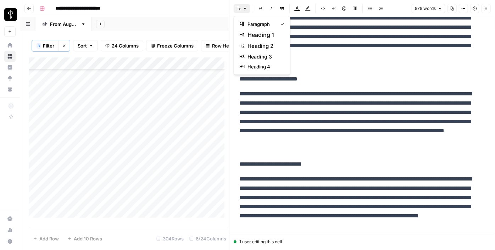
click at [238, 9] on icon "button" at bounding box center [239, 9] width 4 height 4
click at [260, 44] on span "heading 2" at bounding box center [265, 46] width 34 height 9
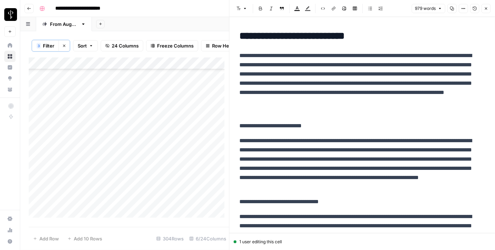
scroll to position [258, 0]
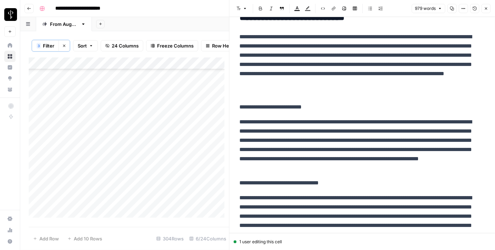
click at [243, 9] on icon "button" at bounding box center [245, 8] width 4 height 4
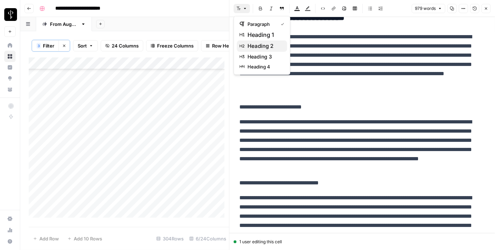
click at [257, 44] on span "heading 2" at bounding box center [265, 46] width 34 height 9
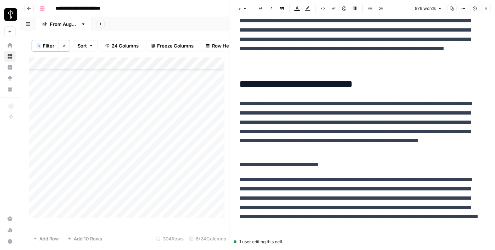
scroll to position [355, 0]
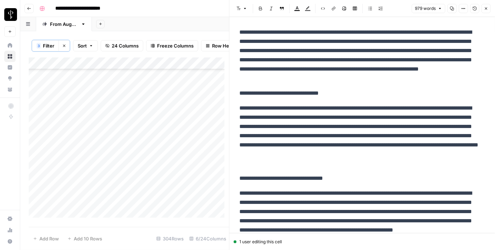
click at [285, 93] on p "**********" at bounding box center [360, 93] width 241 height 9
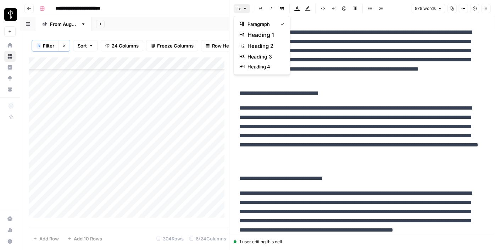
click at [243, 10] on icon "button" at bounding box center [245, 8] width 4 height 4
click at [270, 47] on span "heading 2" at bounding box center [265, 46] width 34 height 9
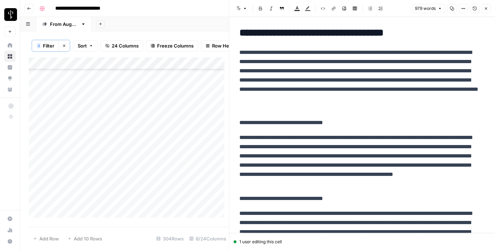
scroll to position [419, 0]
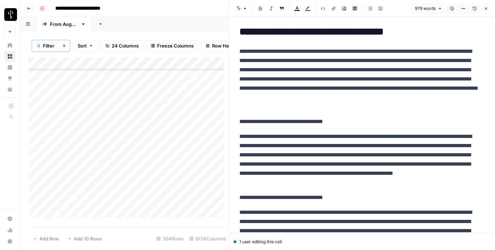
click at [285, 120] on p "**********" at bounding box center [360, 121] width 241 height 9
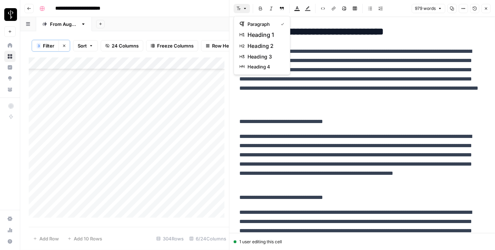
click at [241, 5] on button "Font style" at bounding box center [242, 8] width 16 height 9
click at [256, 46] on span "heading 2" at bounding box center [265, 46] width 34 height 9
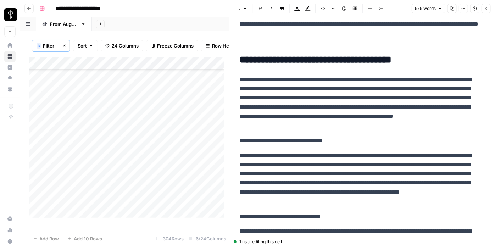
scroll to position [484, 0]
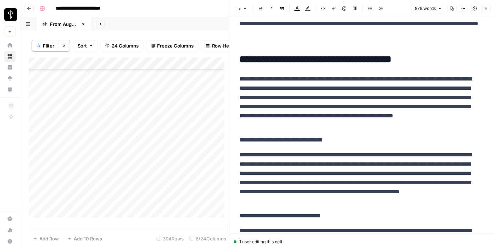
click at [288, 144] on p "**********" at bounding box center [360, 140] width 241 height 9
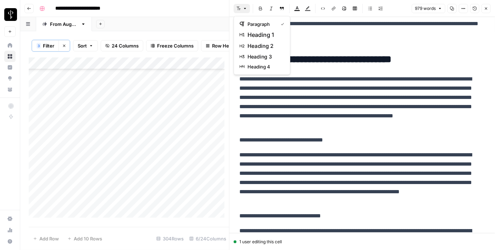
click at [246, 11] on button "Font style" at bounding box center [242, 8] width 16 height 9
click at [271, 49] on span "heading 2" at bounding box center [265, 46] width 34 height 9
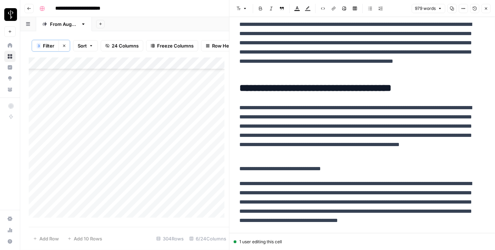
scroll to position [581, 0]
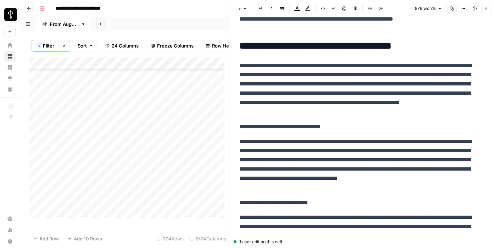
click at [308, 128] on p "**********" at bounding box center [360, 126] width 241 height 9
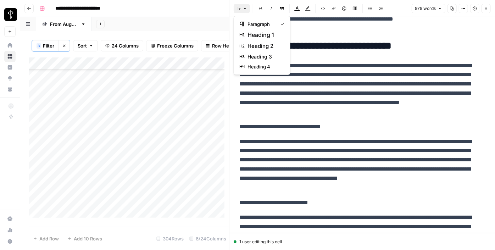
click at [239, 7] on icon "button" at bounding box center [239, 8] width 4 height 4
click at [269, 50] on span "heading 2" at bounding box center [265, 46] width 34 height 9
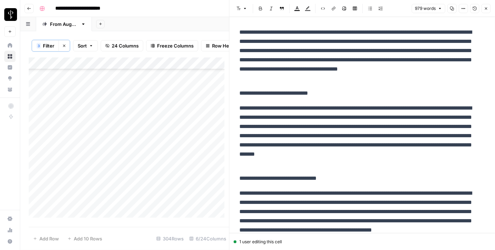
scroll to position [742, 0]
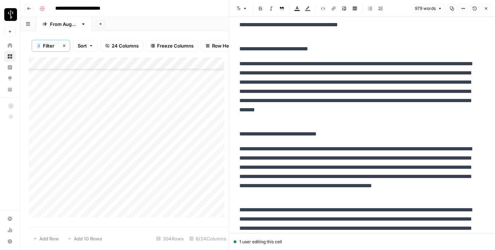
click at [277, 46] on p "**********" at bounding box center [360, 48] width 241 height 9
click at [243, 11] on button "Font style" at bounding box center [242, 8] width 16 height 9
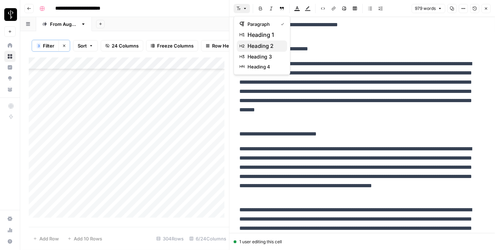
click at [264, 47] on span "heading 2" at bounding box center [265, 46] width 34 height 9
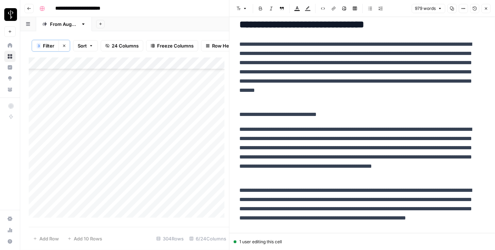
scroll to position [839, 0]
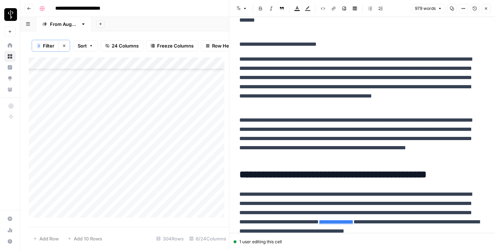
click at [270, 41] on p "**********" at bounding box center [360, 44] width 241 height 9
click at [241, 7] on button "Font style" at bounding box center [242, 8] width 16 height 9
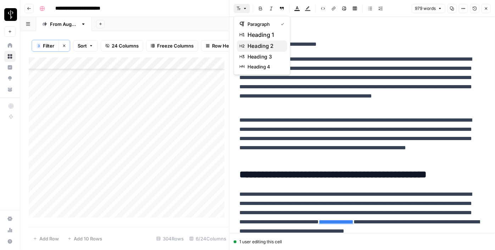
click at [262, 49] on span "heading 2" at bounding box center [265, 46] width 34 height 9
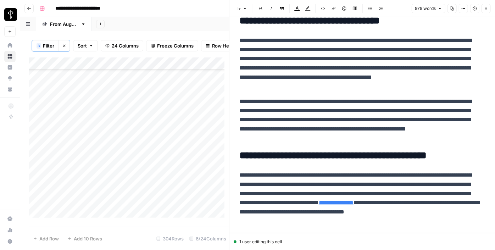
scroll to position [884, 0]
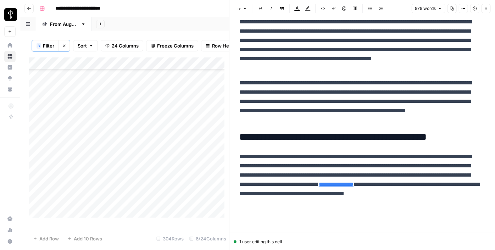
click at [187, 140] on div "Add Column" at bounding box center [129, 139] width 200 height 165
click at [187, 140] on textarea at bounding box center [238, 140] width 114 height 10
click at [191, 139] on textarea at bounding box center [238, 140] width 114 height 10
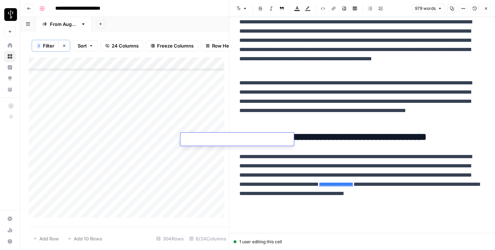
paste textarea "**********"
type textarea "**********"
click at [127, 151] on div "Add Column" at bounding box center [129, 139] width 200 height 165
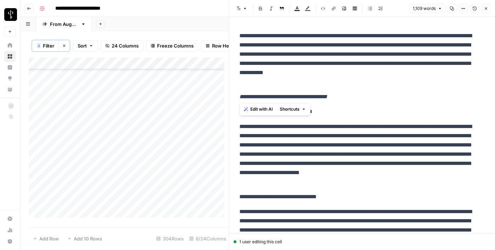
drag, startPoint x: 363, startPoint y: 96, endPoint x: 234, endPoint y: 92, distance: 129.2
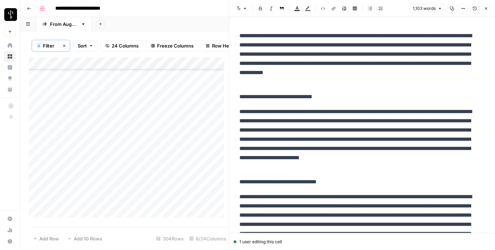
click at [272, 100] on p "**********" at bounding box center [360, 96] width 241 height 9
drag, startPoint x: 241, startPoint y: 8, endPoint x: 243, endPoint y: 12, distance: 4.6
click at [241, 8] on icon "button" at bounding box center [239, 8] width 4 height 4
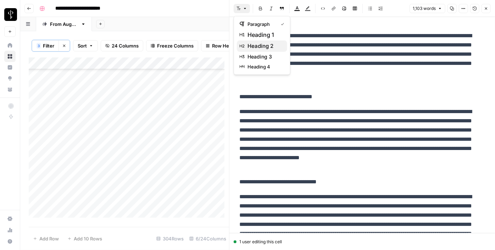
click at [258, 41] on button "heading 2" at bounding box center [262, 45] width 50 height 11
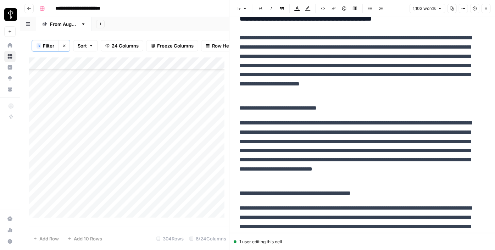
scroll to position [97, 0]
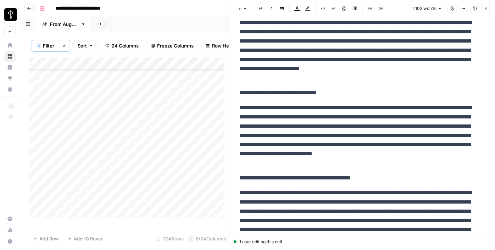
click at [270, 91] on p "**********" at bounding box center [360, 92] width 241 height 9
click at [241, 7] on icon "button" at bounding box center [239, 8] width 4 height 4
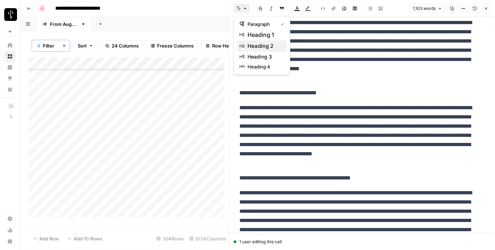
click at [260, 44] on span "heading 2" at bounding box center [265, 46] width 34 height 9
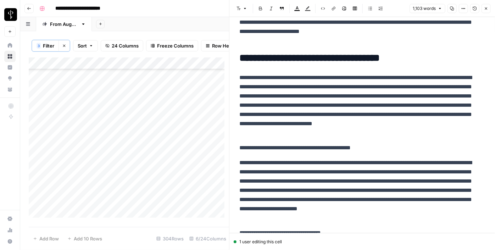
scroll to position [193, 0]
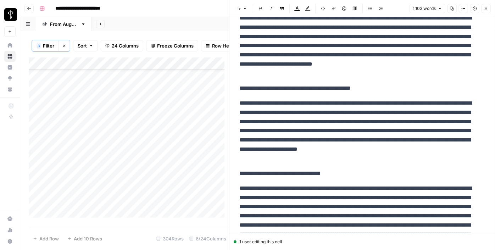
click at [289, 86] on p "**********" at bounding box center [360, 88] width 241 height 9
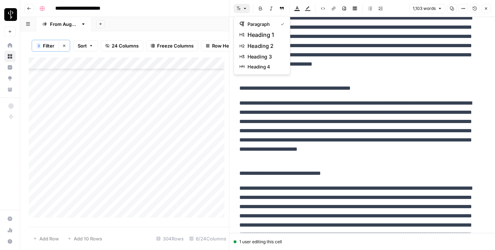
click at [240, 4] on button "Font style" at bounding box center [242, 8] width 16 height 9
click at [267, 43] on span "heading 2" at bounding box center [265, 46] width 34 height 9
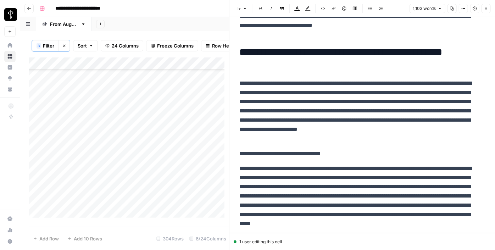
scroll to position [290, 0]
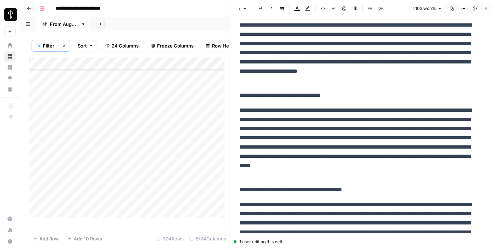
click at [273, 96] on p "**********" at bounding box center [360, 95] width 241 height 9
click at [247, 9] on icon "button" at bounding box center [245, 8] width 4 height 4
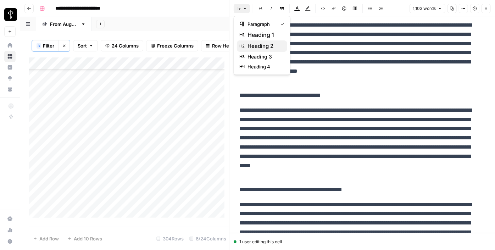
click at [264, 43] on span "heading 2" at bounding box center [265, 46] width 34 height 9
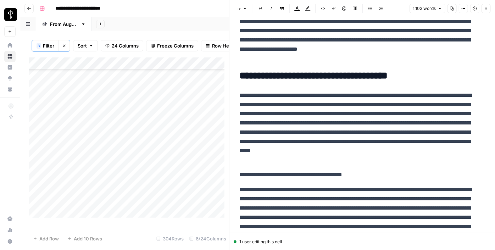
scroll to position [323, 0]
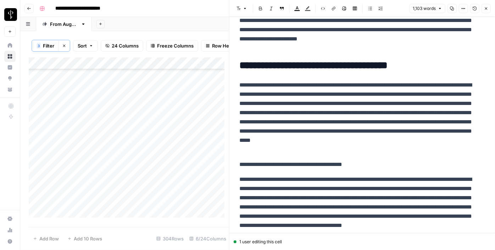
click at [262, 167] on p "**********" at bounding box center [360, 164] width 241 height 9
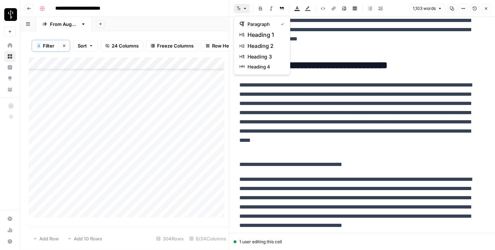
click at [240, 10] on icon "button" at bounding box center [239, 8] width 4 height 4
click at [252, 45] on span "heading 2" at bounding box center [265, 46] width 34 height 9
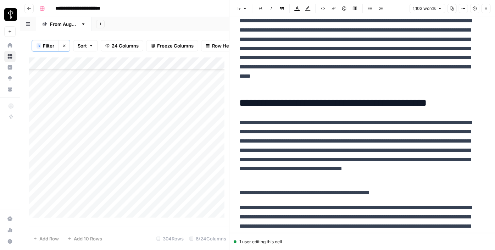
scroll to position [451, 0]
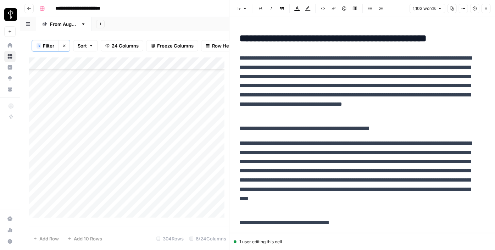
click at [280, 126] on p "**********" at bounding box center [360, 128] width 241 height 9
click at [239, 10] on icon "button" at bounding box center [239, 8] width 4 height 4
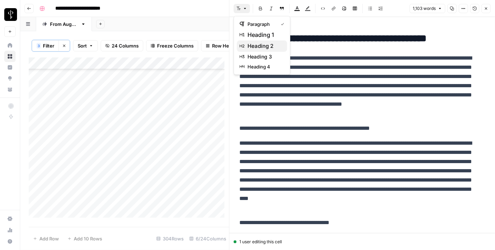
click at [264, 48] on span "heading 2" at bounding box center [265, 46] width 34 height 9
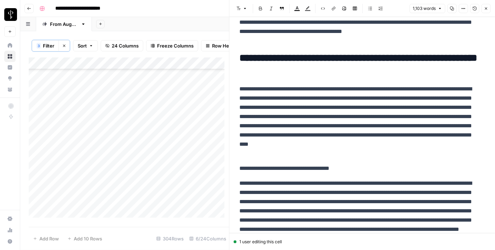
scroll to position [613, 0]
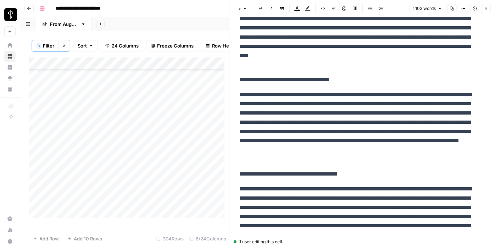
click at [281, 76] on p "**********" at bounding box center [360, 79] width 241 height 9
click at [244, 11] on button "Font style" at bounding box center [242, 8] width 16 height 9
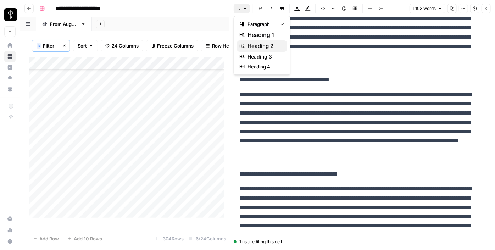
click at [266, 43] on span "heading 2" at bounding box center [265, 46] width 34 height 9
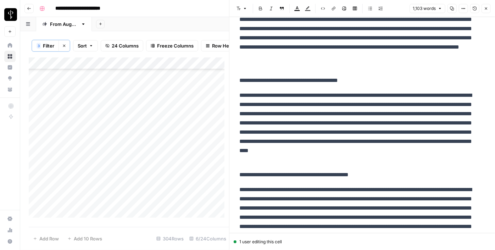
scroll to position [742, 0]
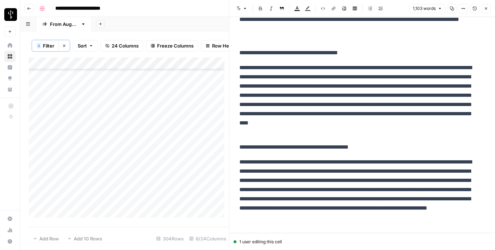
click at [277, 50] on p "**********" at bounding box center [360, 52] width 241 height 9
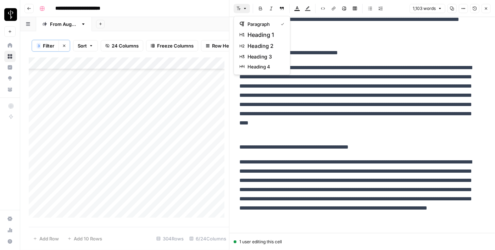
click at [242, 7] on button "Font style" at bounding box center [242, 8] width 16 height 9
click at [270, 47] on span "heading 2" at bounding box center [265, 46] width 34 height 9
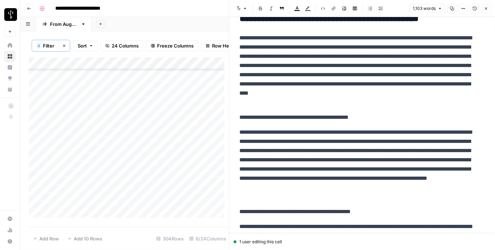
scroll to position [806, 0]
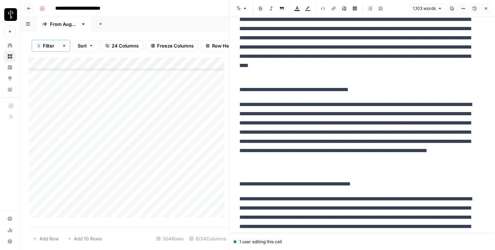
click at [290, 88] on p "**********" at bounding box center [360, 89] width 241 height 9
click at [246, 10] on icon "button" at bounding box center [245, 8] width 4 height 4
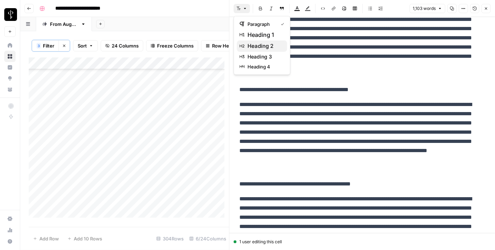
click at [269, 51] on button "heading 2" at bounding box center [262, 45] width 50 height 11
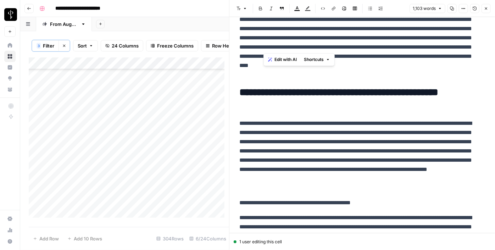
click at [269, 51] on p "**********" at bounding box center [360, 43] width 241 height 74
click at [263, 92] on h2 "**********" at bounding box center [360, 98] width 241 height 23
click at [244, 10] on icon "button" at bounding box center [245, 8] width 4 height 4
click at [277, 206] on p "**********" at bounding box center [360, 202] width 241 height 9
click at [241, 8] on button "Font style" at bounding box center [242, 8] width 16 height 9
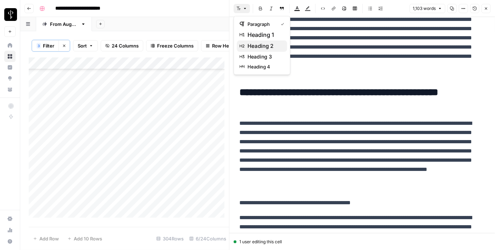
click at [268, 49] on span "heading 2" at bounding box center [265, 46] width 34 height 9
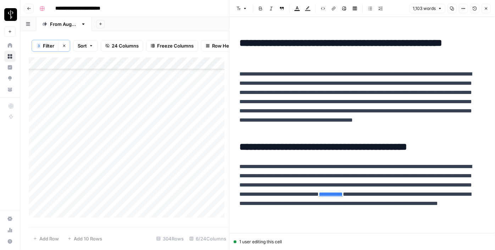
scroll to position [988, 0]
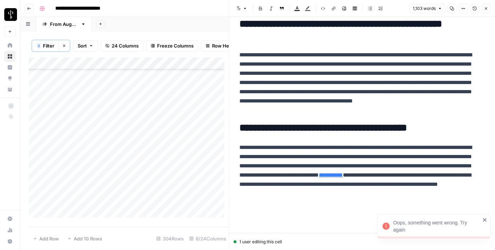
click at [198, 140] on div "Add Column" at bounding box center [129, 139] width 200 height 165
click at [205, 140] on div "Add Column" at bounding box center [129, 139] width 200 height 165
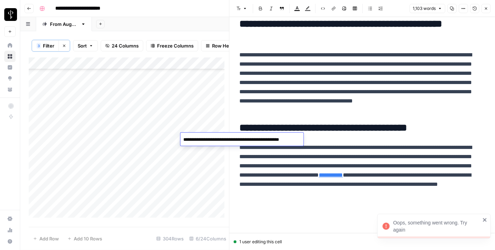
click at [205, 139] on textarea "**********" at bounding box center [241, 140] width 121 height 10
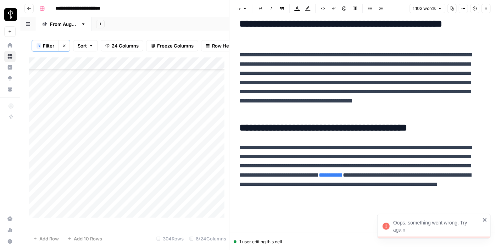
click at [202, 153] on div "Add Column" at bounding box center [129, 139] width 200 height 165
click at [202, 152] on textarea at bounding box center [238, 152] width 114 height 10
type textarea "**********"
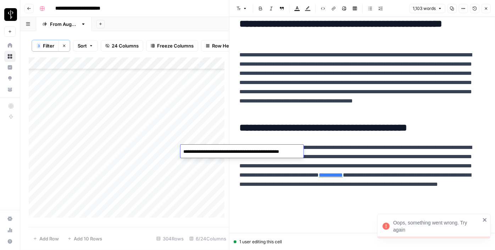
click at [123, 163] on div "Add Column" at bounding box center [129, 139] width 200 height 165
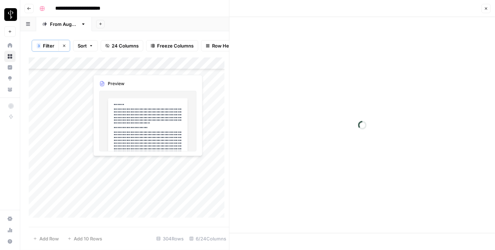
click at [126, 163] on div "Add Column" at bounding box center [129, 139] width 200 height 165
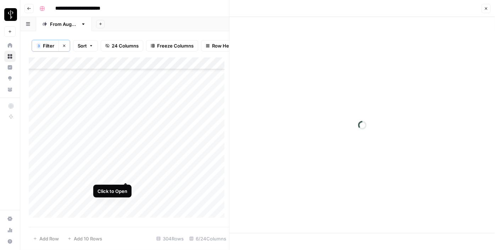
click at [128, 173] on div "Add Column" at bounding box center [129, 139] width 200 height 165
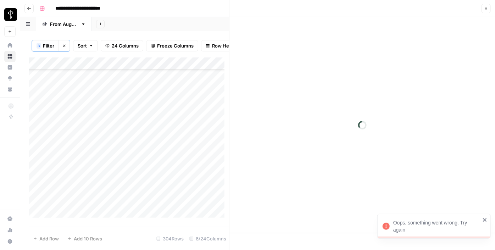
click at [486, 9] on icon "button" at bounding box center [486, 8] width 2 height 2
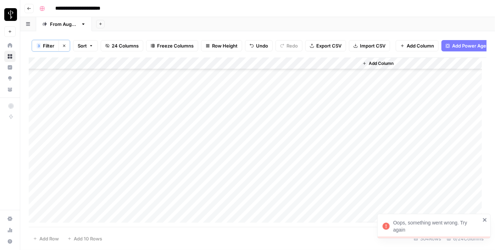
scroll to position [226, 0]
click at [125, 126] on div "Add Column" at bounding box center [258, 139] width 458 height 165
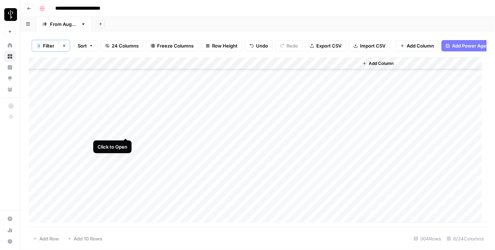
click at [123, 132] on div "Add Column" at bounding box center [258, 139] width 458 height 165
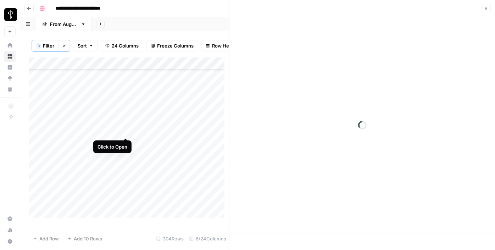
click at [124, 130] on div "Add Column" at bounding box center [129, 139] width 200 height 165
click at [487, 6] on icon "button" at bounding box center [486, 8] width 4 height 4
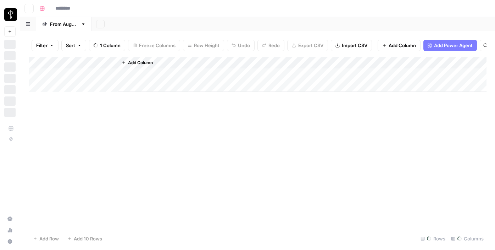
type input "**********"
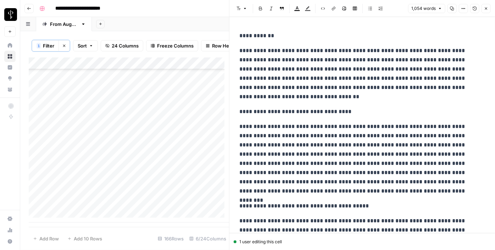
scroll to position [1854, 0]
drag, startPoint x: 240, startPoint y: 51, endPoint x: 228, endPoint y: 31, distance: 23.1
click at [229, 31] on div "**********" at bounding box center [362, 125] width 266 height 250
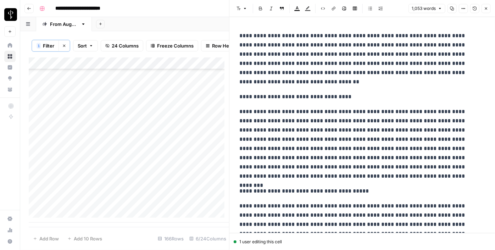
click at [262, 95] on p "**********" at bounding box center [360, 96] width 241 height 9
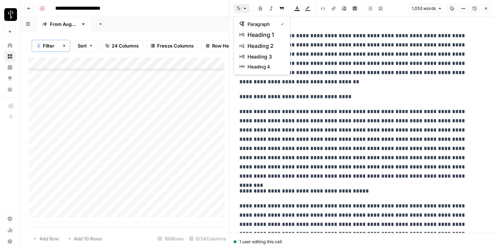
click at [246, 6] on icon "button" at bounding box center [245, 8] width 4 height 4
click at [257, 43] on span "heading 2" at bounding box center [265, 46] width 34 height 9
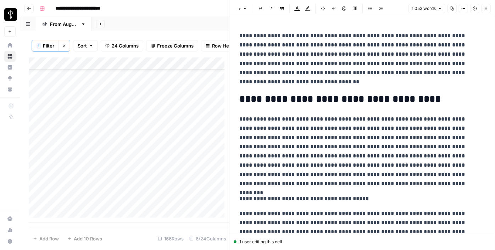
click at [483, 8] on div "1,053 words Copy Options Version History Close" at bounding box center [450, 8] width 82 height 9
click at [485, 8] on icon "button" at bounding box center [486, 8] width 4 height 4
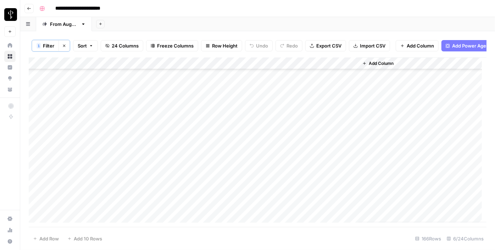
scroll to position [203, 0]
click at [65, 45] on icon "button" at bounding box center [64, 46] width 4 height 4
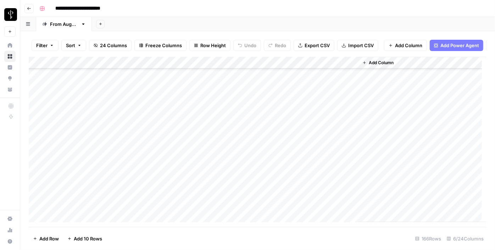
click at [50, 45] on icon "button" at bounding box center [52, 45] width 4 height 4
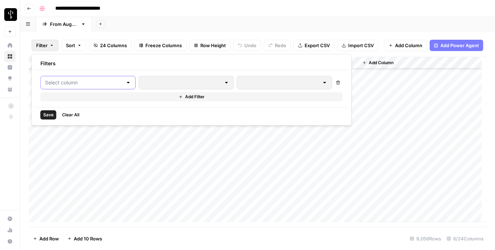
click at [65, 83] on input "text" at bounding box center [84, 82] width 78 height 7
click at [77, 84] on input "text" at bounding box center [84, 82] width 78 height 7
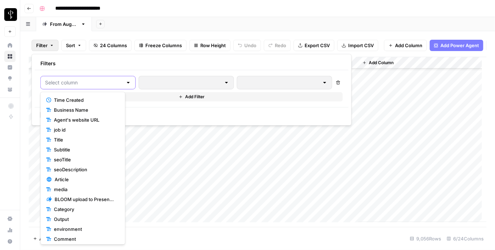
click at [77, 84] on input "text" at bounding box center [84, 82] width 78 height 7
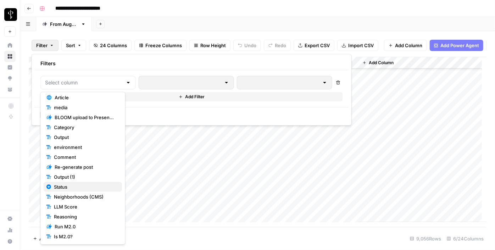
click at [65, 185] on span "Status" at bounding box center [85, 186] width 62 height 7
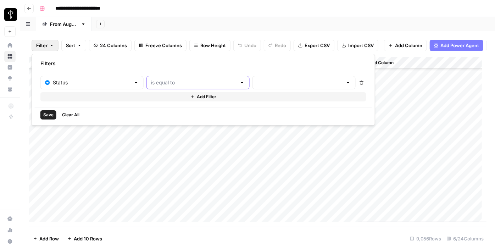
click at [151, 82] on input "text" at bounding box center [194, 82] width 86 height 7
click at [158, 109] on span "is not equal to" at bounding box center [181, 109] width 78 height 7
type input "is not equal to"
click at [257, 85] on input "text" at bounding box center [300, 82] width 86 height 7
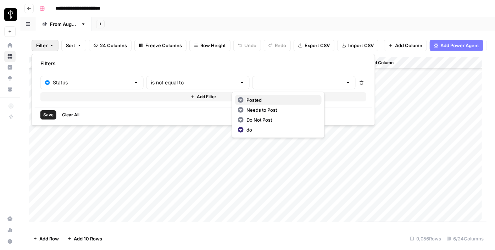
click at [254, 99] on span "Posted" at bounding box center [282, 100] width 70 height 7
type input "Posted"
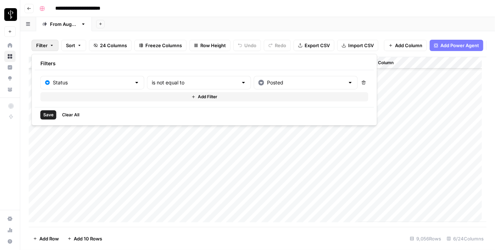
click at [216, 93] on button "Add Filter" at bounding box center [204, 96] width 328 height 9
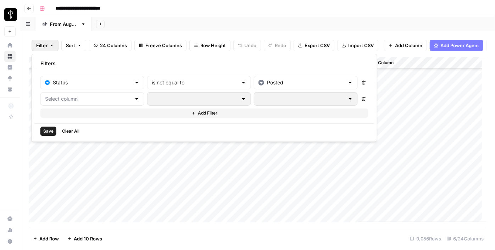
click at [89, 94] on div at bounding box center [92, 98] width 104 height 13
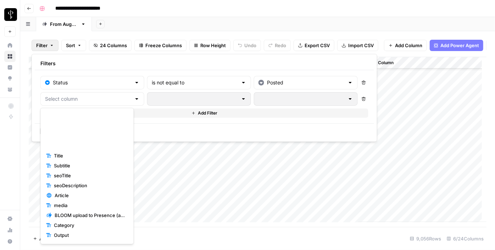
scroll to position [98, 0]
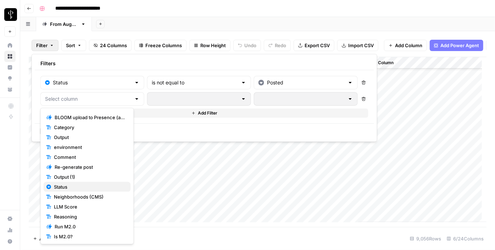
click at [75, 185] on span "Status" at bounding box center [89, 186] width 71 height 7
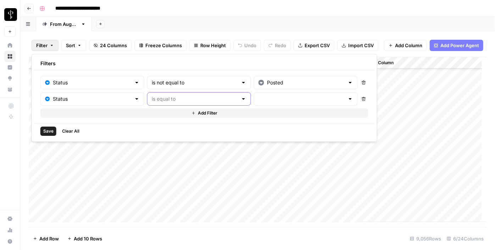
click at [176, 98] on input "text" at bounding box center [195, 98] width 86 height 7
click at [186, 121] on button "is not equal to" at bounding box center [183, 126] width 87 height 10
type input "is not equal to"
click at [259, 97] on input "text" at bounding box center [302, 98] width 86 height 7
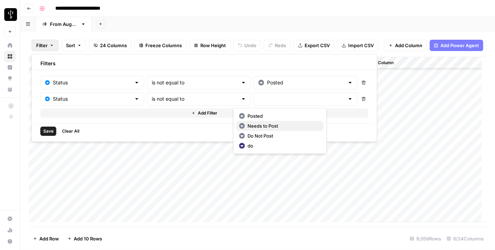
click at [255, 126] on span "Needs to Post" at bounding box center [283, 125] width 70 height 7
type input "Needs to Post"
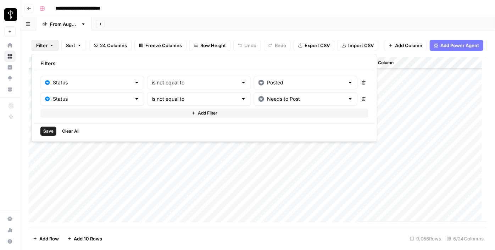
click at [199, 111] on span "Add Filter" at bounding box center [208, 113] width 20 height 6
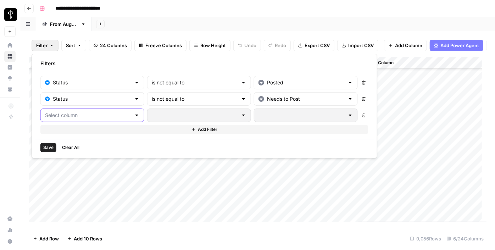
click at [62, 112] on input "text" at bounding box center [88, 115] width 86 height 7
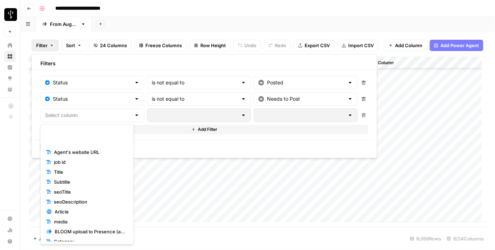
scroll to position [97, 0]
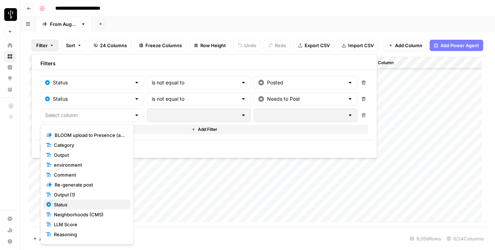
click at [73, 203] on span "Status" at bounding box center [89, 204] width 71 height 7
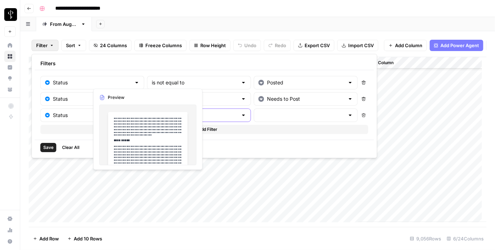
click at [211, 114] on input "text" at bounding box center [195, 115] width 86 height 7
click at [213, 115] on input "text" at bounding box center [195, 115] width 86 height 7
click at [209, 113] on input "text" at bounding box center [195, 115] width 86 height 7
type input "is equal to"
click at [206, 64] on div "Filters" at bounding box center [205, 63] width 340 height 13
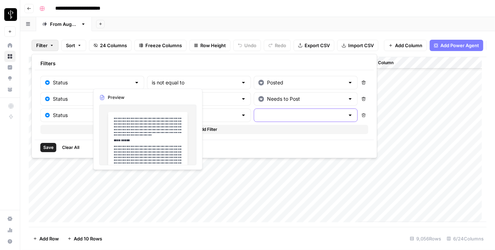
click at [272, 116] on input "text" at bounding box center [302, 115] width 86 height 7
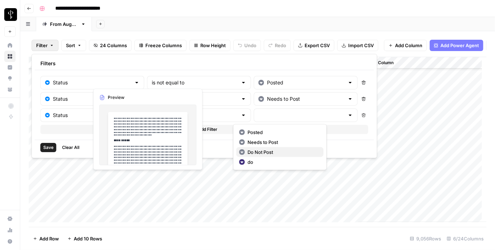
click at [263, 154] on span "Do Not Post" at bounding box center [283, 152] width 70 height 7
type input "Do Not Post"
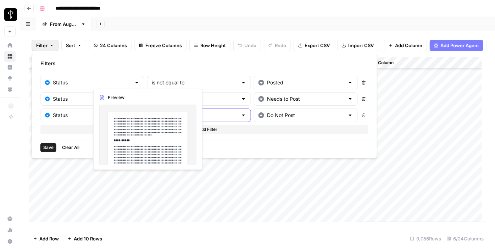
click at [213, 112] on input "text" at bounding box center [195, 115] width 86 height 7
click at [218, 144] on span "is not equal to" at bounding box center [182, 142] width 79 height 7
type input "is not equal to"
click at [47, 146] on span "Save" at bounding box center [48, 147] width 10 height 6
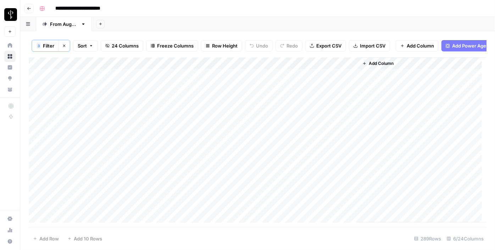
scroll to position [0, 0]
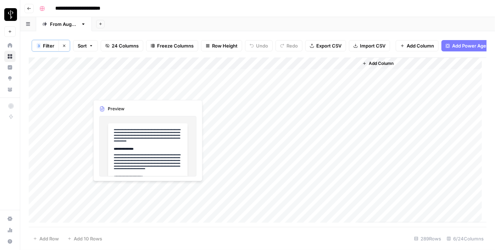
click at [124, 79] on div "Add Column" at bounding box center [258, 139] width 458 height 165
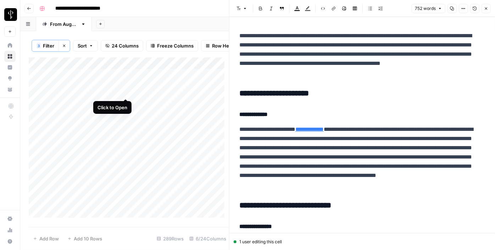
click at [126, 94] on div "Add Column" at bounding box center [129, 139] width 200 height 165
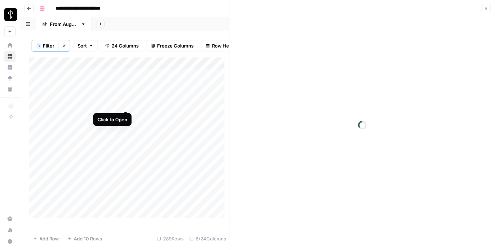
click at [127, 104] on div "Add Column" at bounding box center [129, 139] width 200 height 165
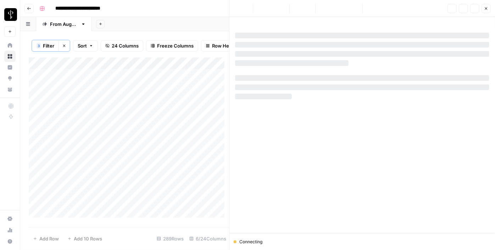
click at [126, 115] on div "Add Column" at bounding box center [129, 139] width 200 height 165
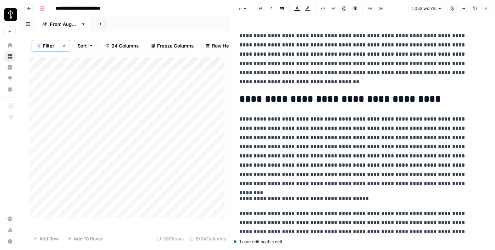
click at [267, 197] on p "**********" at bounding box center [360, 198] width 241 height 9
click at [262, 198] on p "**********" at bounding box center [360, 198] width 241 height 9
click at [246, 10] on icon "button" at bounding box center [245, 8] width 4 height 4
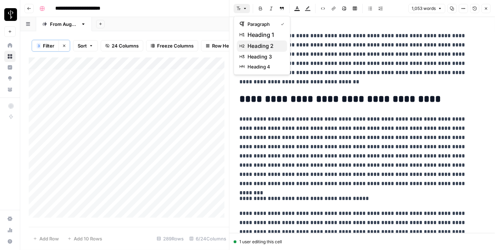
click at [253, 43] on span "heading 2" at bounding box center [265, 46] width 34 height 9
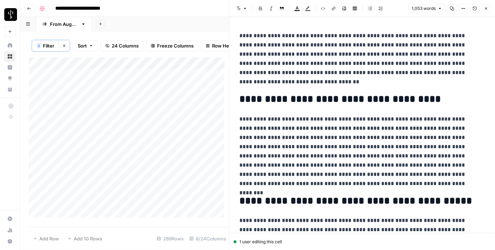
click at [246, 6] on icon "button" at bounding box center [245, 8] width 4 height 4
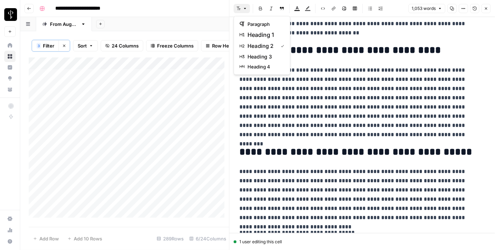
scroll to position [161, 0]
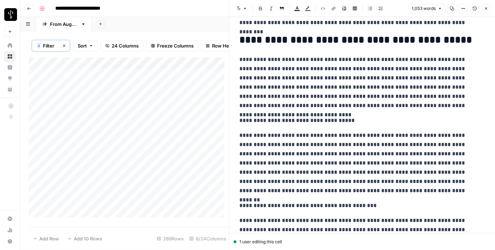
click at [289, 121] on p "**********" at bounding box center [360, 120] width 241 height 9
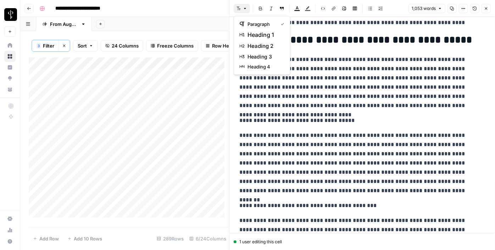
click at [244, 6] on icon "button" at bounding box center [245, 8] width 4 height 4
click at [273, 44] on span "heading 2" at bounding box center [265, 46] width 34 height 9
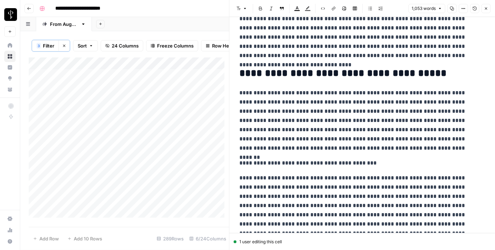
scroll to position [290, 0]
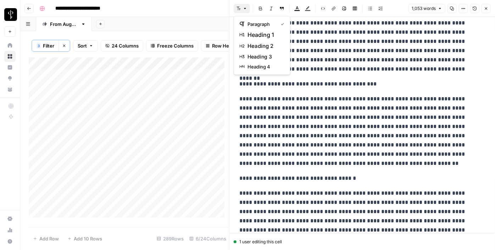
click at [242, 9] on button "Font style" at bounding box center [242, 8] width 16 height 9
click at [256, 44] on span "heading 2" at bounding box center [265, 46] width 34 height 9
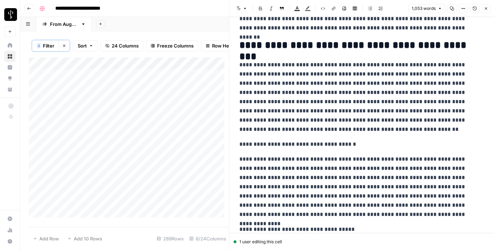
scroll to position [387, 0]
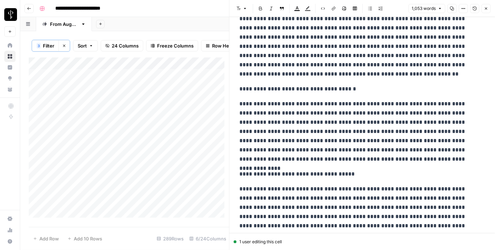
click at [279, 89] on p "**********" at bounding box center [360, 88] width 241 height 9
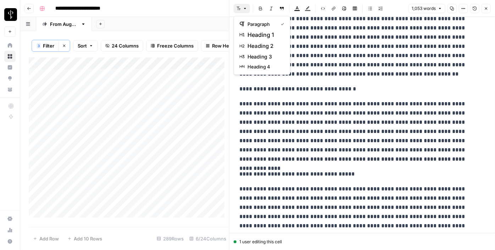
click at [244, 9] on icon "button" at bounding box center [245, 8] width 4 height 4
click at [270, 42] on span "heading 2" at bounding box center [265, 46] width 34 height 9
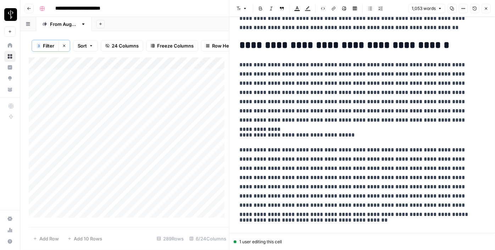
scroll to position [484, 0]
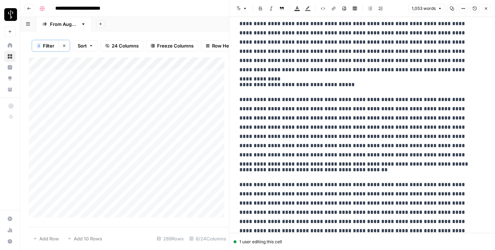
click at [279, 79] on div "**********" at bounding box center [362, 70] width 254 height 1051
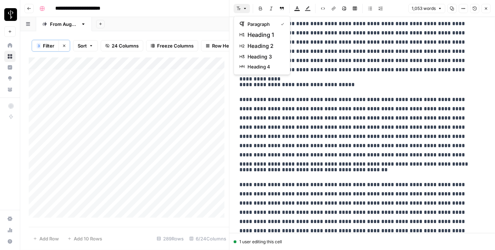
click at [240, 11] on icon "button" at bounding box center [239, 8] width 4 height 4
click at [263, 48] on span "heading 2" at bounding box center [265, 46] width 34 height 9
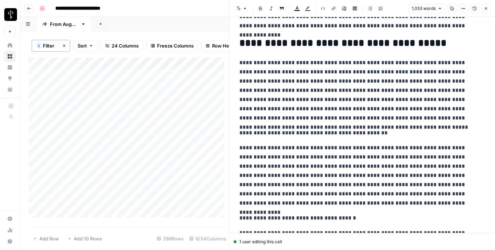
scroll to position [581, 0]
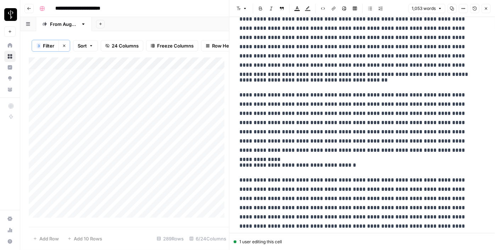
click at [244, 8] on icon "button" at bounding box center [245, 8] width 2 height 1
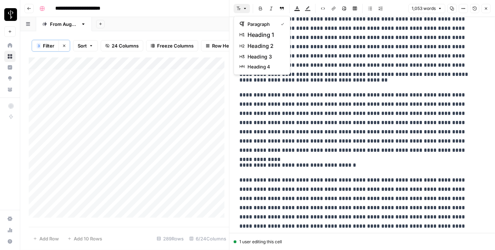
click at [265, 50] on button "heading 2" at bounding box center [262, 45] width 50 height 11
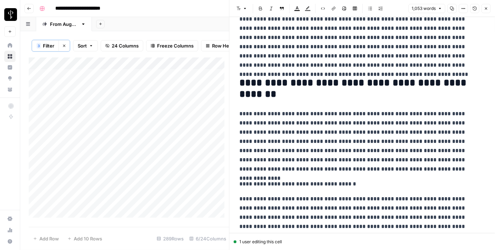
scroll to position [645, 0]
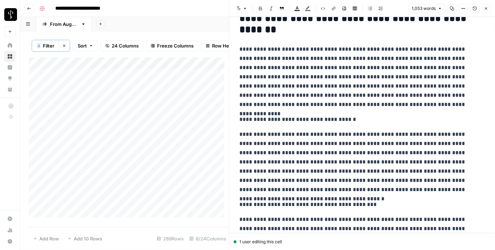
click at [279, 122] on p "**********" at bounding box center [360, 119] width 241 height 9
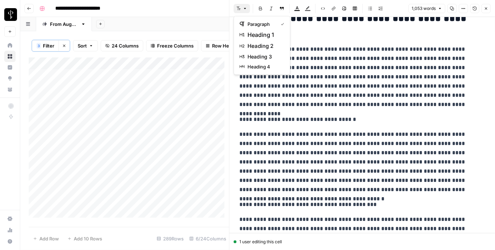
click at [240, 9] on icon "button" at bounding box center [239, 8] width 4 height 4
click at [263, 46] on span "heading 2" at bounding box center [265, 46] width 34 height 9
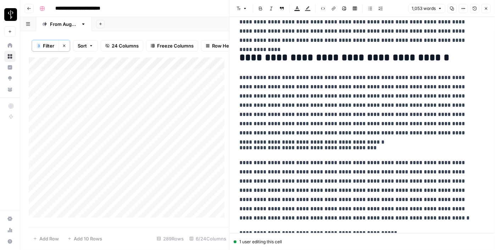
scroll to position [742, 0]
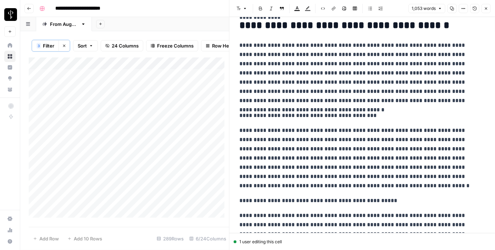
click at [271, 113] on p "**********" at bounding box center [360, 115] width 241 height 9
click at [244, 7] on icon "button" at bounding box center [245, 8] width 4 height 4
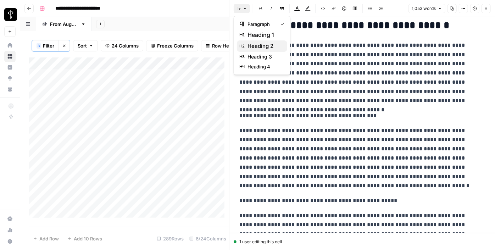
click at [269, 50] on span "heading 2" at bounding box center [265, 46] width 34 height 9
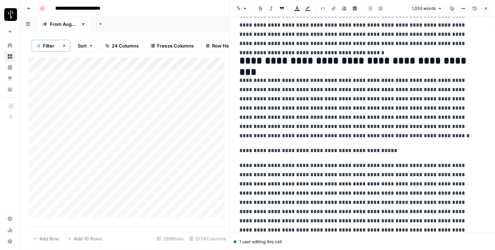
scroll to position [871, 0]
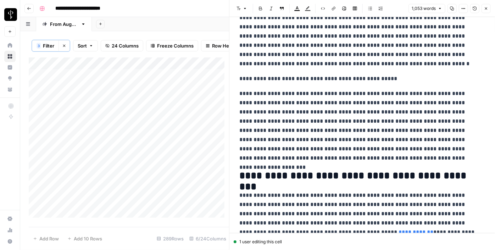
click at [276, 76] on p "**********" at bounding box center [360, 78] width 241 height 9
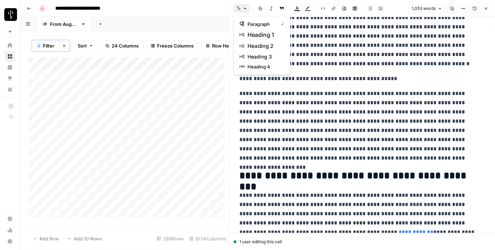
click at [242, 10] on button "Font style" at bounding box center [242, 8] width 16 height 9
click at [263, 41] on button "heading 2" at bounding box center [262, 45] width 50 height 11
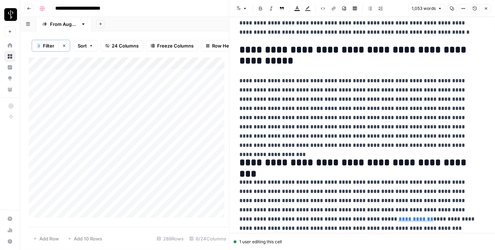
scroll to position [928, 0]
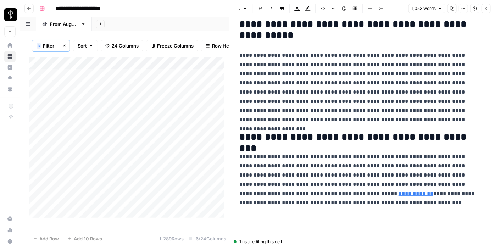
click at [485, 10] on icon "button" at bounding box center [486, 8] width 2 height 2
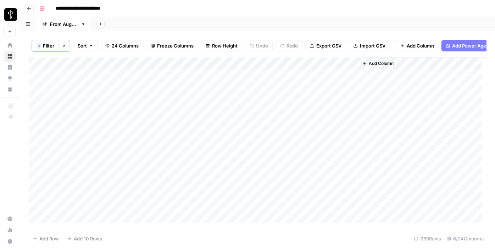
click at [207, 103] on div "Add Column" at bounding box center [258, 139] width 458 height 165
click at [244, 106] on div "Add Column" at bounding box center [258, 139] width 458 height 165
drag, startPoint x: 244, startPoint y: 107, endPoint x: 243, endPoint y: 111, distance: 4.0
click at [243, 111] on div "Add Column" at bounding box center [258, 139] width 458 height 165
click at [187, 123] on div "Add Column" at bounding box center [258, 139] width 458 height 165
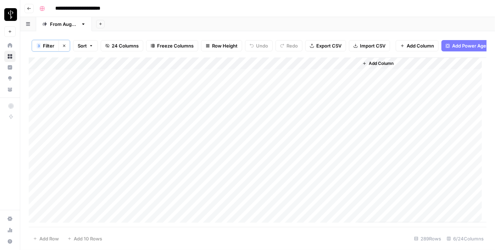
click at [125, 129] on div "Add Column" at bounding box center [258, 139] width 458 height 165
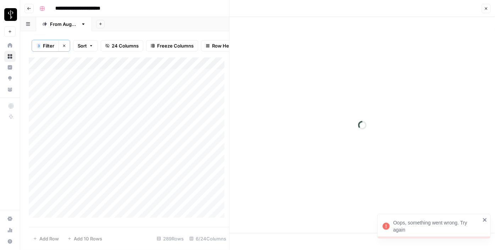
click at [83, 125] on div "Add Column" at bounding box center [129, 139] width 200 height 165
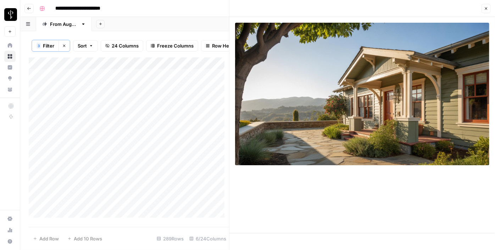
click at [490, 11] on button "Close" at bounding box center [486, 8] width 9 height 9
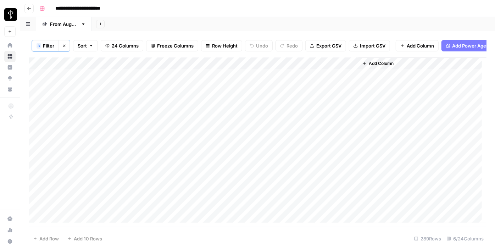
click at [310, 82] on div "Add Column" at bounding box center [258, 139] width 458 height 165
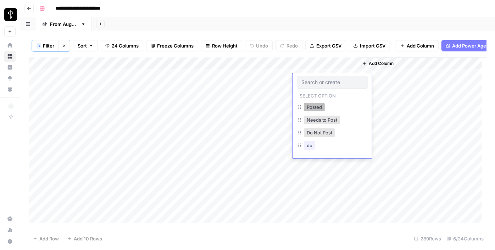
click at [308, 106] on button "Posted" at bounding box center [314, 107] width 21 height 9
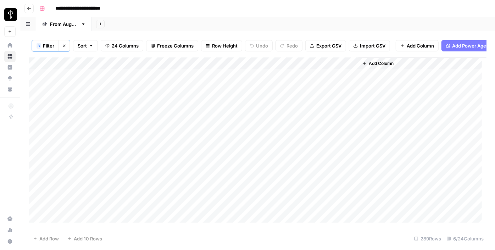
drag, startPoint x: 357, startPoint y: 84, endPoint x: 338, endPoint y: 115, distance: 36.2
click at [338, 115] on div "Add Column" at bounding box center [258, 139] width 458 height 165
type input "**********"
click at [124, 163] on div "Add Column" at bounding box center [258, 139] width 458 height 165
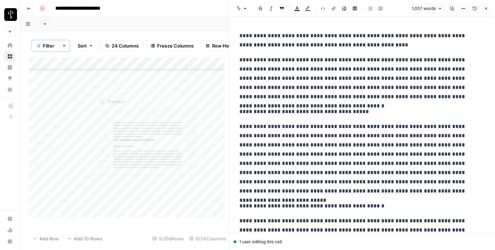
scroll to position [105219, 0]
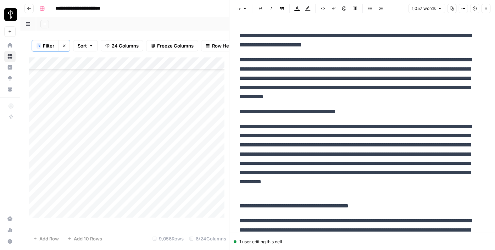
click at [485, 9] on icon "button" at bounding box center [486, 8] width 4 height 4
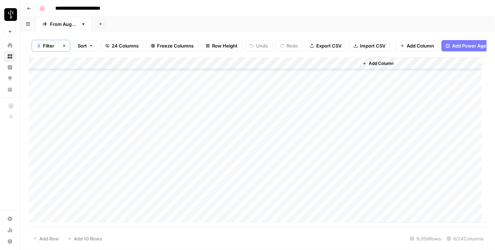
scroll to position [104928, 0]
